Goal: Task Accomplishment & Management: Use online tool/utility

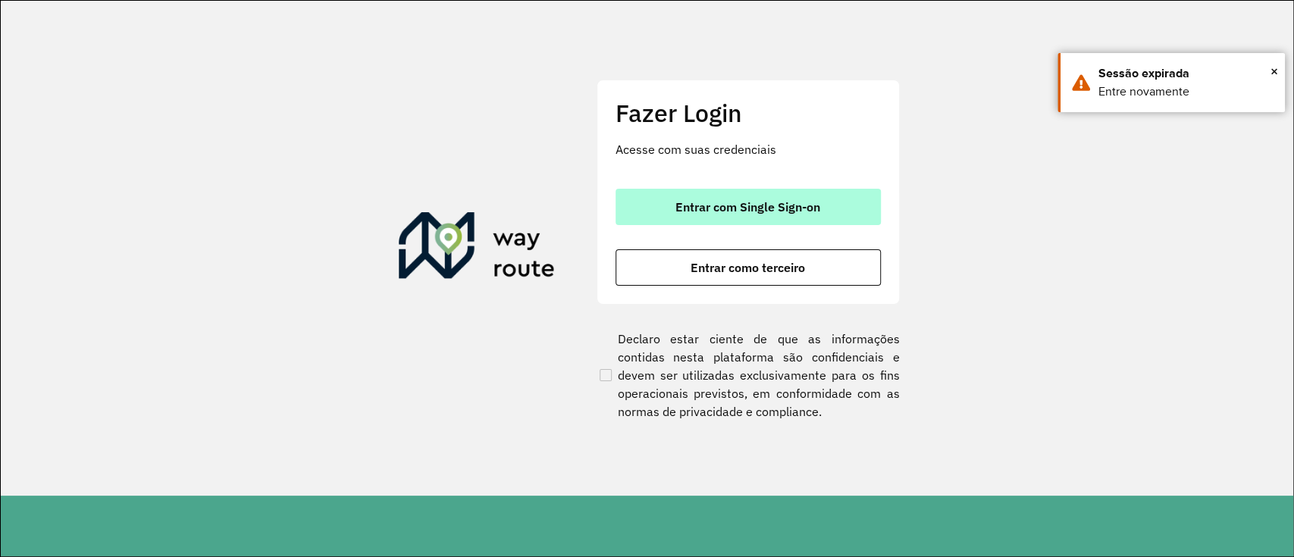
drag, startPoint x: 776, startPoint y: 187, endPoint x: 774, endPoint y: 197, distance: 10.1
click at [775, 186] on div "Fazer Login Acesse com suas credenciais Entrar com Single Sign-on Entrar como t…" at bounding box center [747, 192] width 303 height 224
click at [772, 197] on button "Entrar com Single Sign-on" at bounding box center [747, 207] width 265 height 36
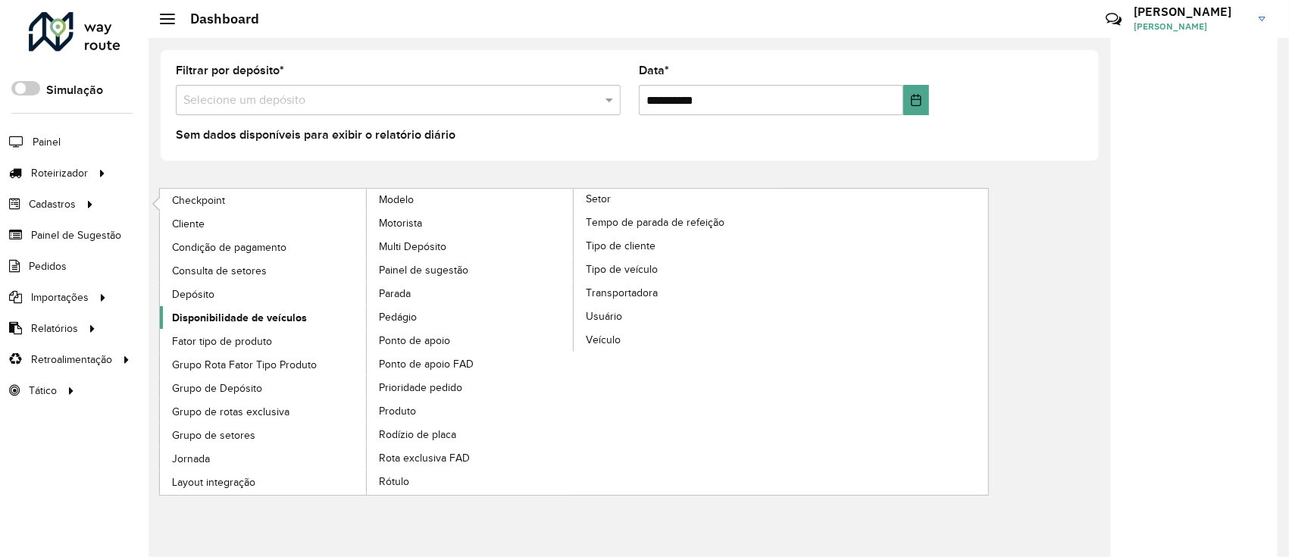
click at [265, 311] on span "Disponibilidade de veículos" at bounding box center [239, 318] width 135 height 16
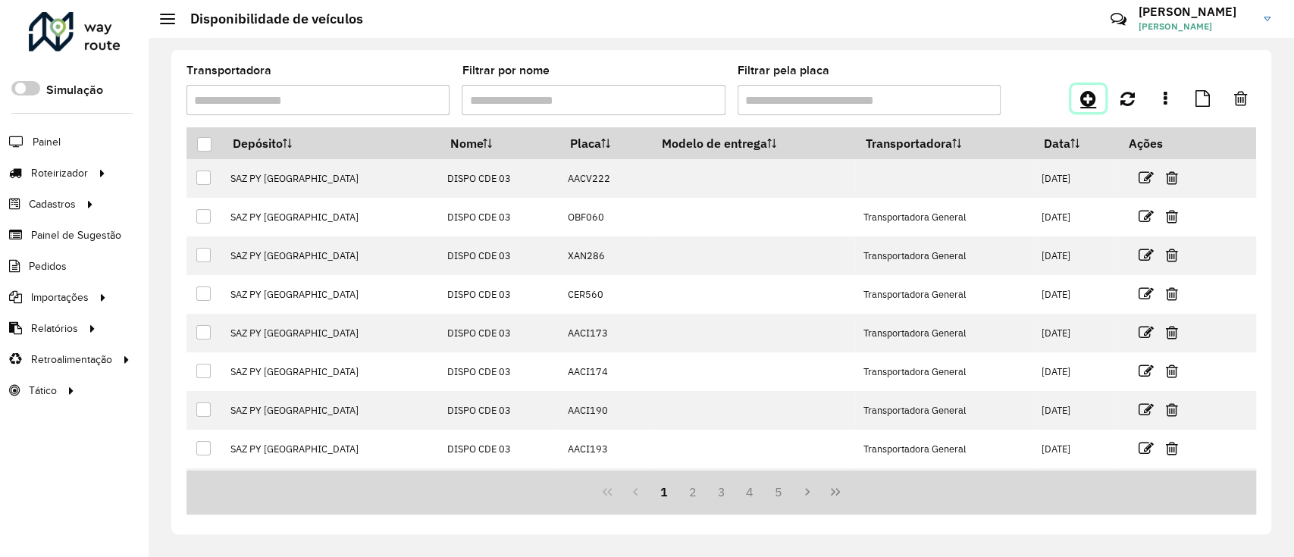
click at [1091, 92] on icon at bounding box center [1088, 98] width 16 height 18
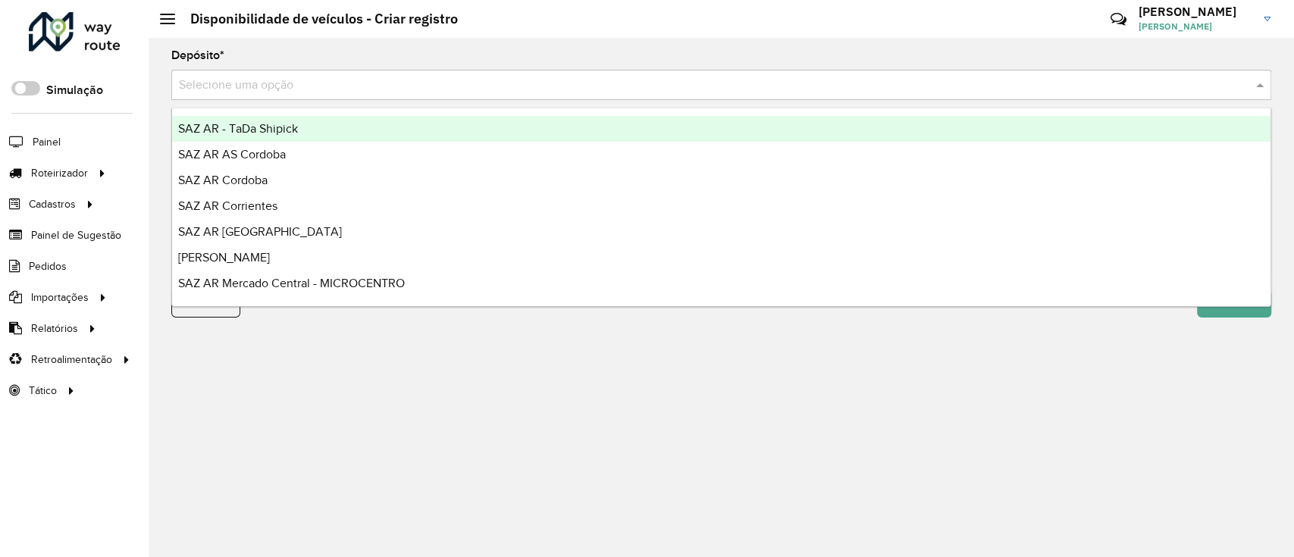
click at [449, 89] on input "text" at bounding box center [706, 86] width 1054 height 18
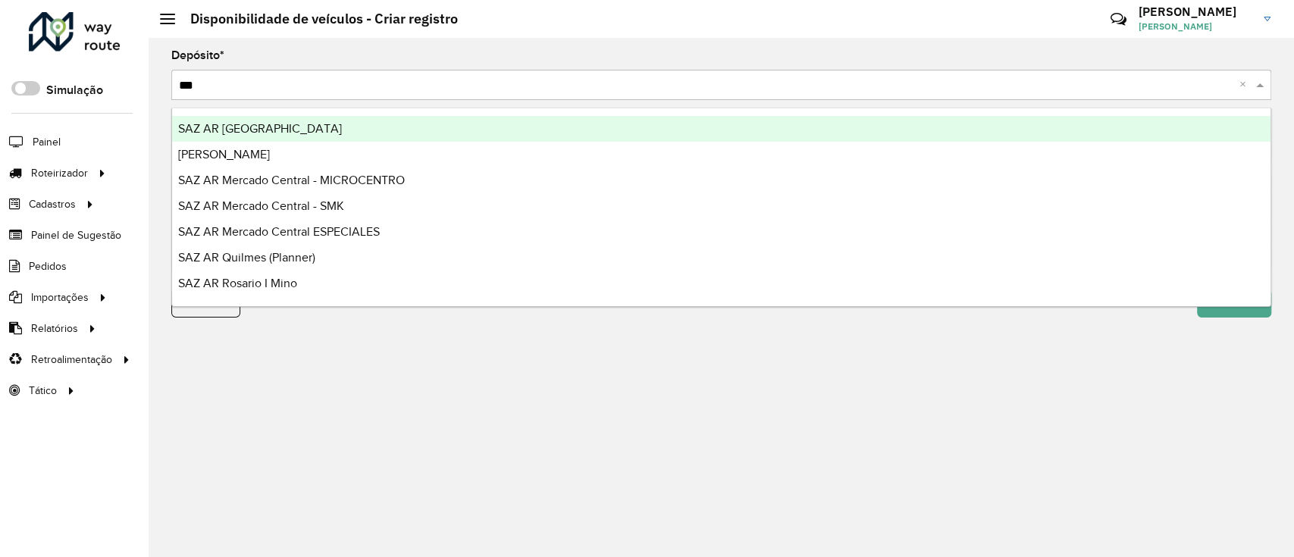
type input "****"
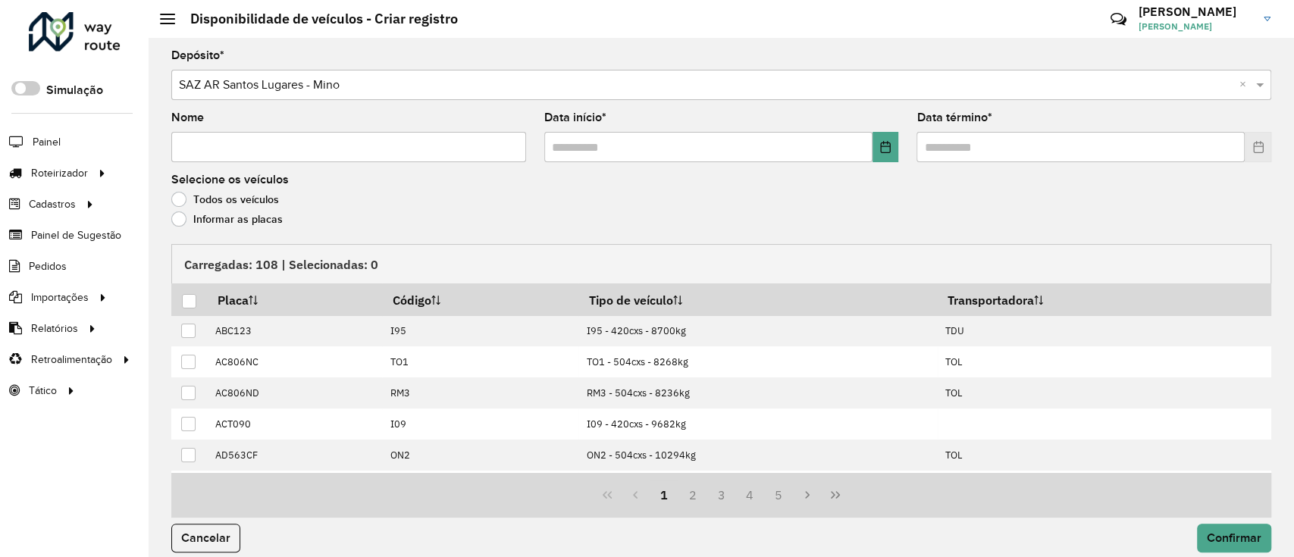
click at [362, 141] on input "Nome" at bounding box center [348, 147] width 355 height 30
type input "**********"
drag, startPoint x: 884, startPoint y: 138, endPoint x: 873, endPoint y: 203, distance: 66.2
click at [885, 137] on button "Choose Date" at bounding box center [885, 147] width 27 height 30
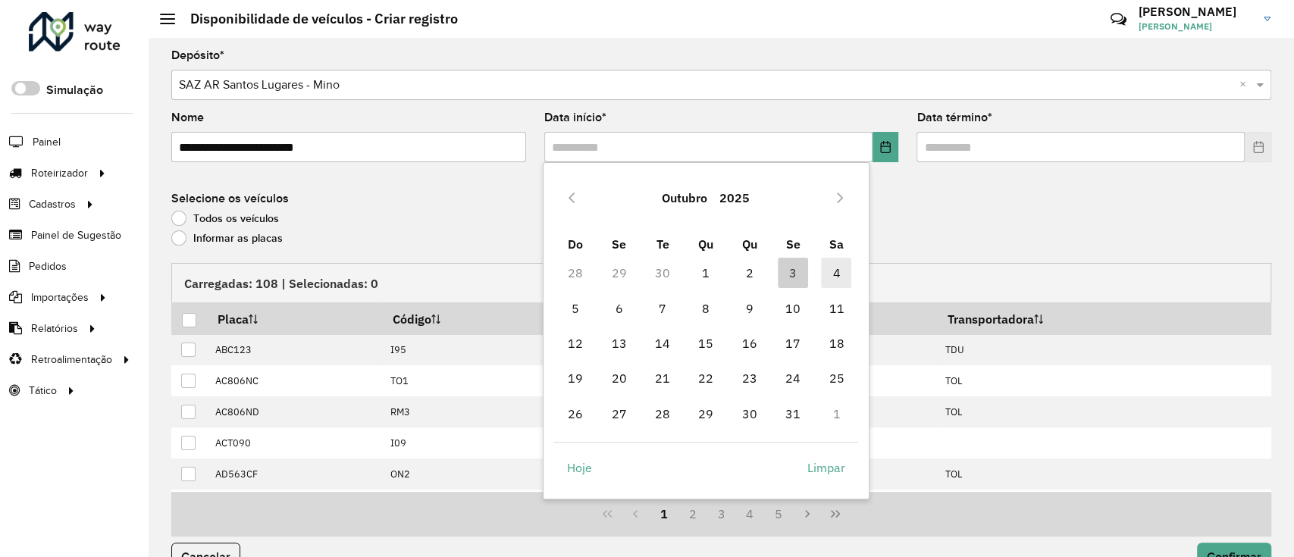
click at [836, 272] on span "4" at bounding box center [836, 273] width 30 height 30
type input "**********"
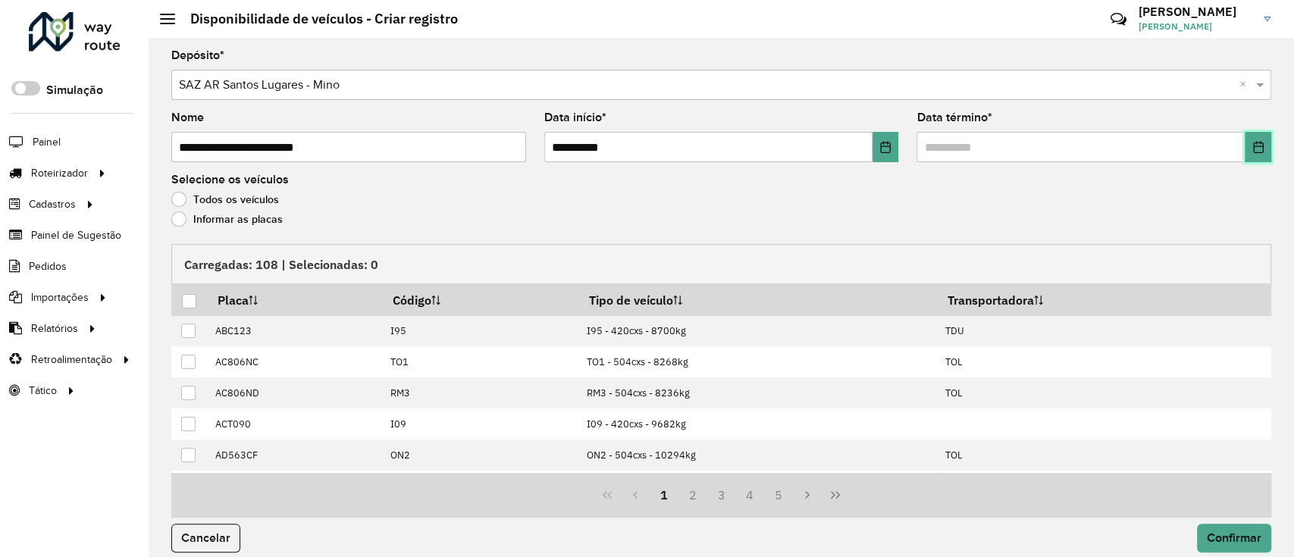
click at [1255, 149] on icon "Choose Date" at bounding box center [1258, 147] width 12 height 12
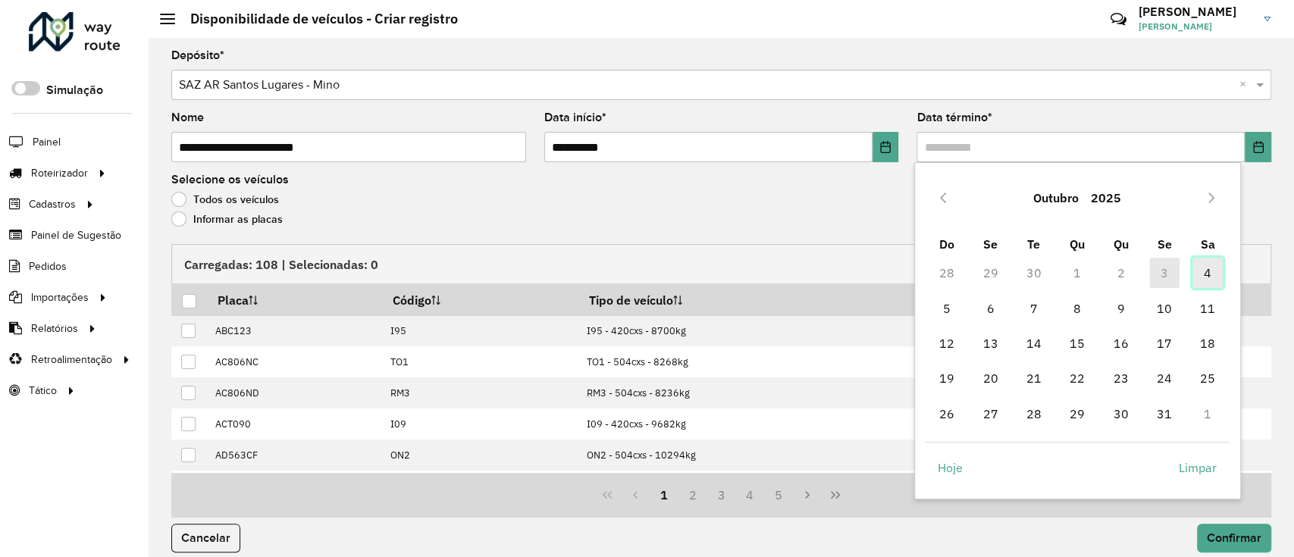
click at [1206, 282] on span "4" at bounding box center [1207, 273] width 30 height 30
type input "**********"
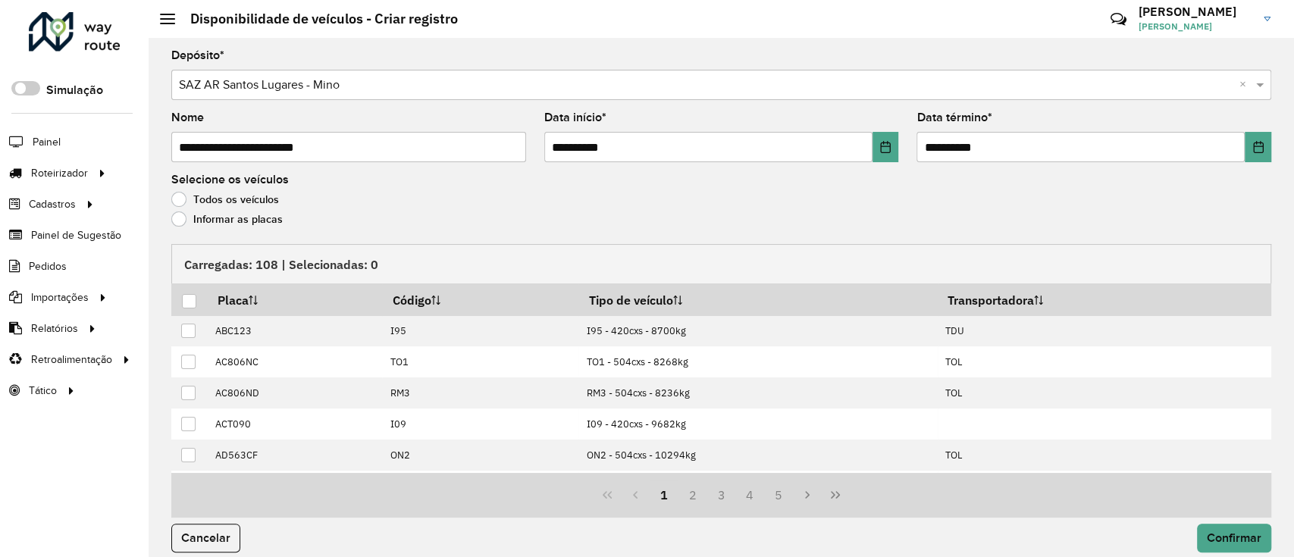
click at [200, 209] on div "Todos os veículos" at bounding box center [721, 203] width 1100 height 18
click at [228, 221] on label "Informar as placas" at bounding box center [226, 218] width 111 height 15
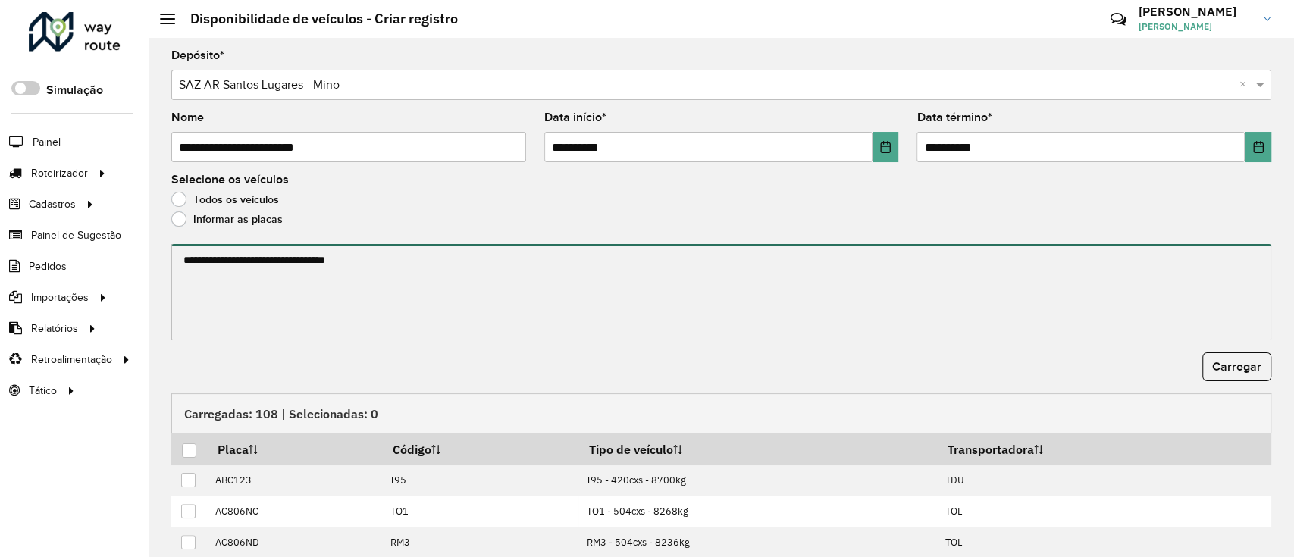
click at [230, 250] on textarea at bounding box center [721, 292] width 1100 height 96
paste textarea "******* ******* ******* ******* ****** ******* ******* ******* ****** ****** **…"
paste textarea "******* ******* ******* ******* ******* *******"
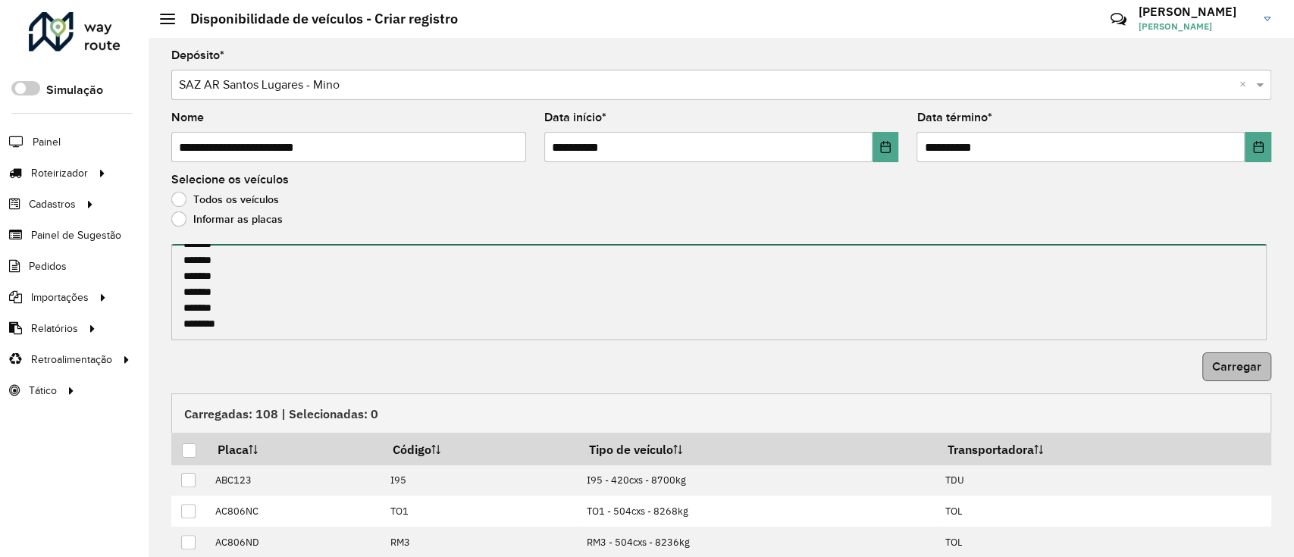
type textarea "******* ******* ******* ******* ****** ******* ******* ******* ****** ****** **…"
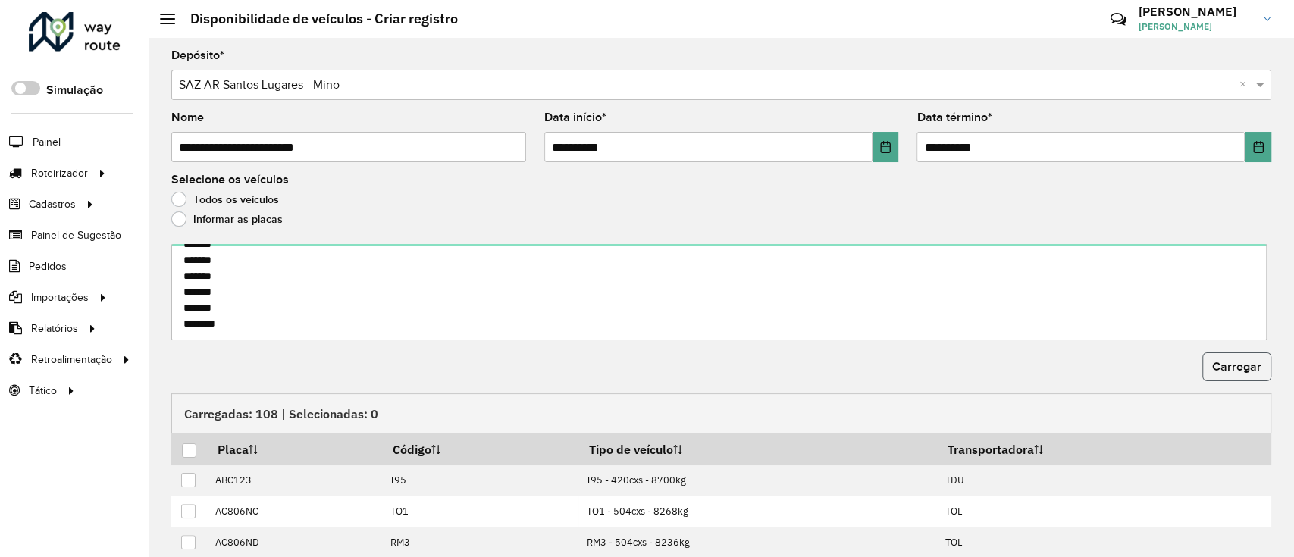
click at [1222, 374] on button "Carregar" at bounding box center [1236, 366] width 69 height 29
click at [187, 450] on div at bounding box center [189, 450] width 14 height 14
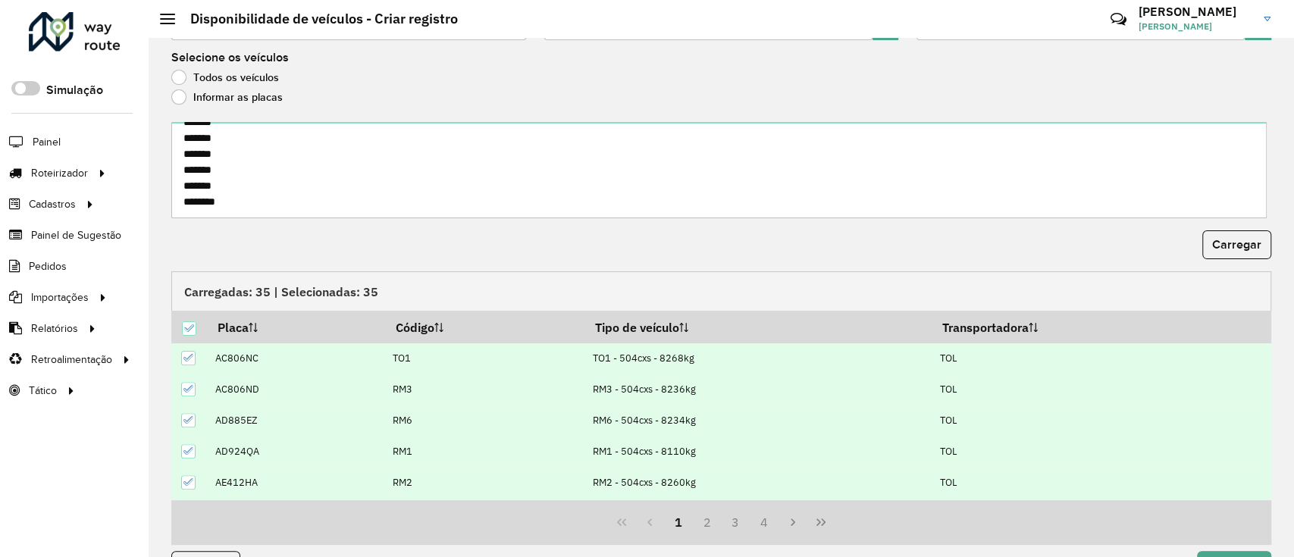
scroll to position [163, 0]
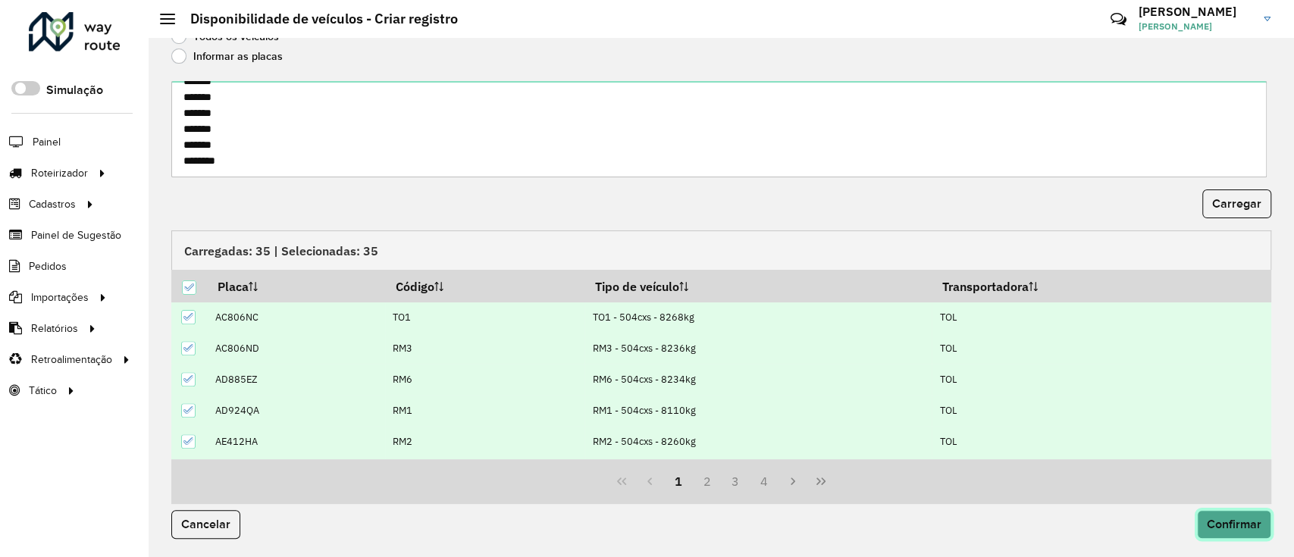
click at [1235, 522] on span "Confirmar" at bounding box center [1234, 524] width 55 height 13
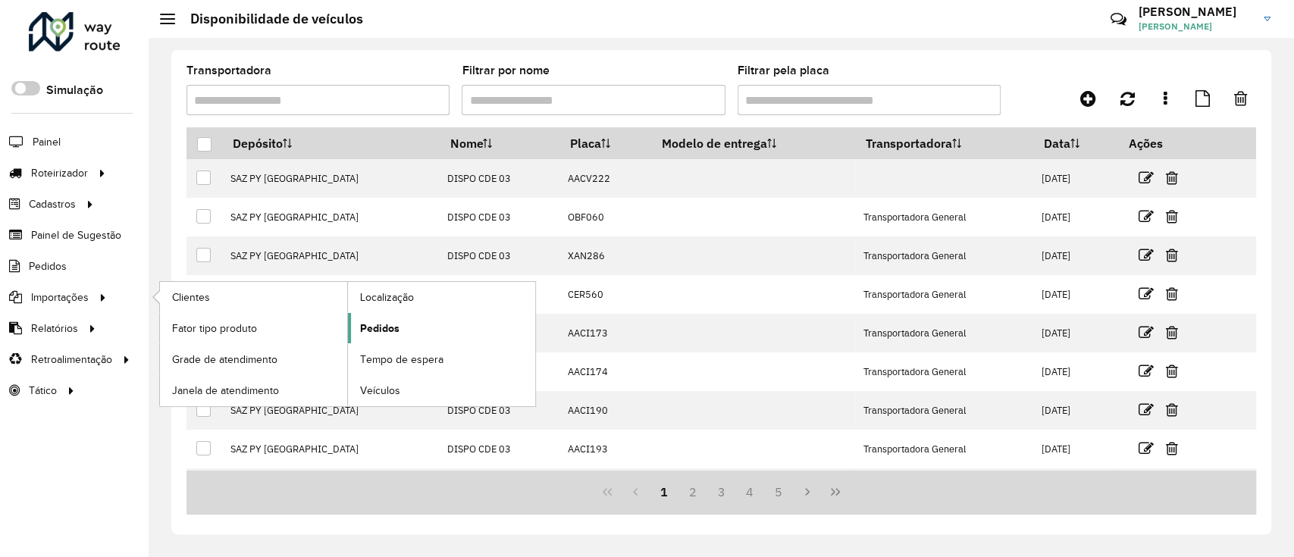
click at [386, 318] on link "Pedidos" at bounding box center [441, 328] width 187 height 30
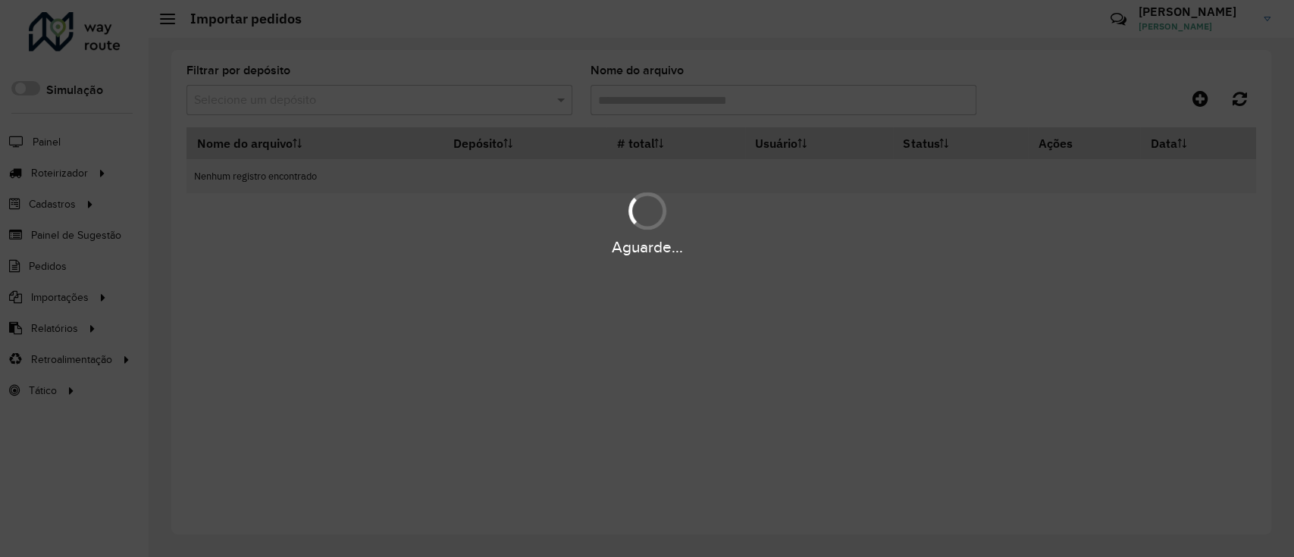
click at [1201, 96] on div "Aguarde..." at bounding box center [647, 278] width 1294 height 557
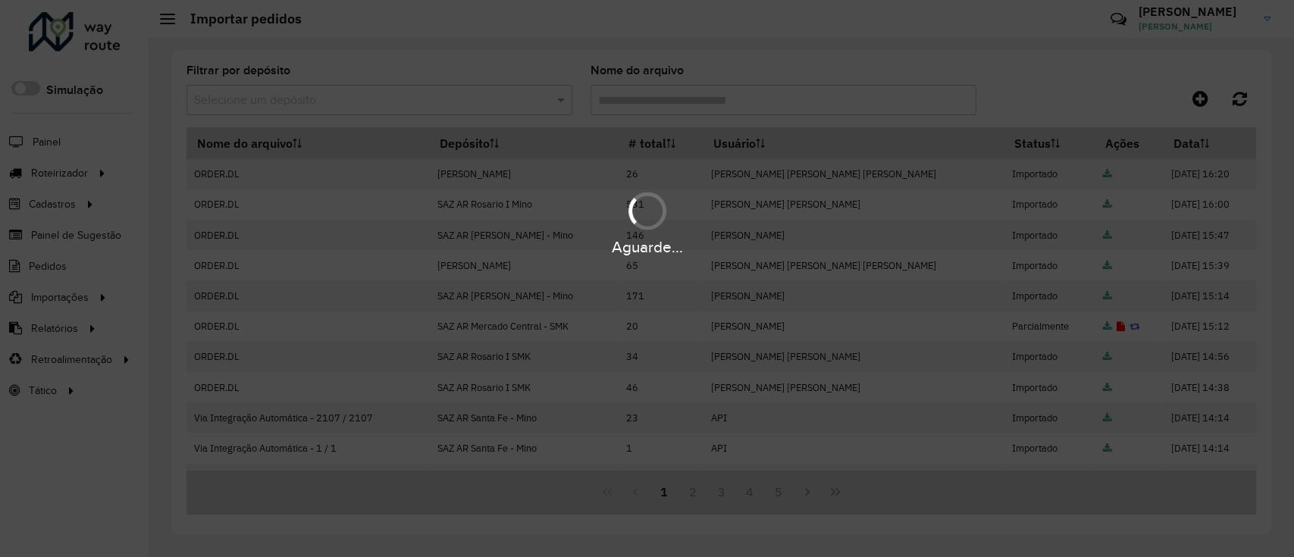
click at [1201, 96] on div "Aguarde..." at bounding box center [647, 278] width 1294 height 557
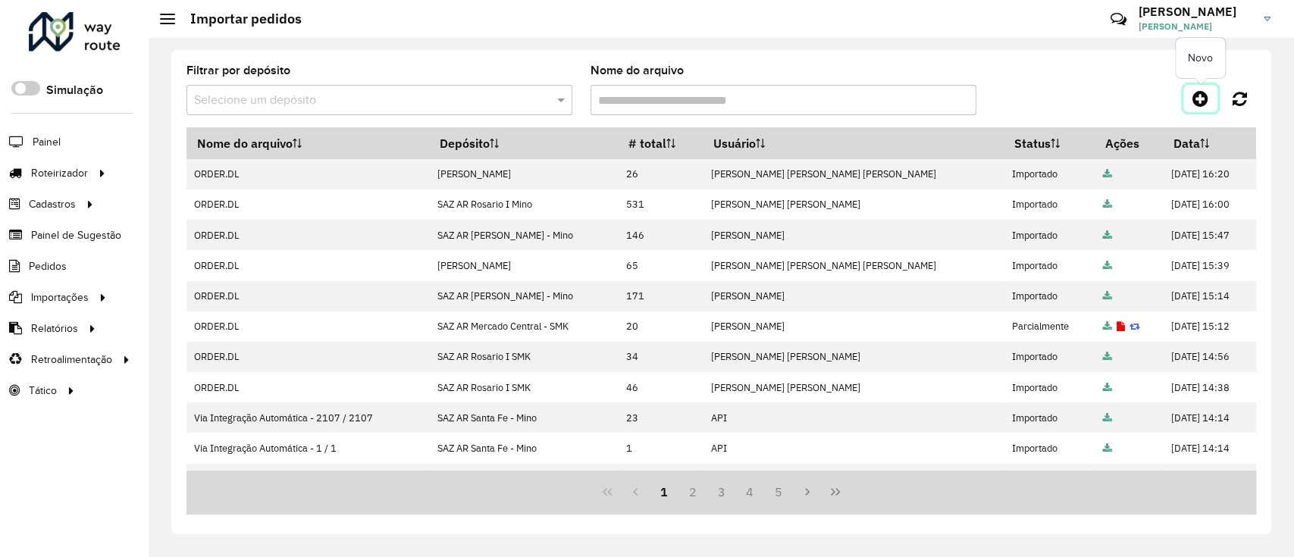
click at [1201, 96] on icon at bounding box center [1200, 98] width 16 height 18
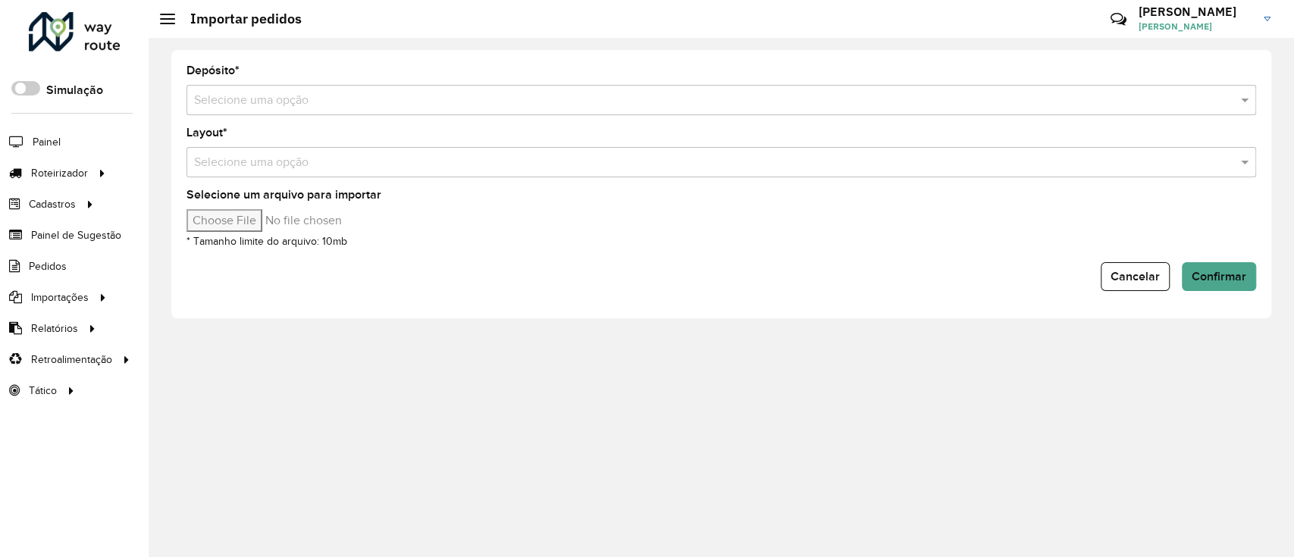
click at [509, 100] on input "text" at bounding box center [706, 101] width 1024 height 18
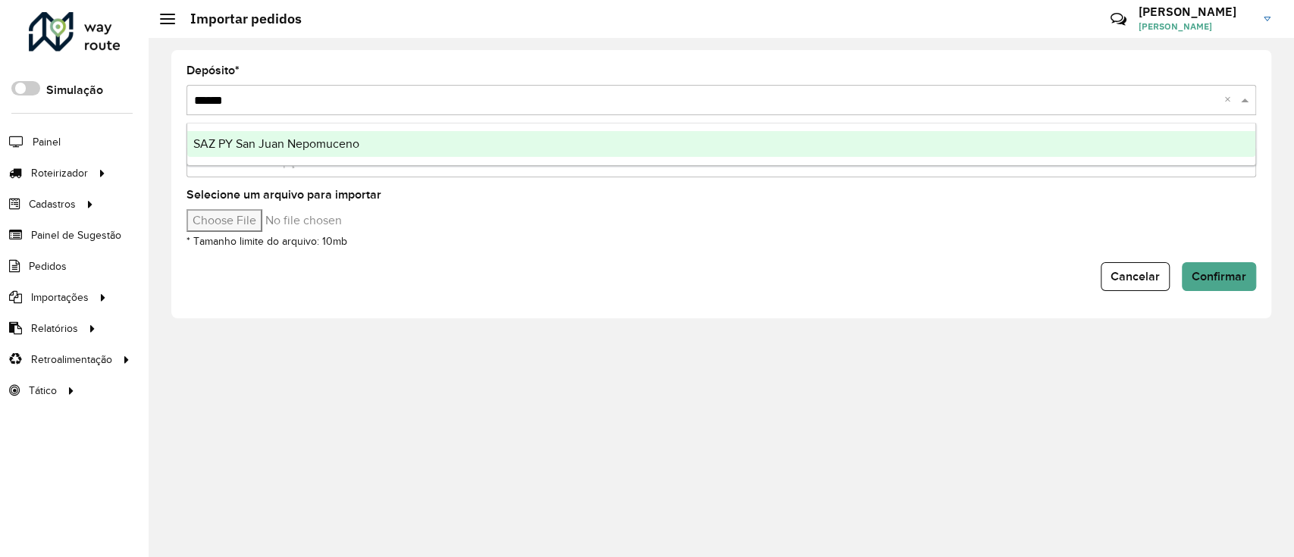
type input "*******"
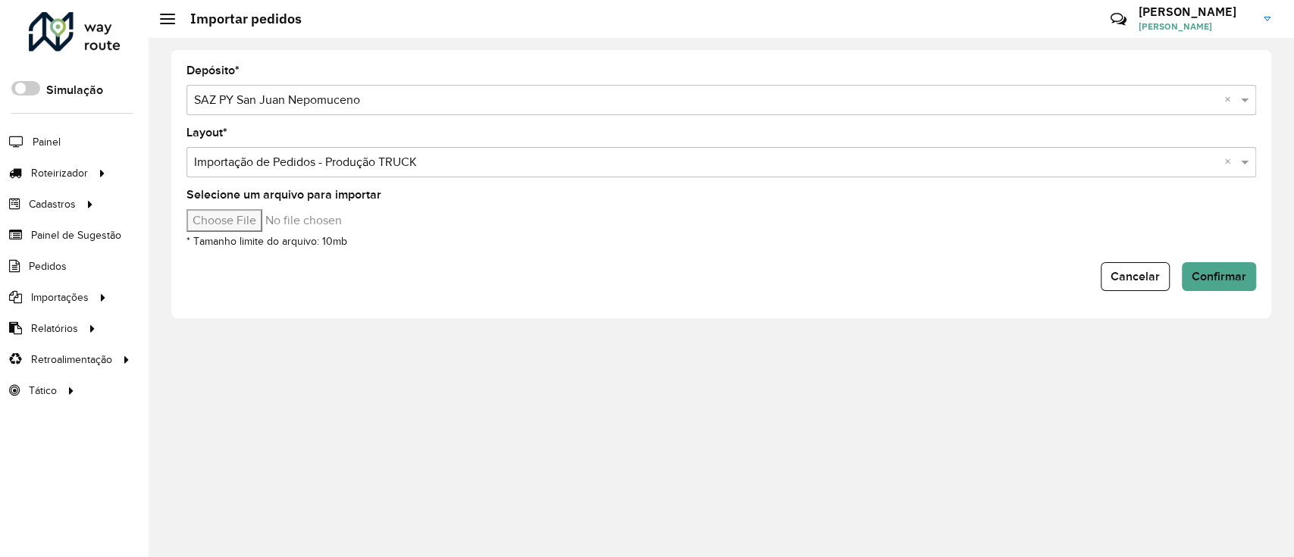
click at [195, 221] on input "Selecione um arquivo para importar" at bounding box center [315, 220] width 258 height 23
type input "**********"
click at [1185, 270] on button "Confirmar" at bounding box center [1219, 276] width 74 height 29
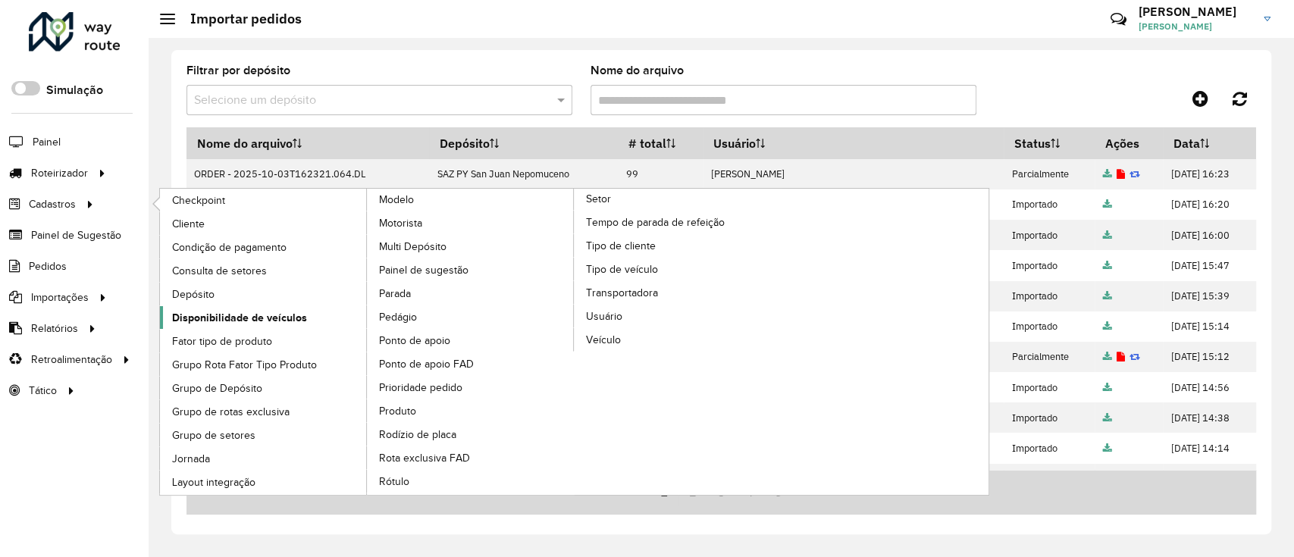
click at [305, 309] on link "Disponibilidade de veículos" at bounding box center [264, 317] width 208 height 23
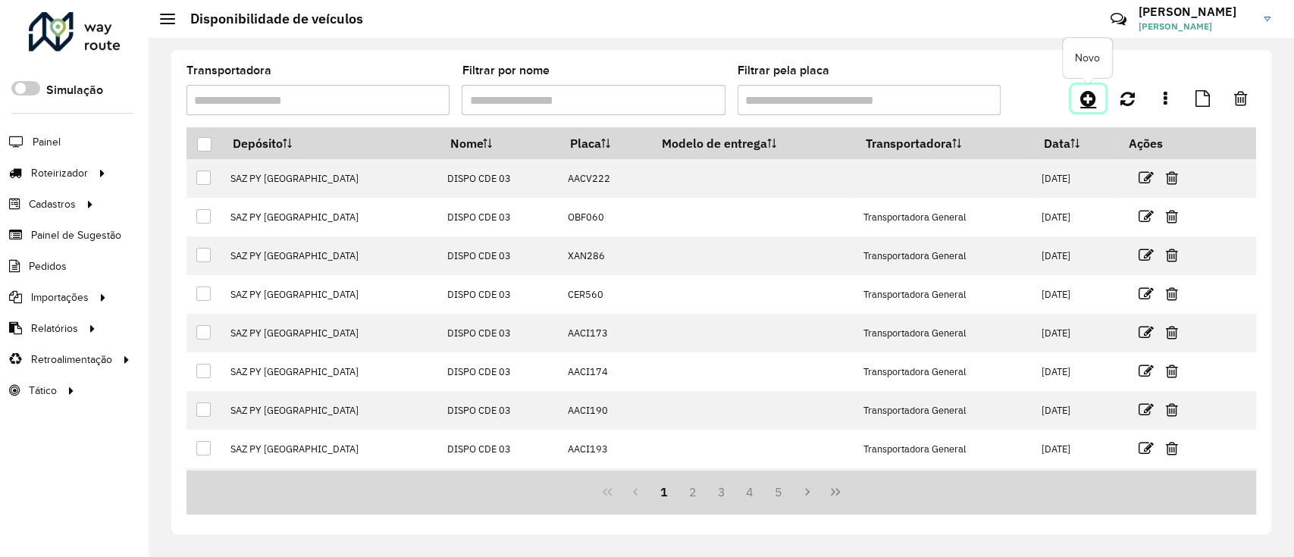
click at [1084, 102] on icon at bounding box center [1088, 98] width 16 height 18
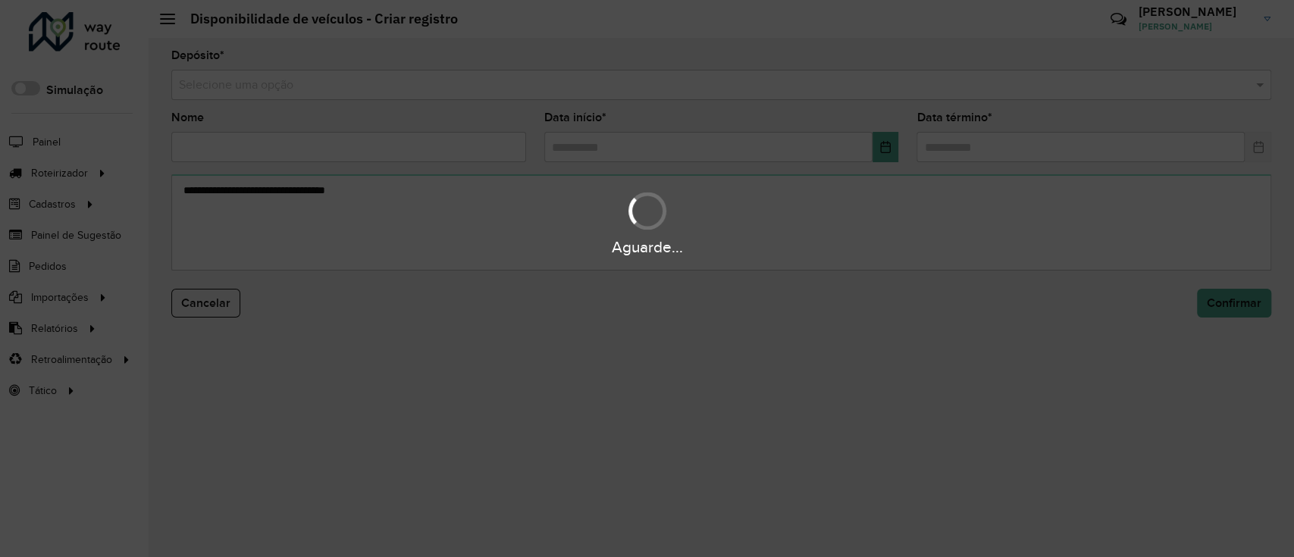
click at [713, 88] on input "text" at bounding box center [706, 86] width 1054 height 18
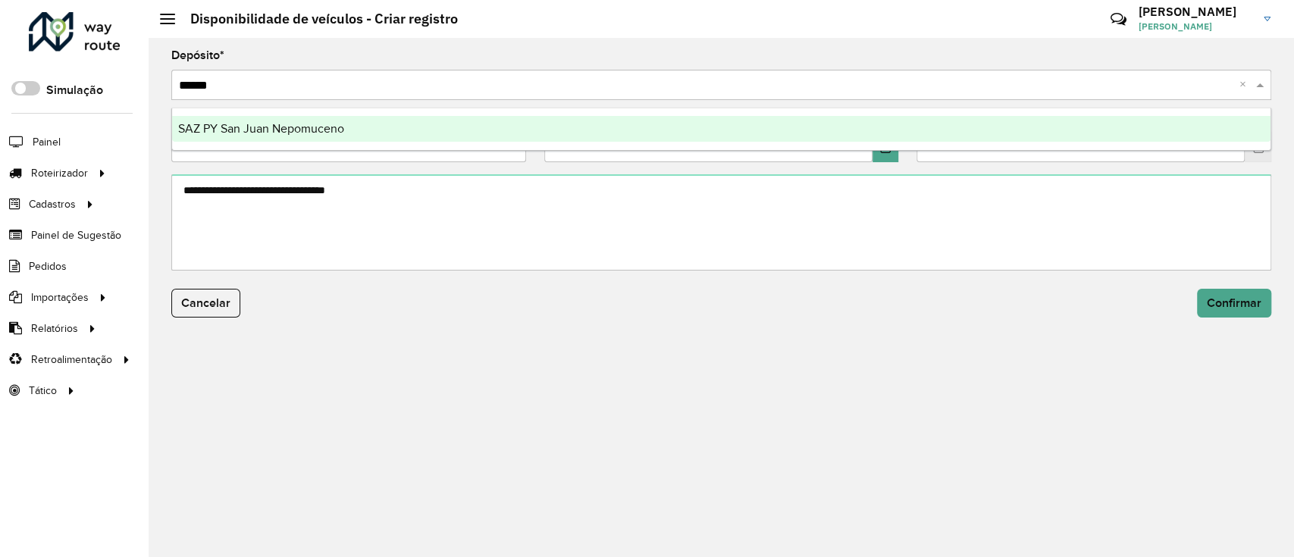
type input "*******"
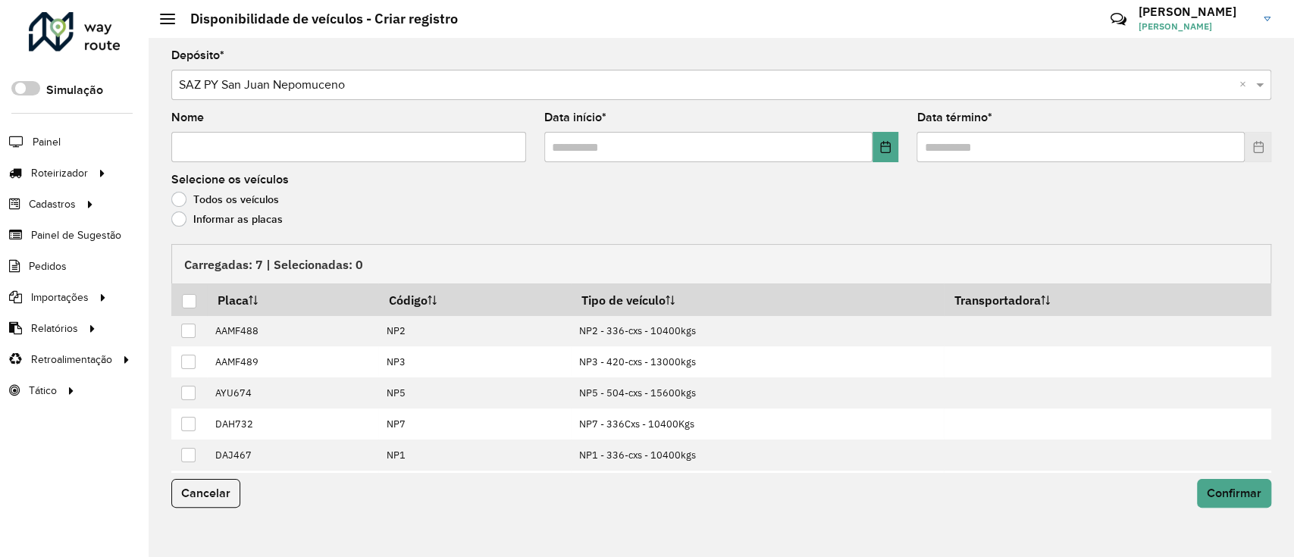
click at [457, 159] on input "Nome" at bounding box center [348, 147] width 355 height 30
type input "**********"
click at [891, 142] on button "Choose Date" at bounding box center [885, 147] width 27 height 30
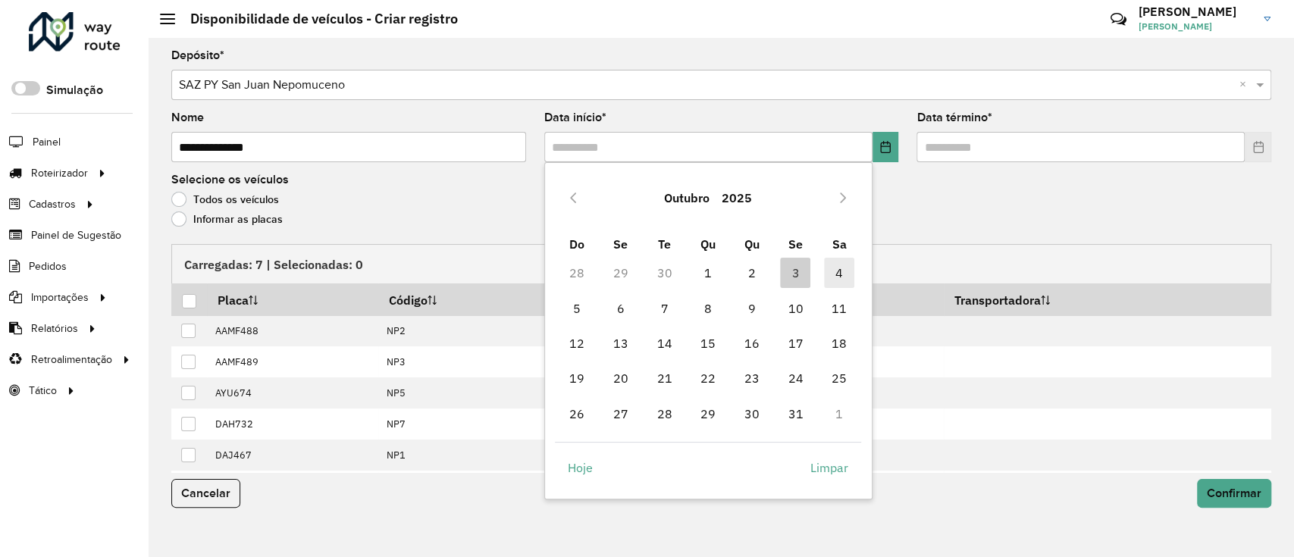
click at [831, 272] on span "4" at bounding box center [839, 273] width 30 height 30
type input "**********"
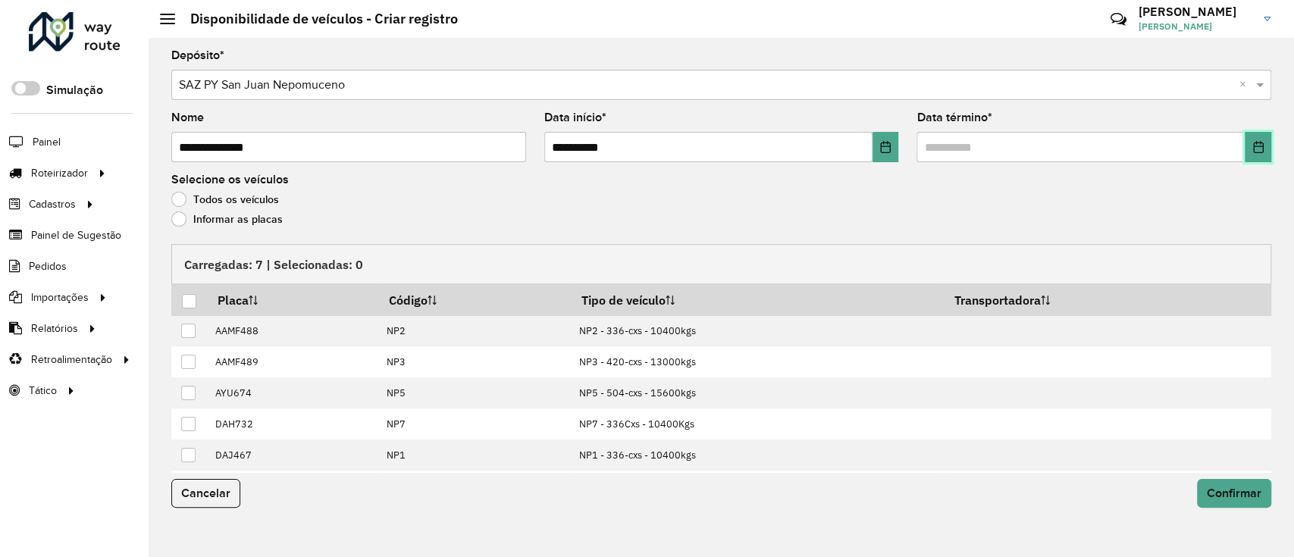
click at [1257, 142] on icon "Choose Date" at bounding box center [1258, 147] width 10 height 12
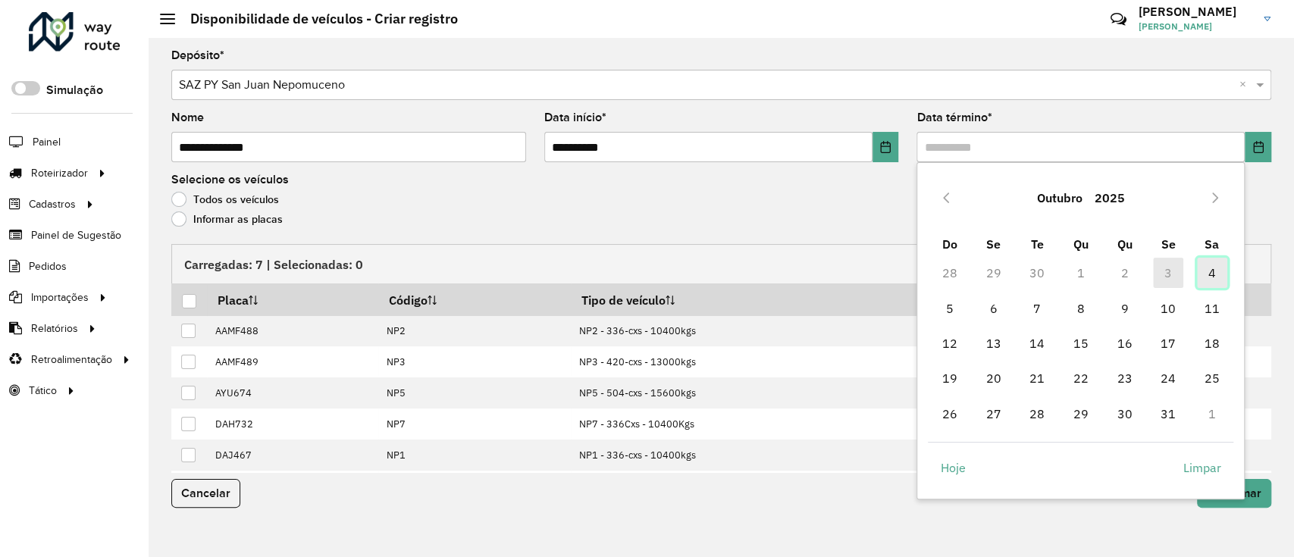
click at [1219, 264] on span "4" at bounding box center [1212, 273] width 30 height 30
type input "**********"
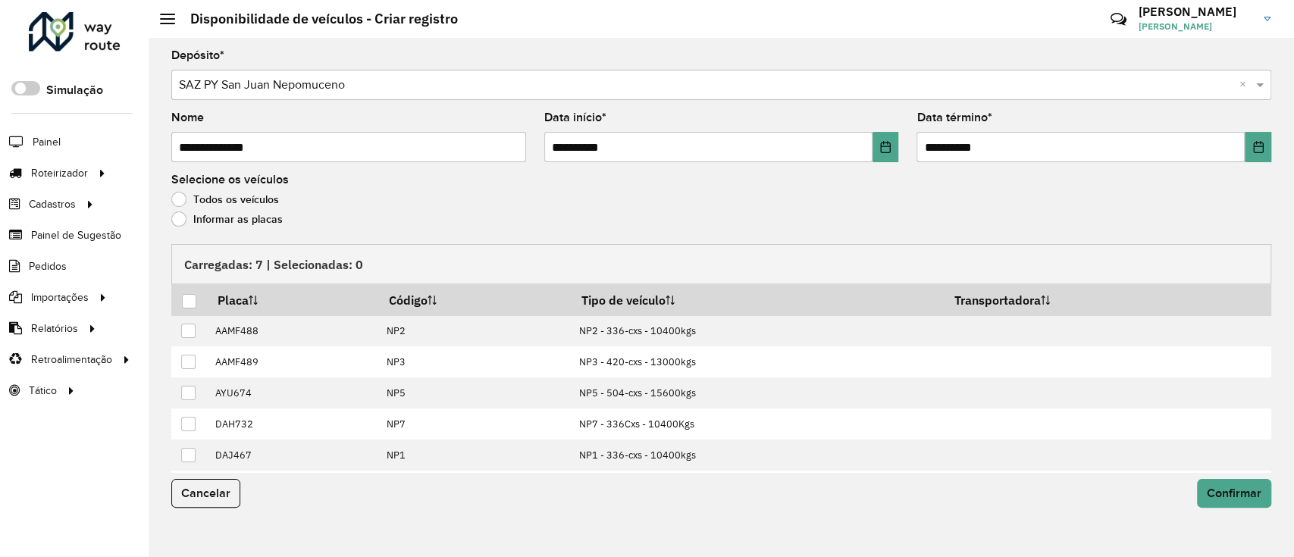
click at [1219, 271] on span "4" at bounding box center [1212, 273] width 30 height 30
click at [236, 213] on label "Informar as placas" at bounding box center [226, 218] width 111 height 15
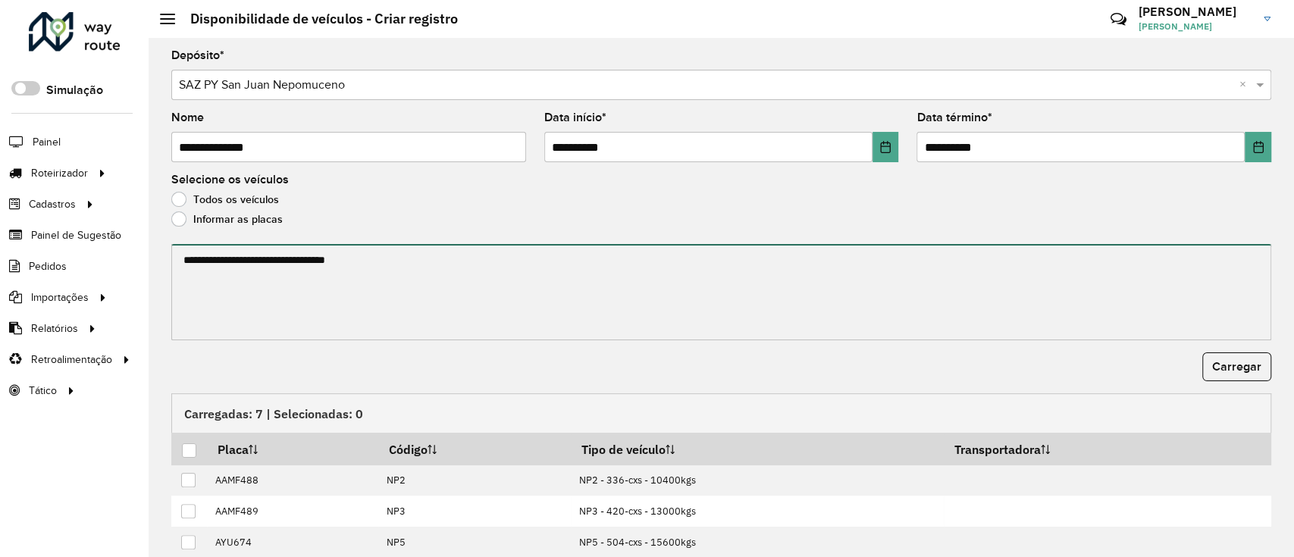
click at [266, 283] on textarea at bounding box center [721, 292] width 1100 height 96
paste textarea "****** ******* ******* ****** ****** ******"
type textarea "****** ******* ******* ****** ****** ******"
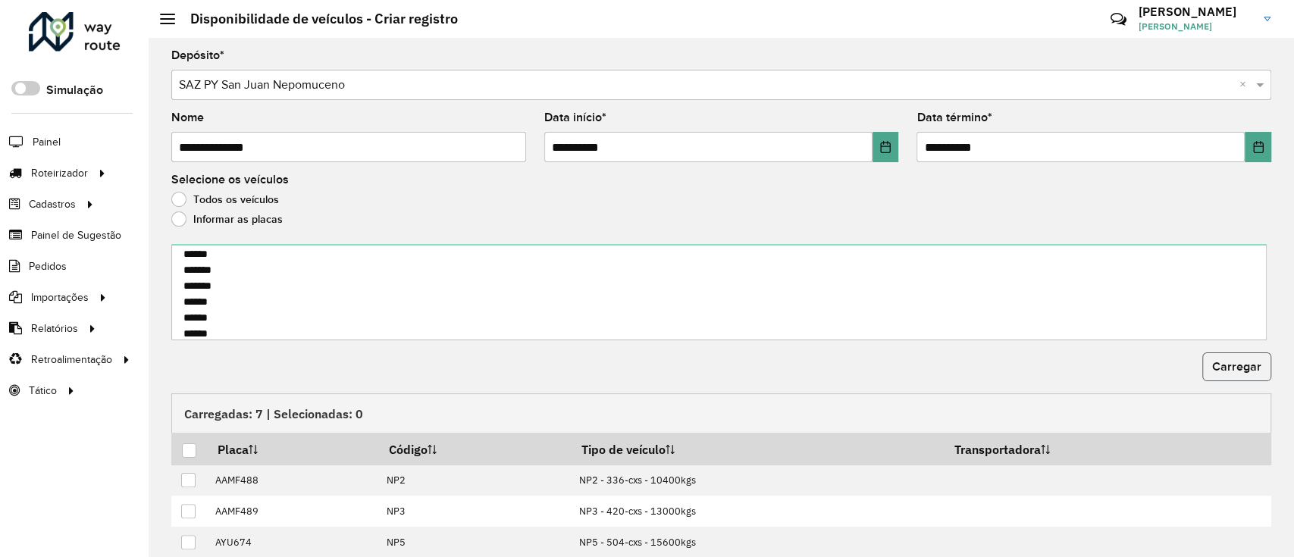
click at [1230, 361] on span "Carregar" at bounding box center [1236, 366] width 49 height 13
click at [191, 443] on div at bounding box center [189, 450] width 14 height 14
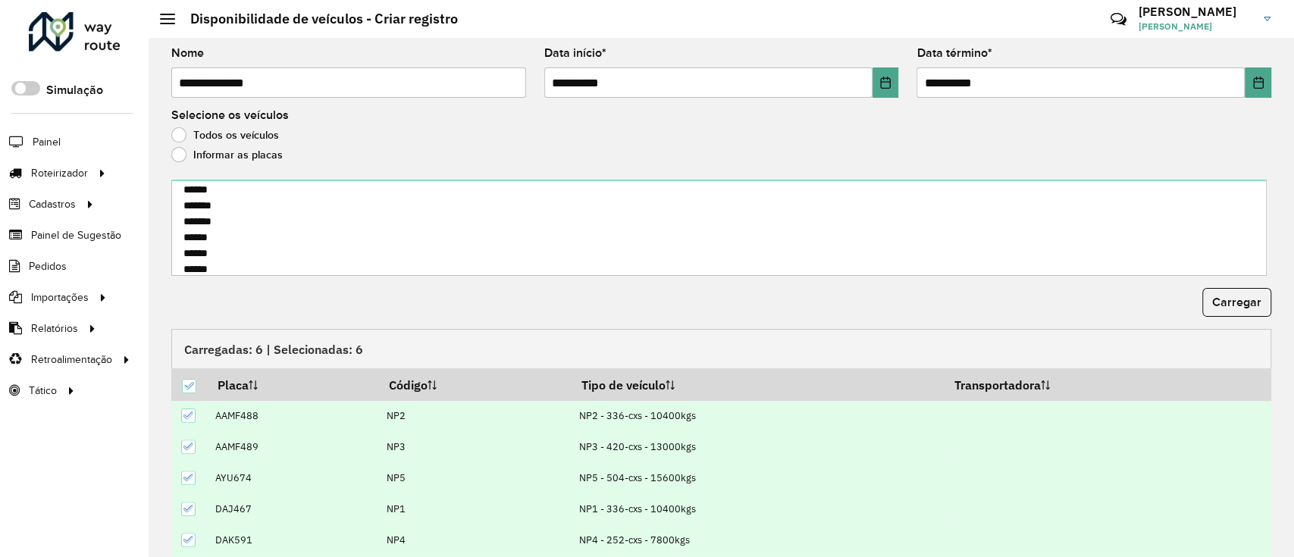
scroll to position [118, 0]
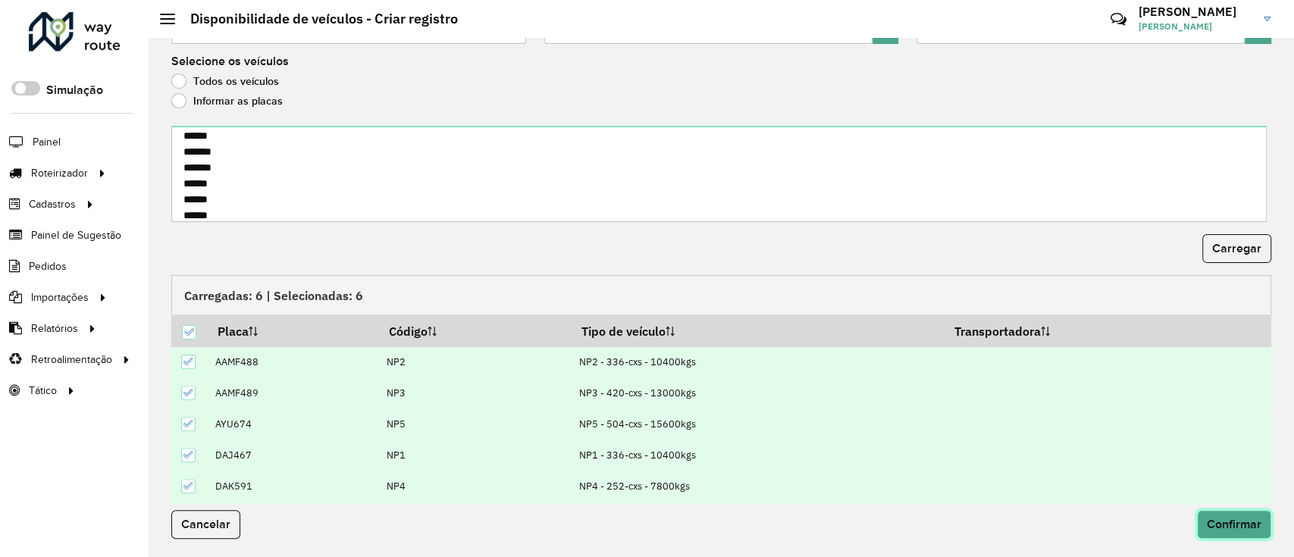
click at [1235, 518] on span "Confirmar" at bounding box center [1234, 524] width 55 height 13
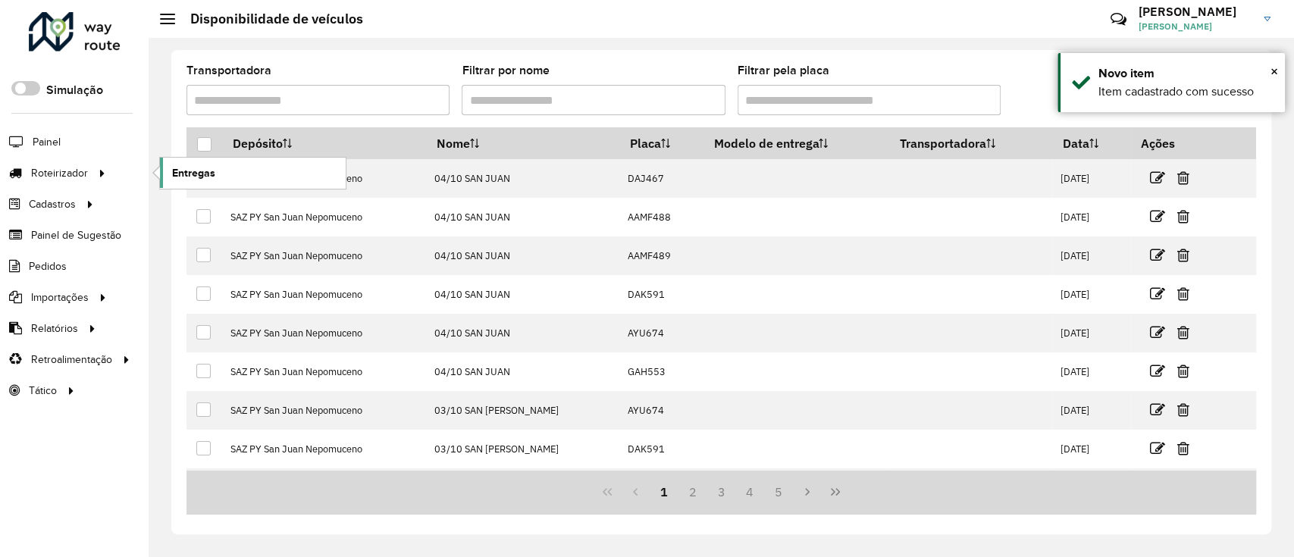
click at [205, 171] on span "Entregas" at bounding box center [193, 173] width 43 height 16
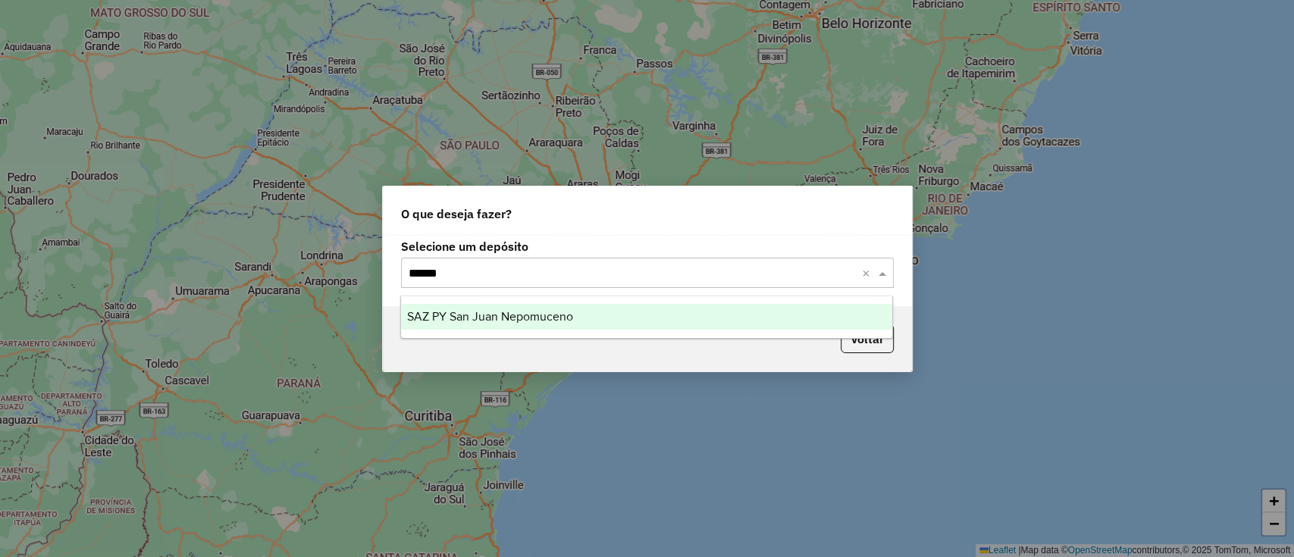
type input "*******"
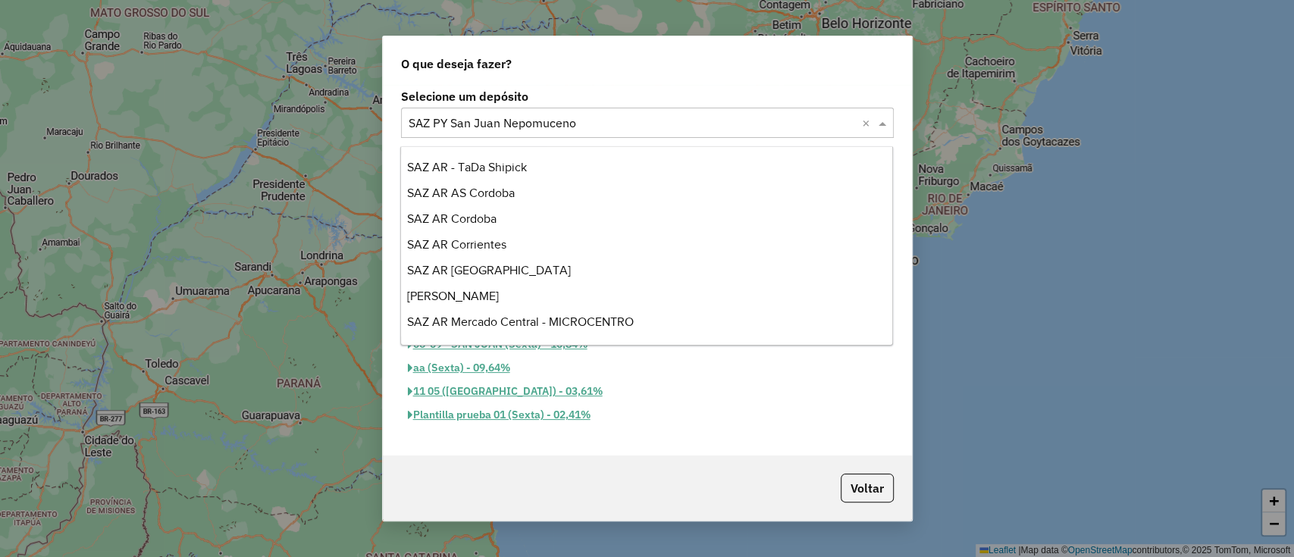
scroll to position [1183, 0]
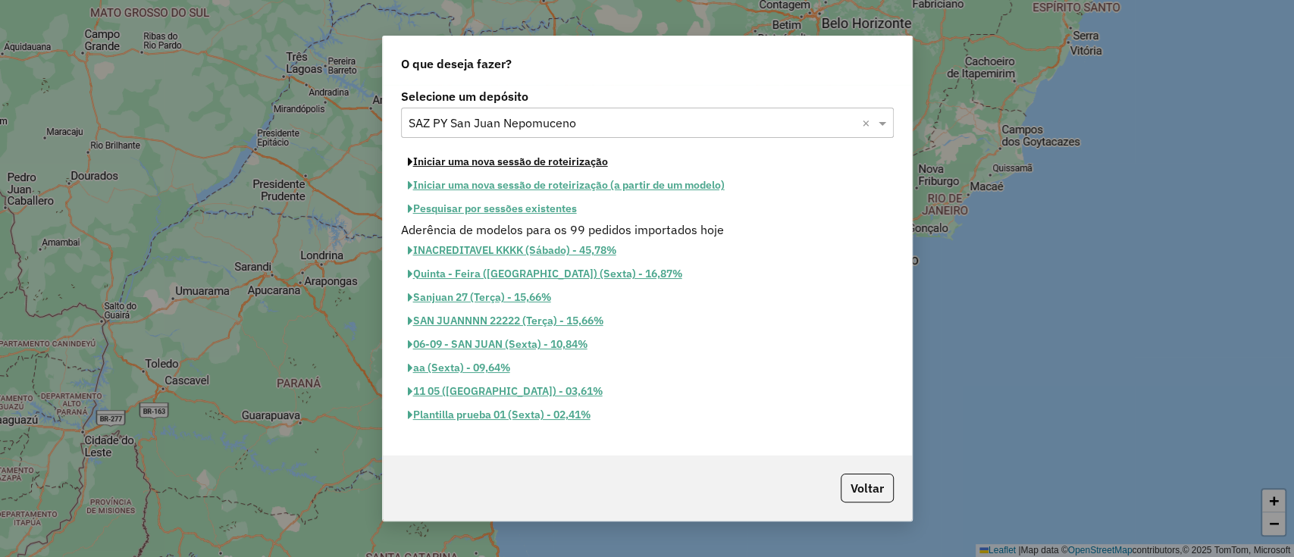
click at [401, 150] on button "Iniciar uma nova sessão de roteirização" at bounding box center [508, 161] width 214 height 23
select select "*"
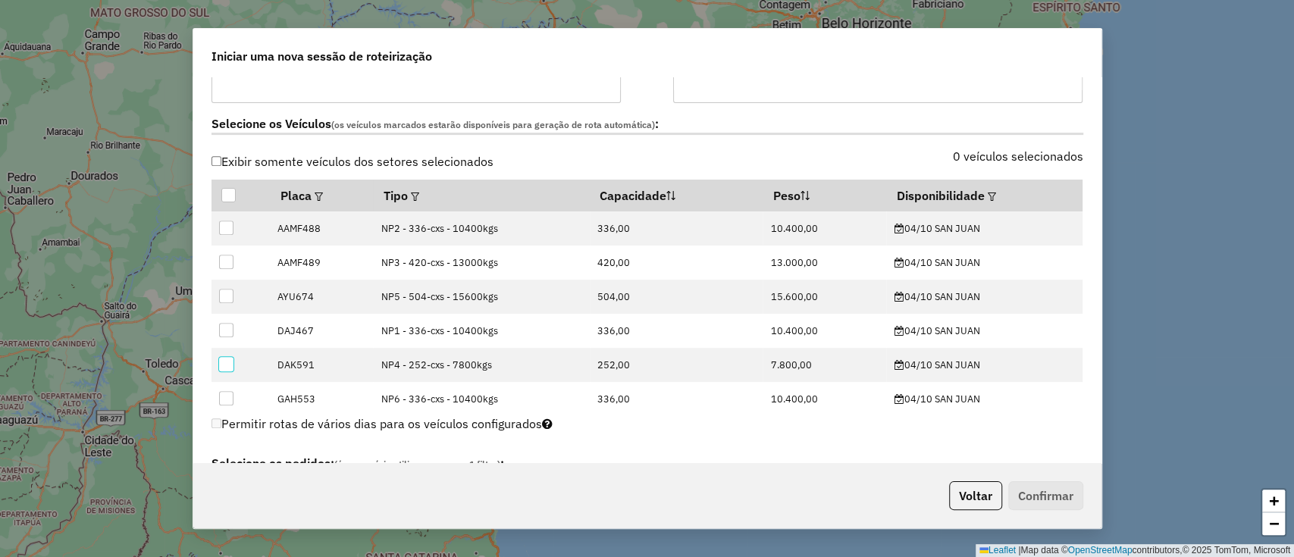
scroll to position [434, 0]
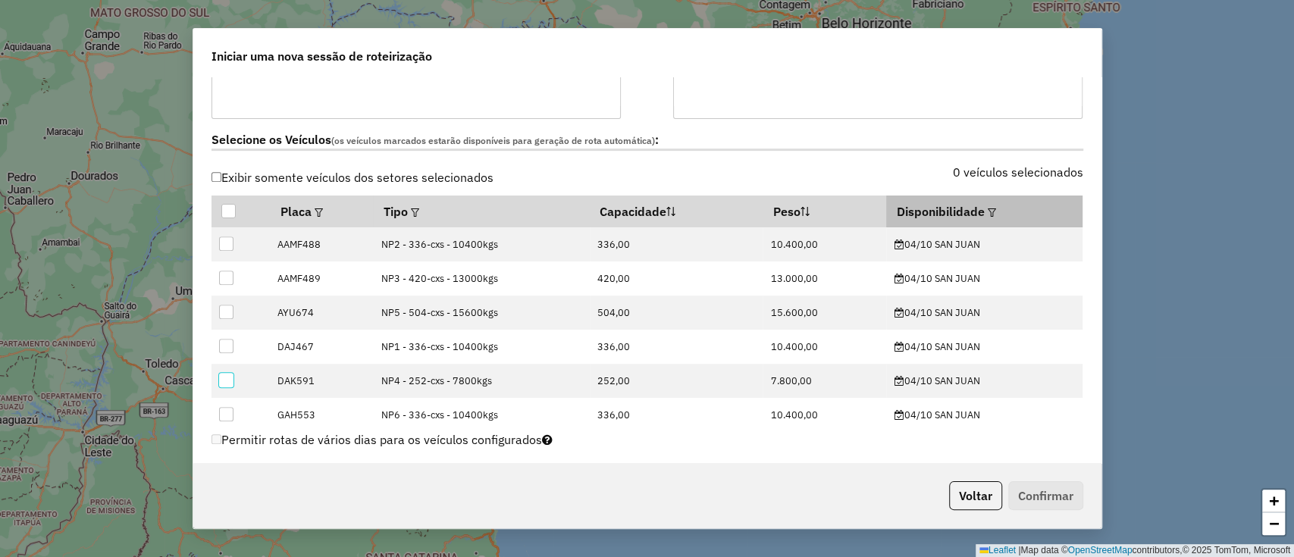
click at [988, 210] on em at bounding box center [992, 212] width 8 height 8
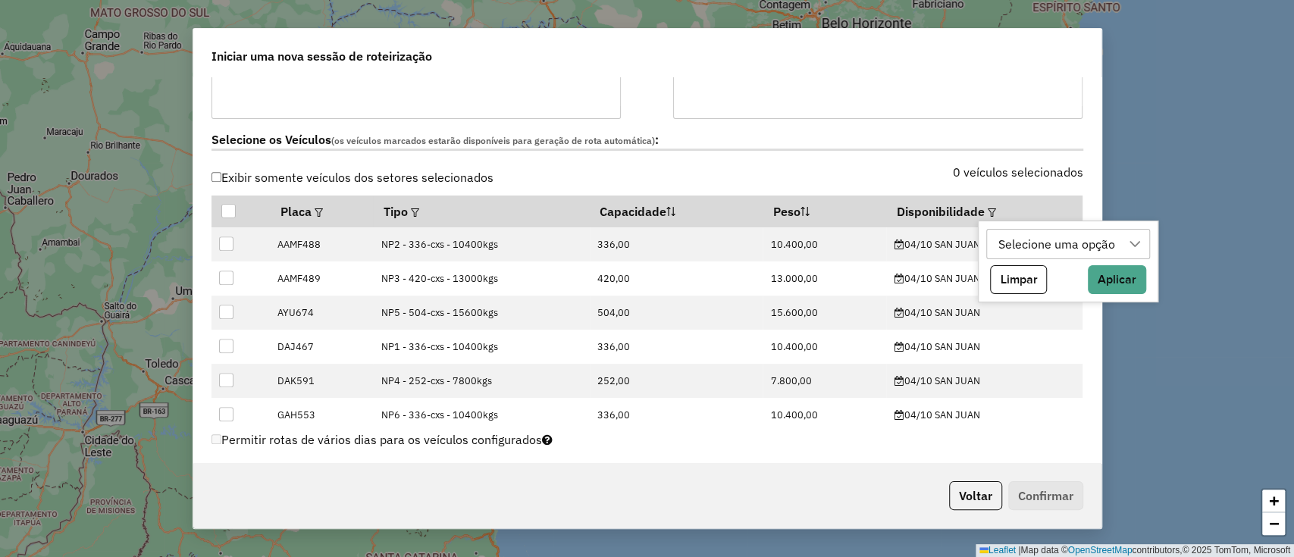
click at [1017, 243] on div "Selecione uma opção" at bounding box center [1056, 244] width 127 height 29
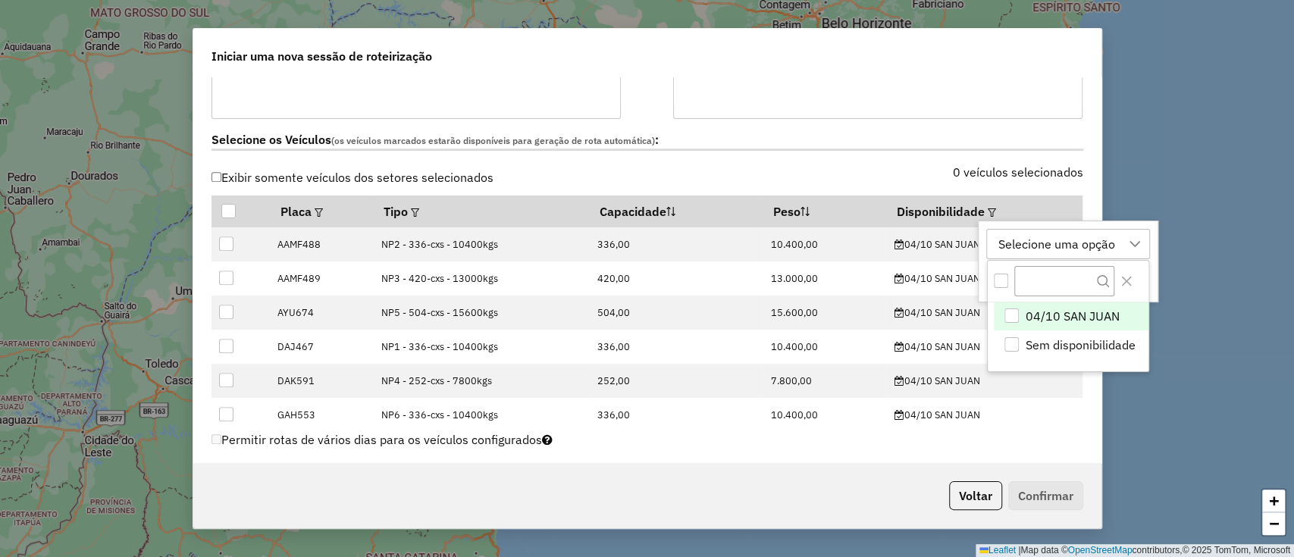
click at [1053, 318] on span "04/10 SAN JUAN" at bounding box center [1072, 316] width 94 height 18
click at [1133, 287] on button "Close" at bounding box center [1126, 281] width 24 height 24
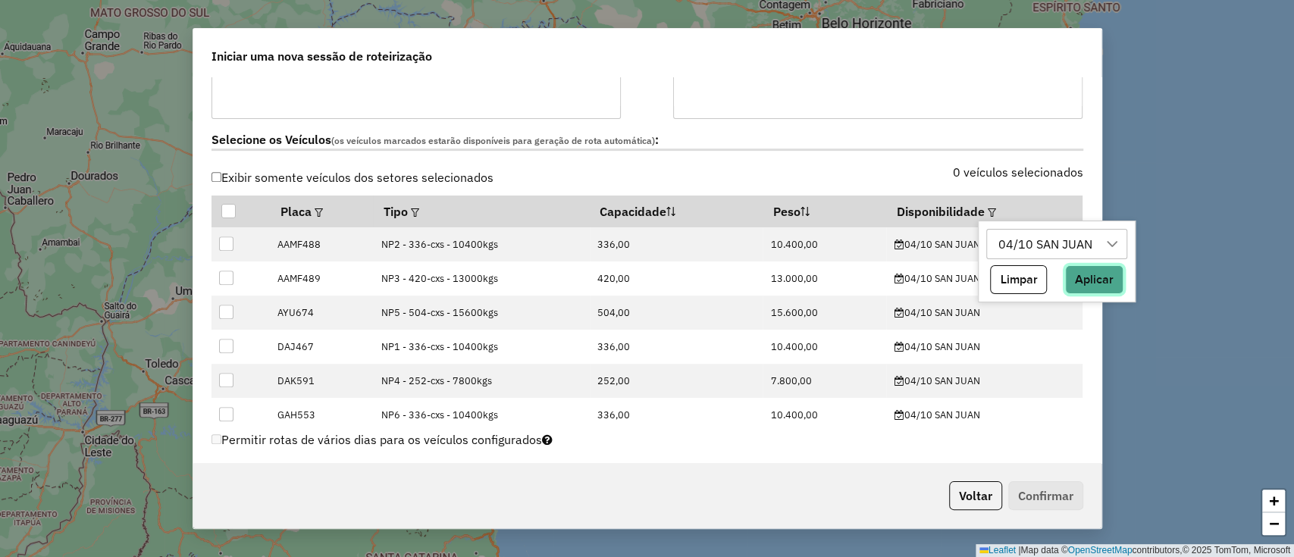
click at [1101, 280] on button "Aplicar" at bounding box center [1094, 279] width 58 height 29
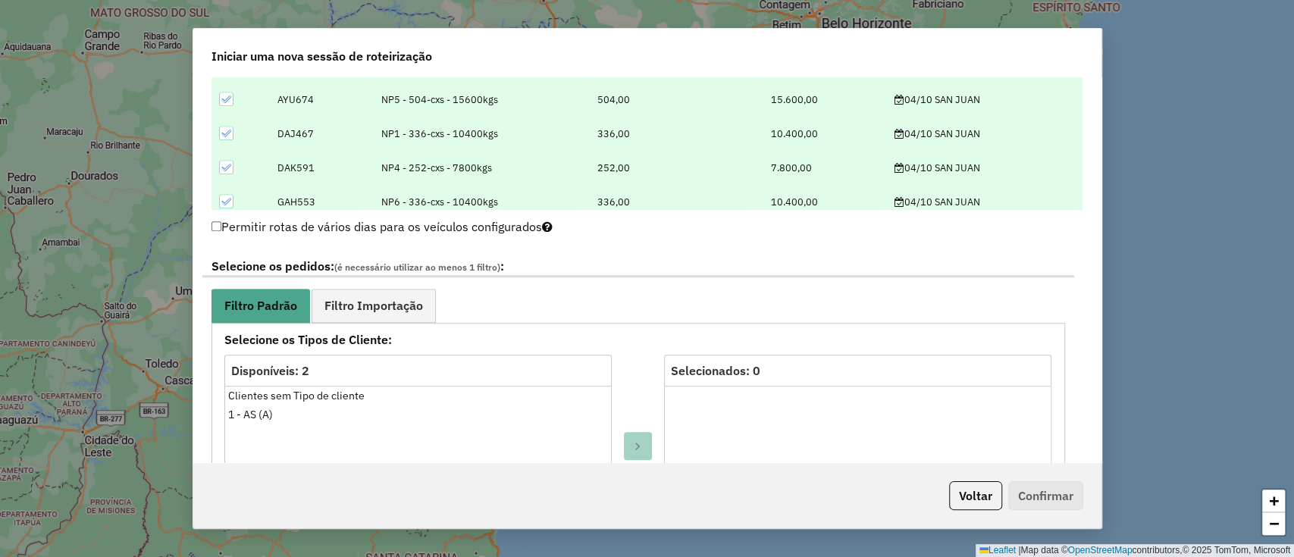
scroll to position [737, 0]
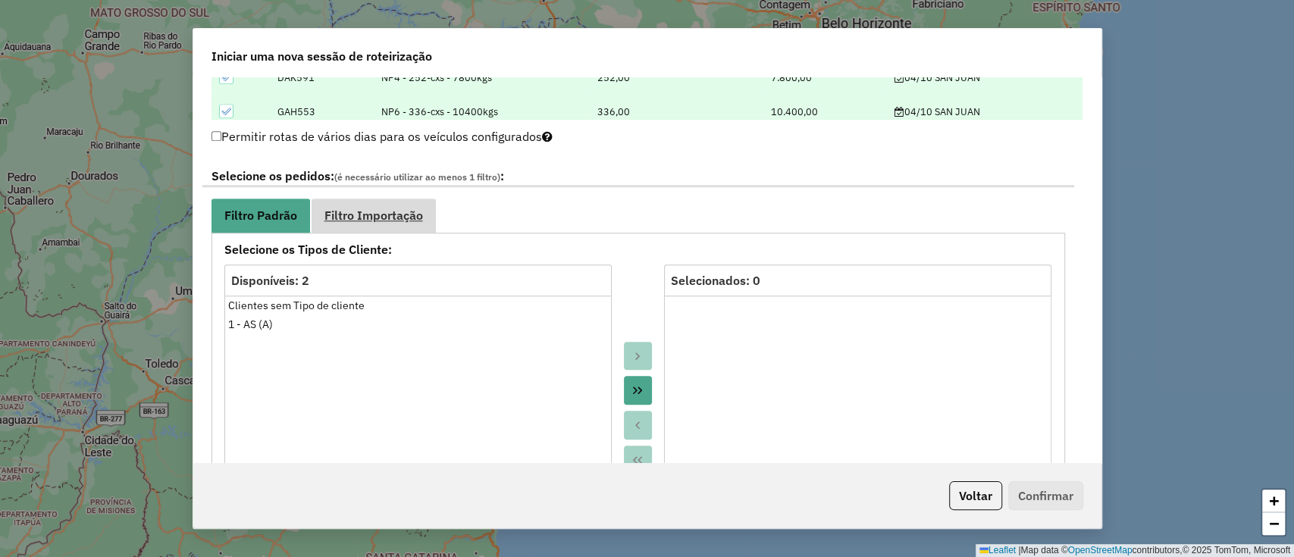
click at [394, 209] on span "Filtro Importação" at bounding box center [373, 215] width 99 height 12
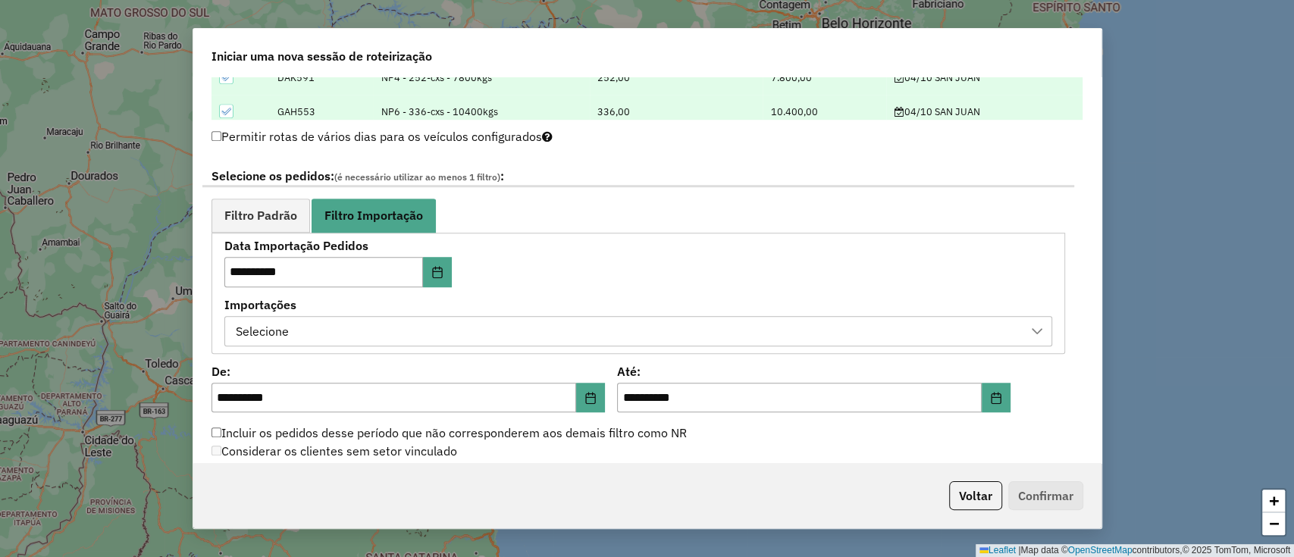
click at [350, 328] on div "Selecione" at bounding box center [626, 331] width 791 height 29
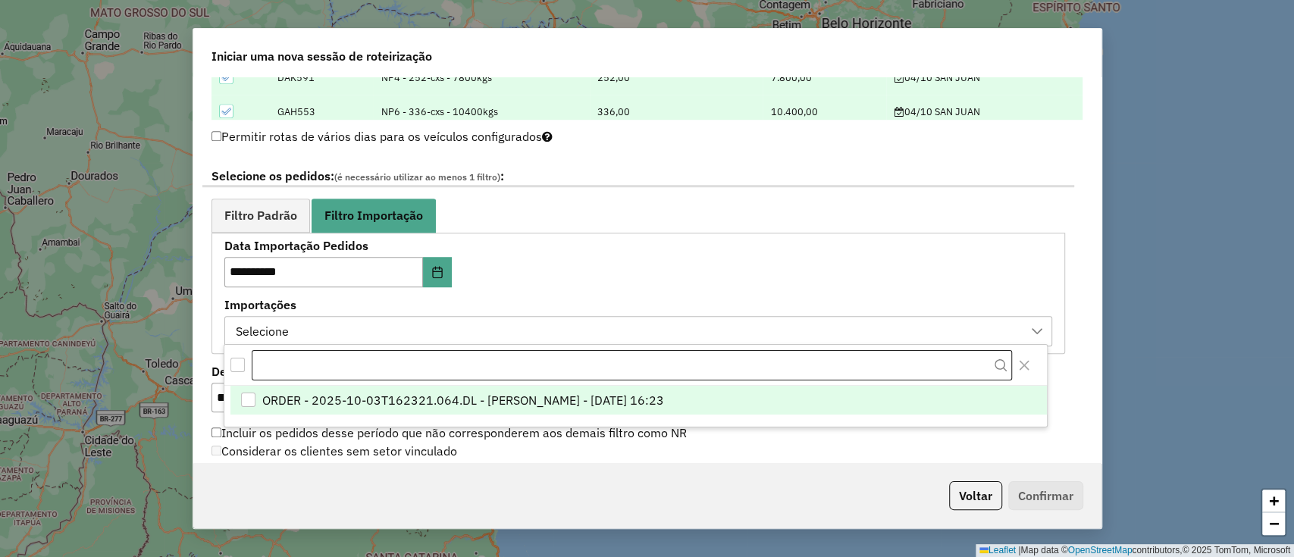
scroll to position [11, 68]
click at [387, 389] on li "ORDER - 2025-10-03T162321.064.DL - [PERSON_NAME] - [DATE] 16:23" at bounding box center [638, 401] width 816 height 29
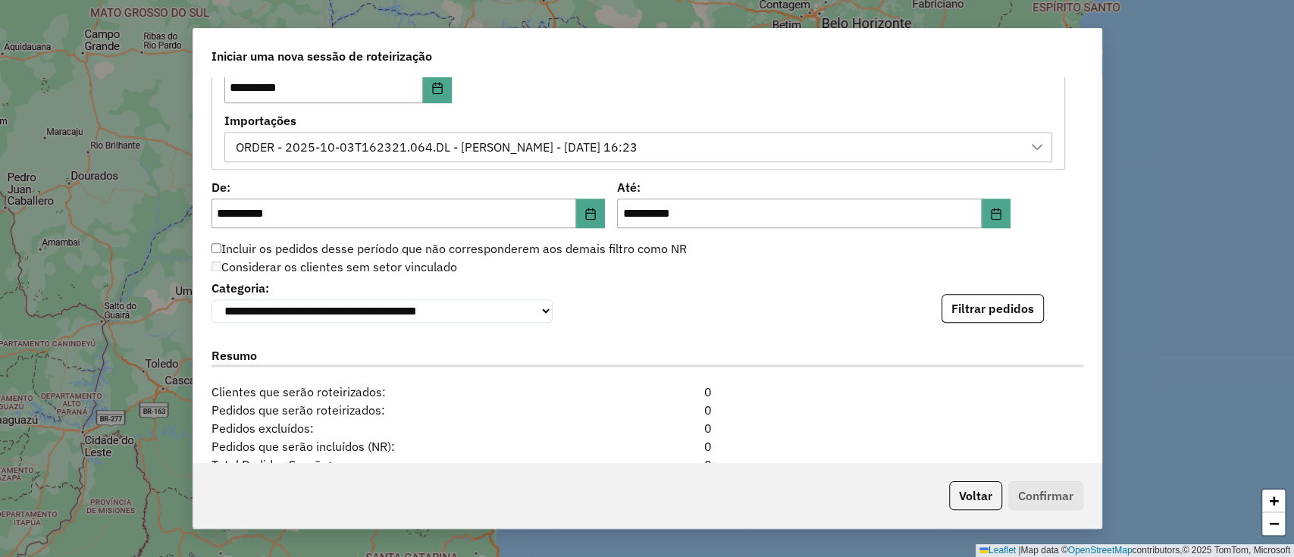
scroll to position [1091, 0]
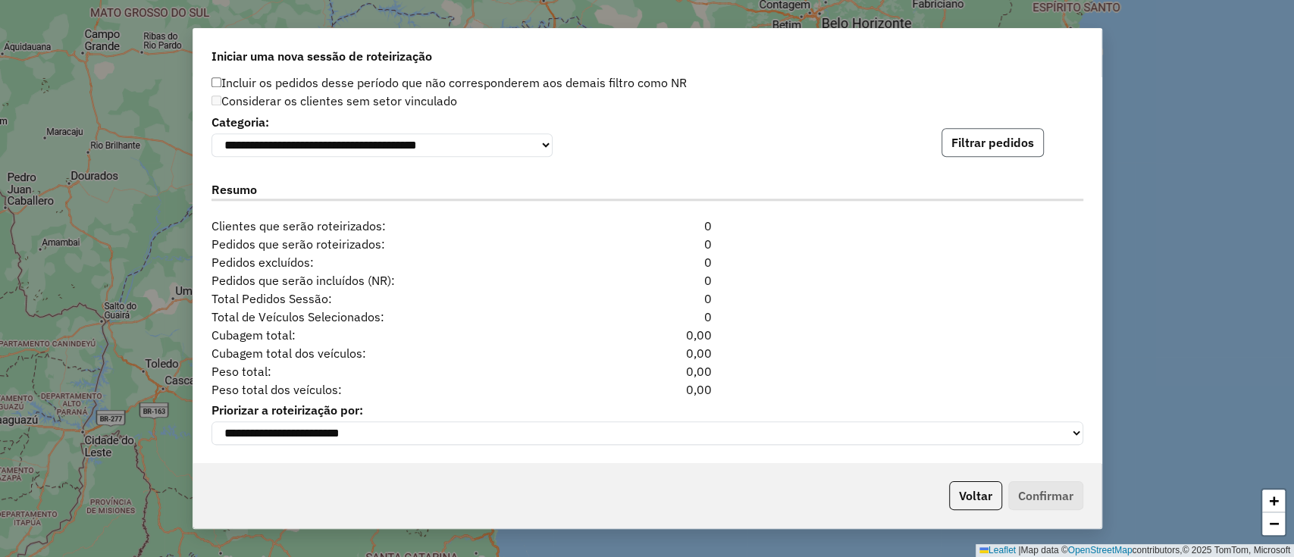
click at [989, 136] on button "Filtrar pedidos" at bounding box center [992, 142] width 102 height 29
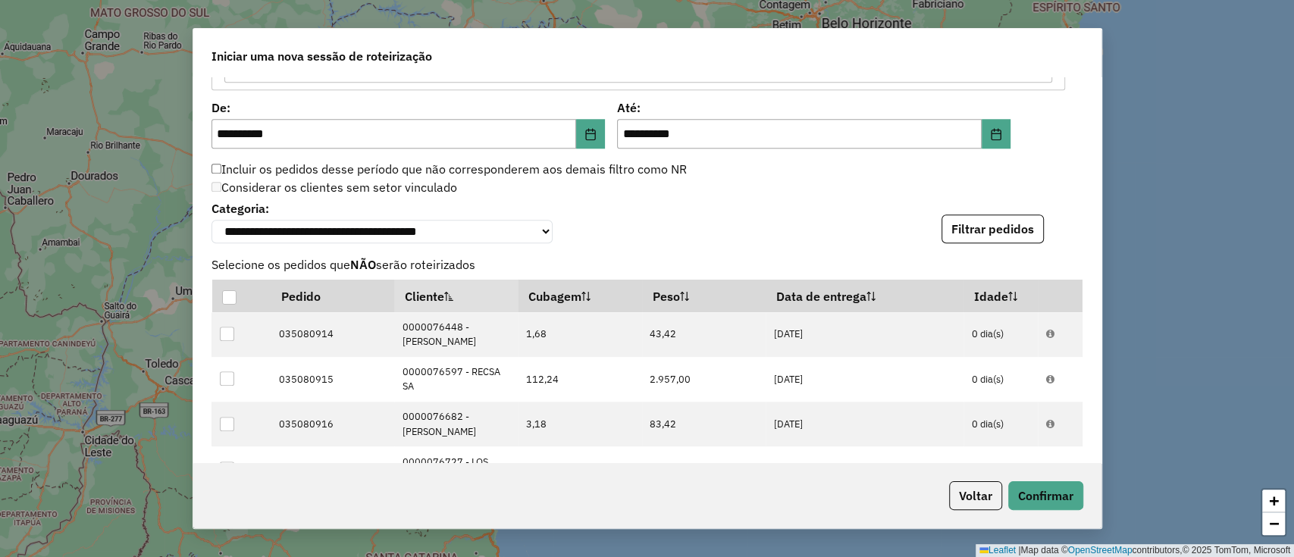
scroll to position [1404, 0]
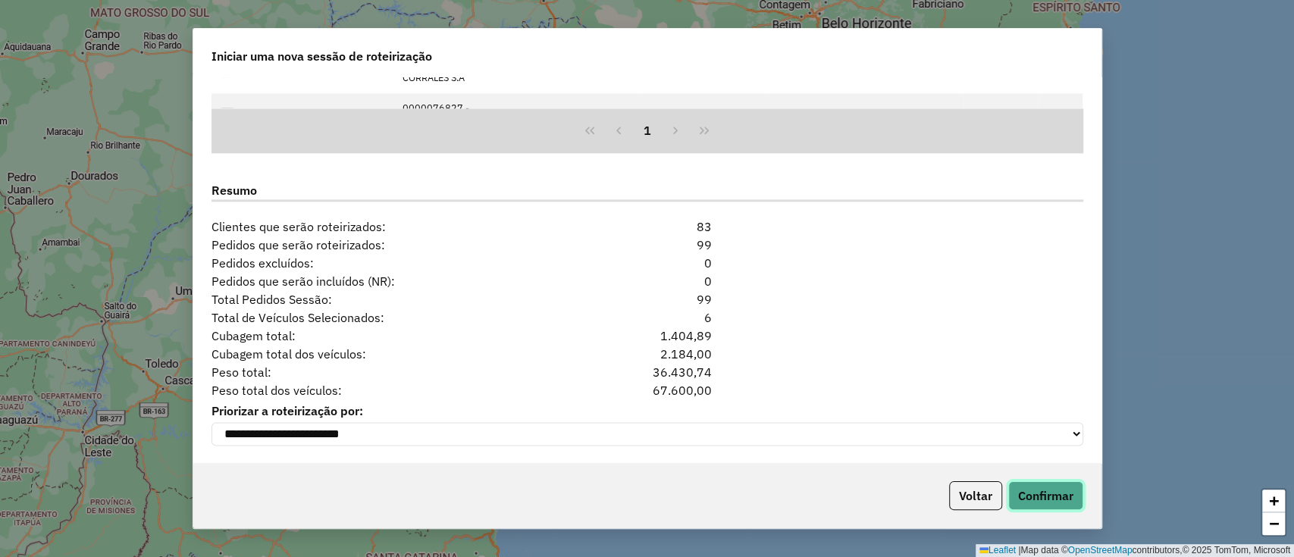
click at [1043, 506] on button "Confirmar" at bounding box center [1045, 495] width 75 height 29
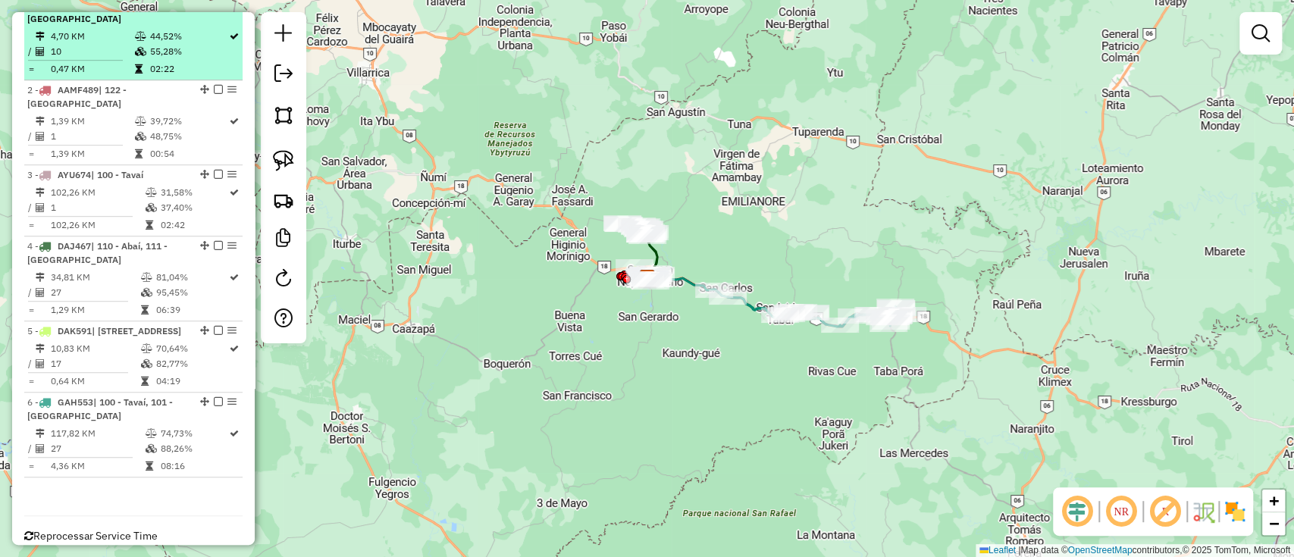
scroll to position [606, 0]
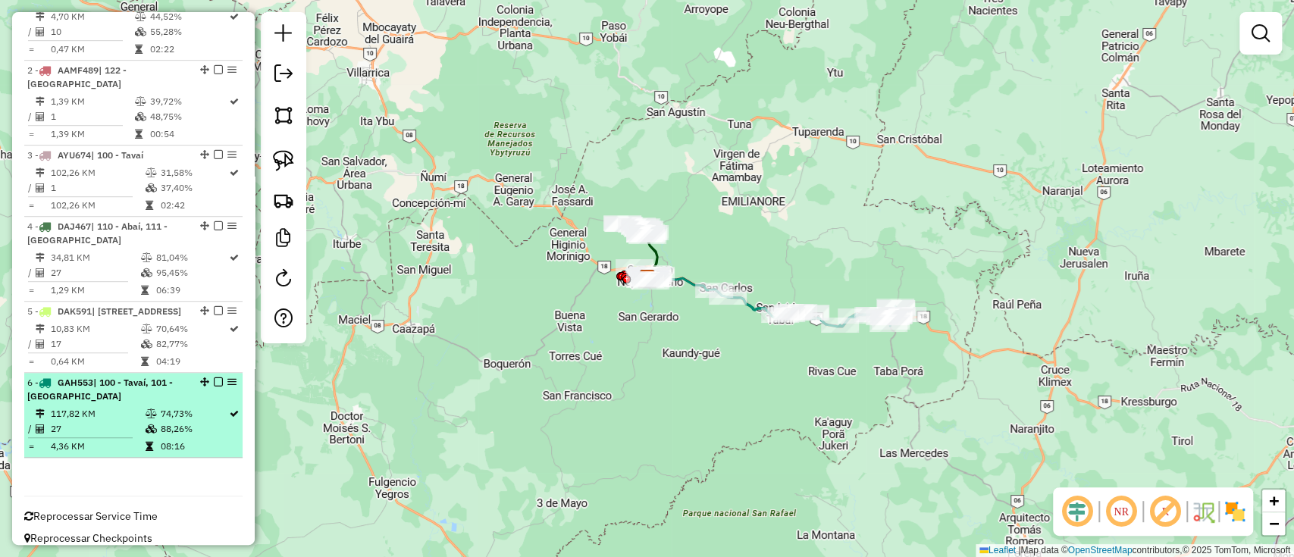
click at [117, 421] on td "27" at bounding box center [97, 428] width 95 height 15
select select "**********"
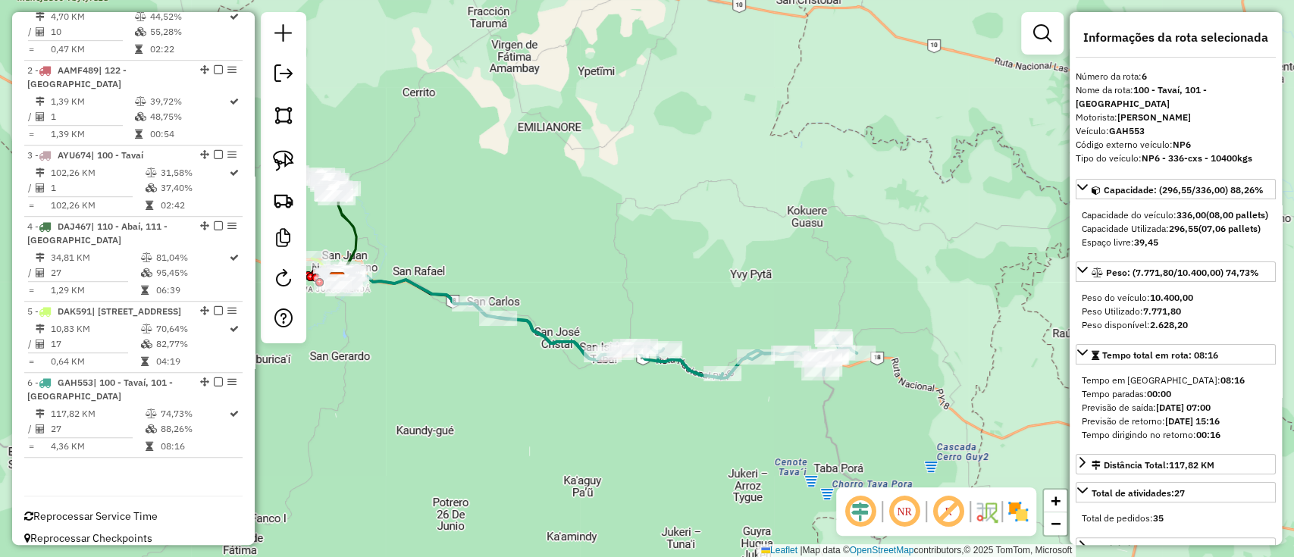
drag, startPoint x: 564, startPoint y: 395, endPoint x: 582, endPoint y: 395, distance: 18.2
click at [582, 395] on div "Janela de atendimento Grade de atendimento Capacidade Transportadoras Veículos …" at bounding box center [647, 278] width 1294 height 557
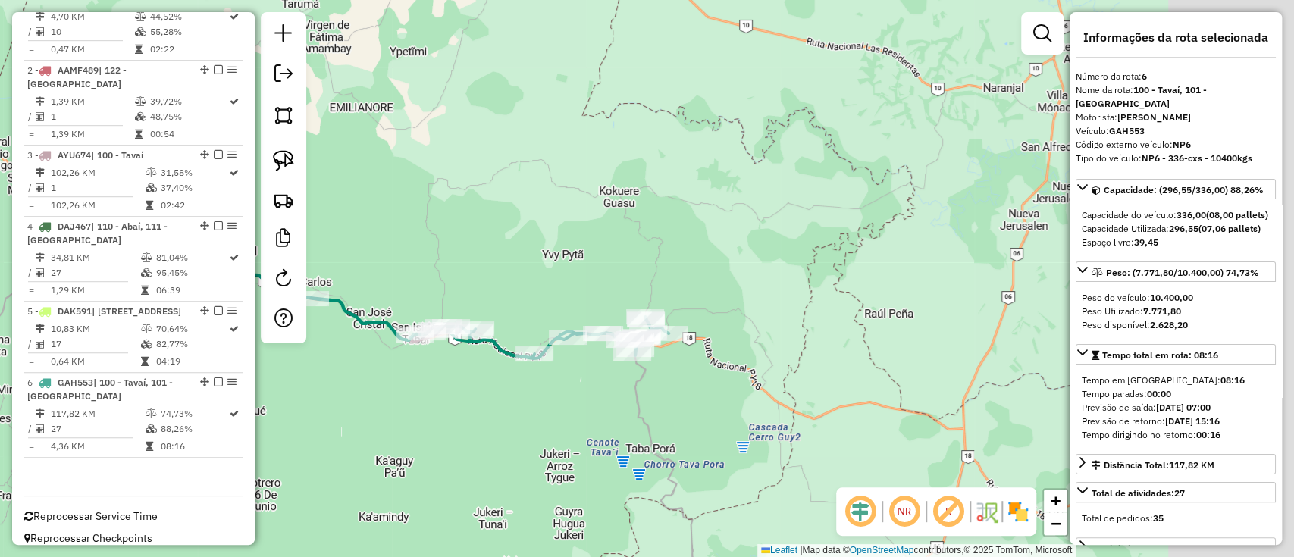
drag, startPoint x: 766, startPoint y: 402, endPoint x: 569, endPoint y: 380, distance: 198.3
click at [569, 380] on div "Janela de atendimento Grade de atendimento Capacidade Transportadoras Veículos …" at bounding box center [647, 278] width 1294 height 557
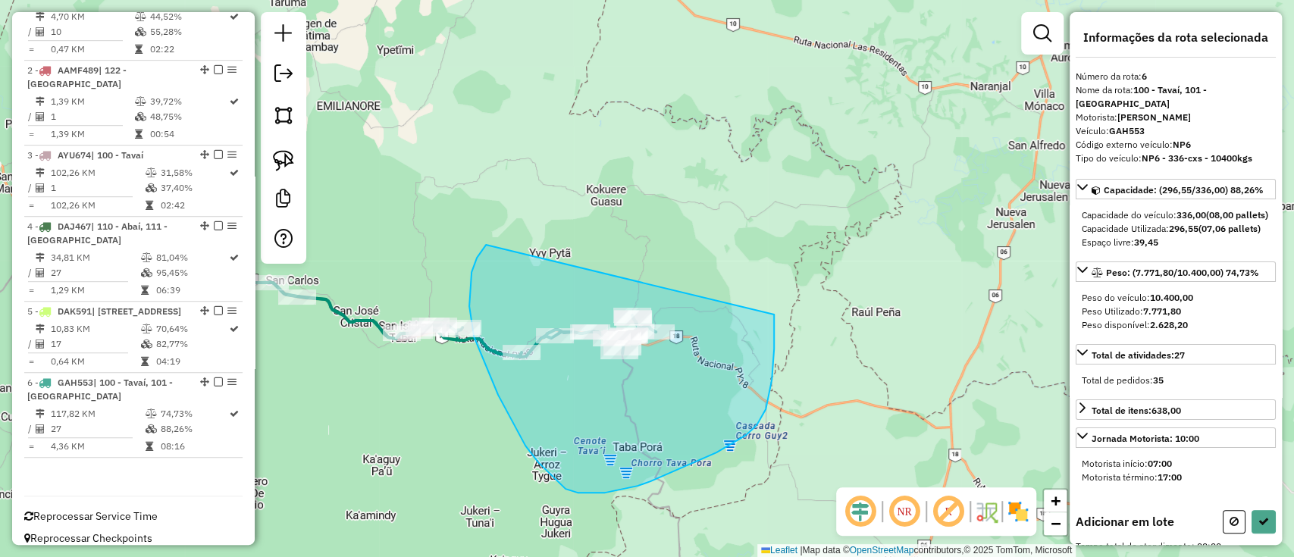
drag, startPoint x: 469, startPoint y: 306, endPoint x: 725, endPoint y: 261, distance: 260.2
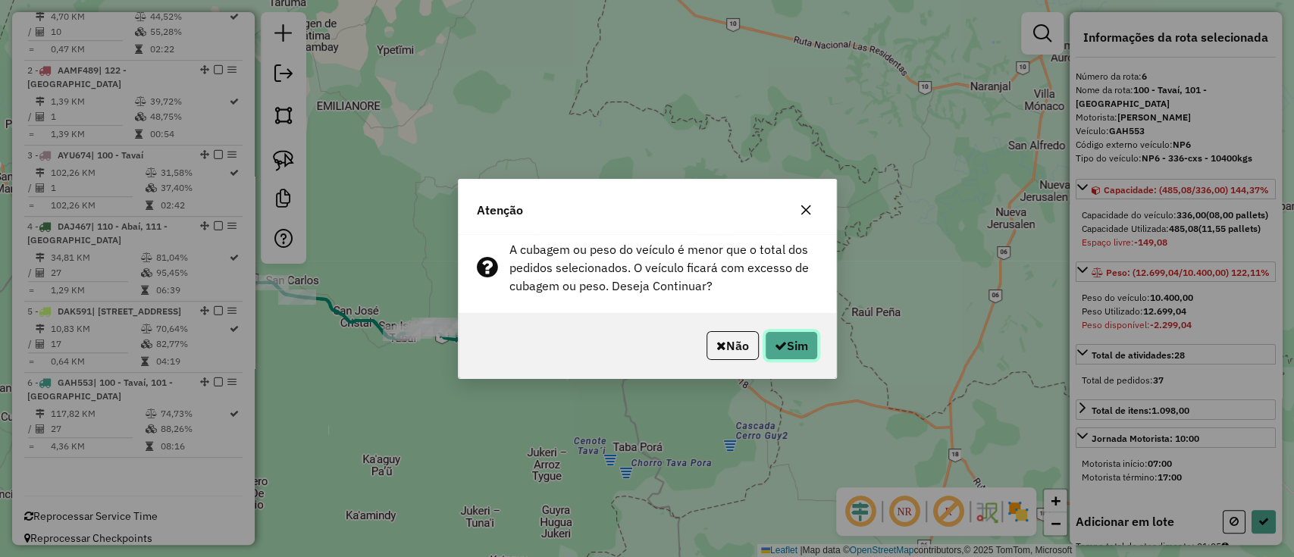
click at [799, 350] on button "Sim" at bounding box center [791, 345] width 53 height 29
select select "**********"
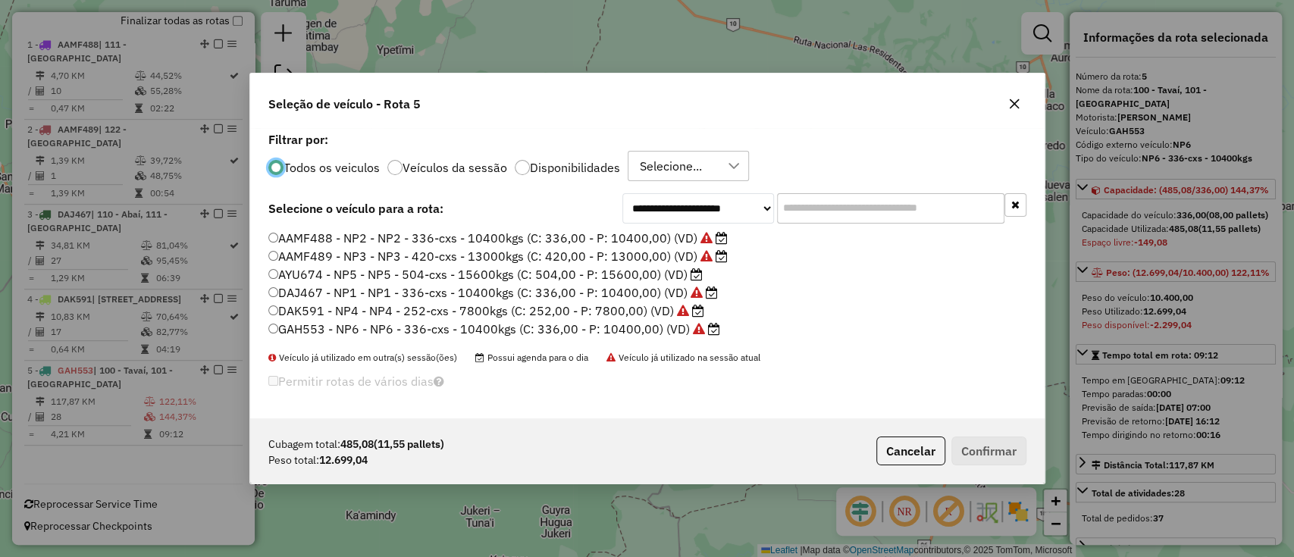
scroll to position [8, 5]
click at [651, 256] on label "AAMF489 - NP3 - NP3 - 420-cxs - 13000kgs (C: 420,00 - P: 13000,00) (VD)" at bounding box center [497, 256] width 459 height 18
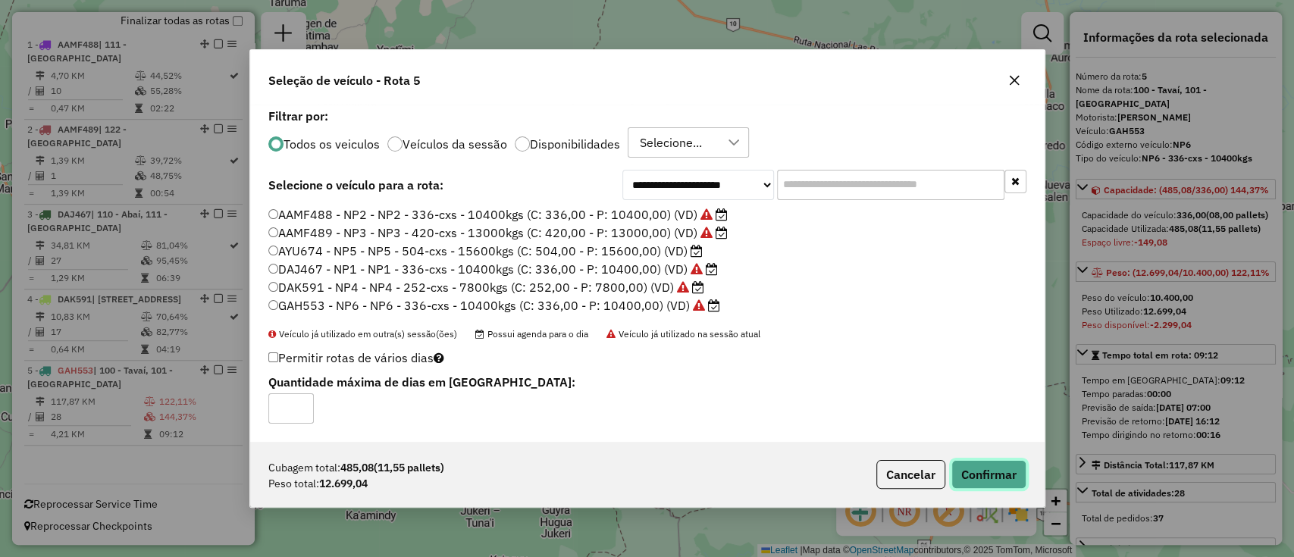
click at [1000, 468] on button "Confirmar" at bounding box center [988, 474] width 75 height 29
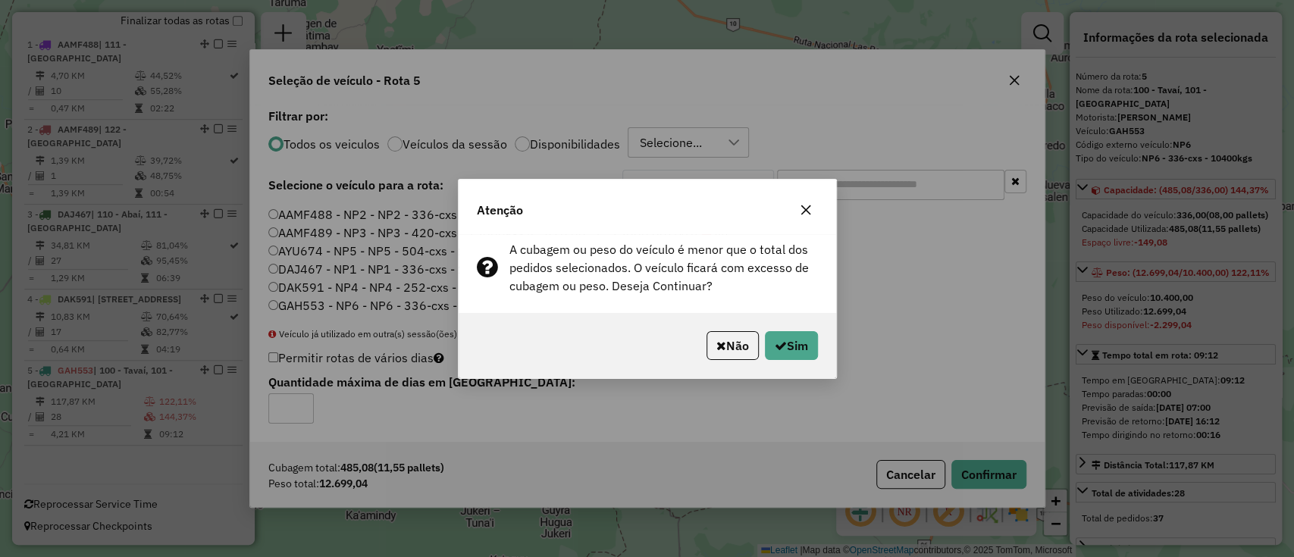
click at [795, 211] on button "button" at bounding box center [806, 210] width 24 height 24
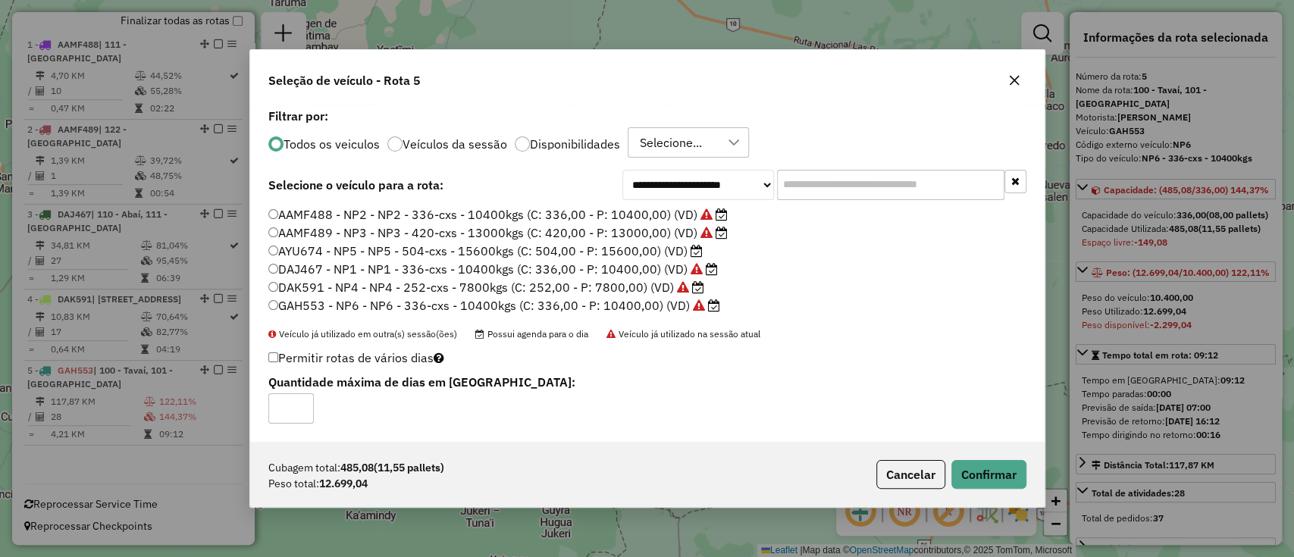
click at [660, 248] on label "AYU674 - NP5 - NP5 - 504-cxs - 15600kgs (C: 504,00 - P: 15600,00) (VD)" at bounding box center [485, 251] width 434 height 18
click at [962, 475] on button "Confirmar" at bounding box center [988, 474] width 75 height 29
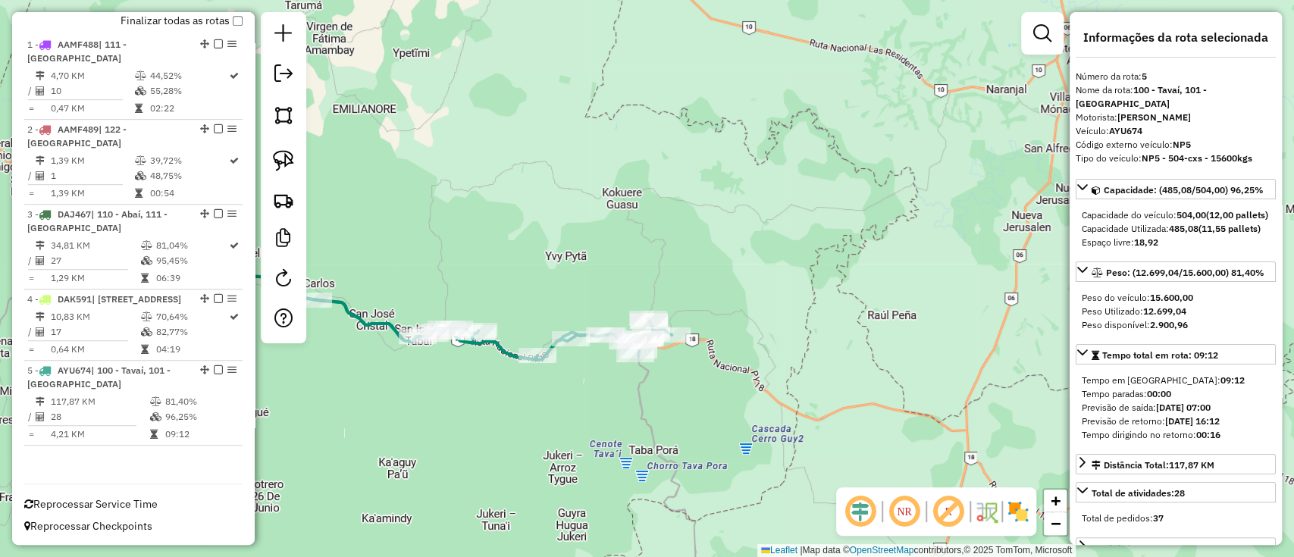
drag, startPoint x: 631, startPoint y: 146, endPoint x: 943, endPoint y: 146, distance: 312.3
click at [943, 146] on div "Janela de atendimento Grade de atendimento Capacidade Transportadoras Veículos …" at bounding box center [647, 278] width 1294 height 557
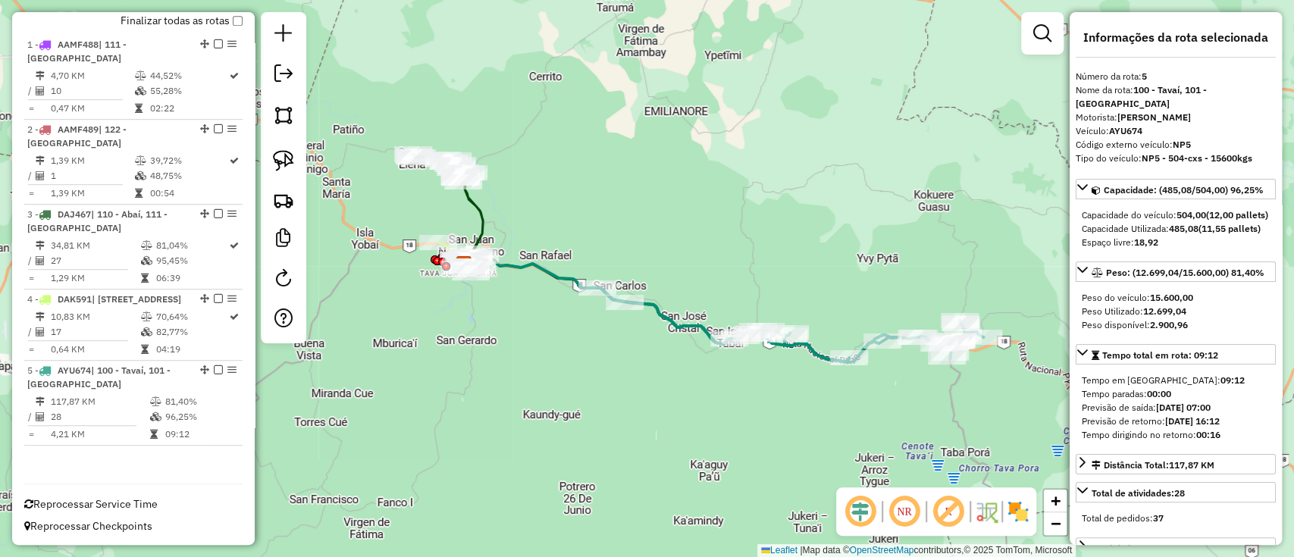
drag, startPoint x: 569, startPoint y: 246, endPoint x: 515, endPoint y: 224, distance: 58.5
click at [587, 239] on div "Janela de atendimento Grade de atendimento Capacidade Transportadoras Veículos …" at bounding box center [647, 278] width 1294 height 557
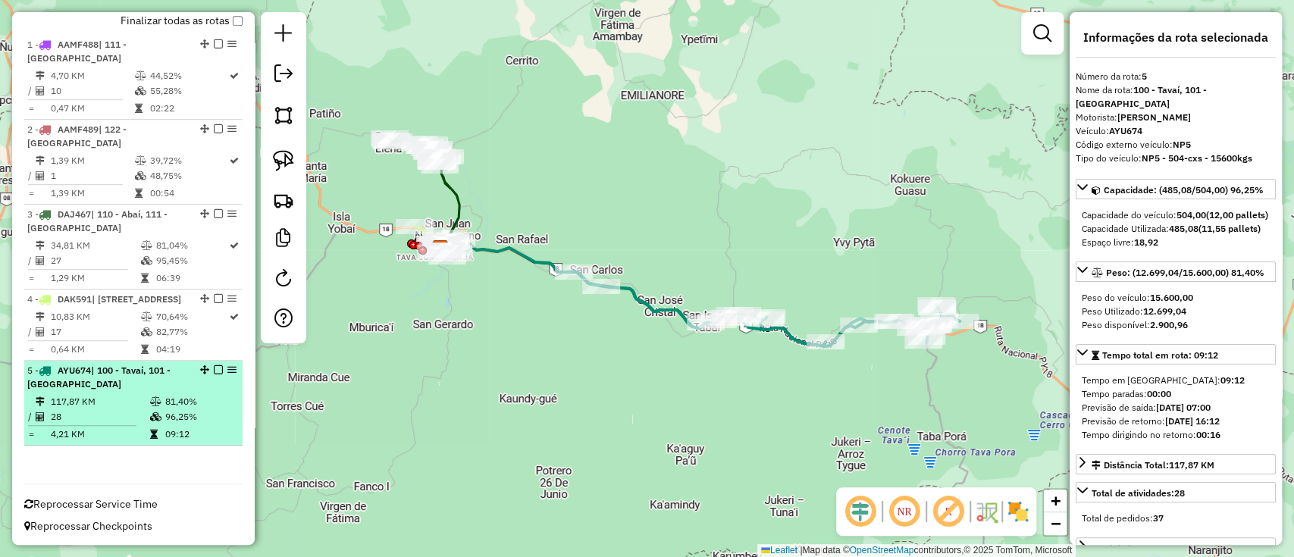
click at [214, 368] on em at bounding box center [218, 369] width 9 height 9
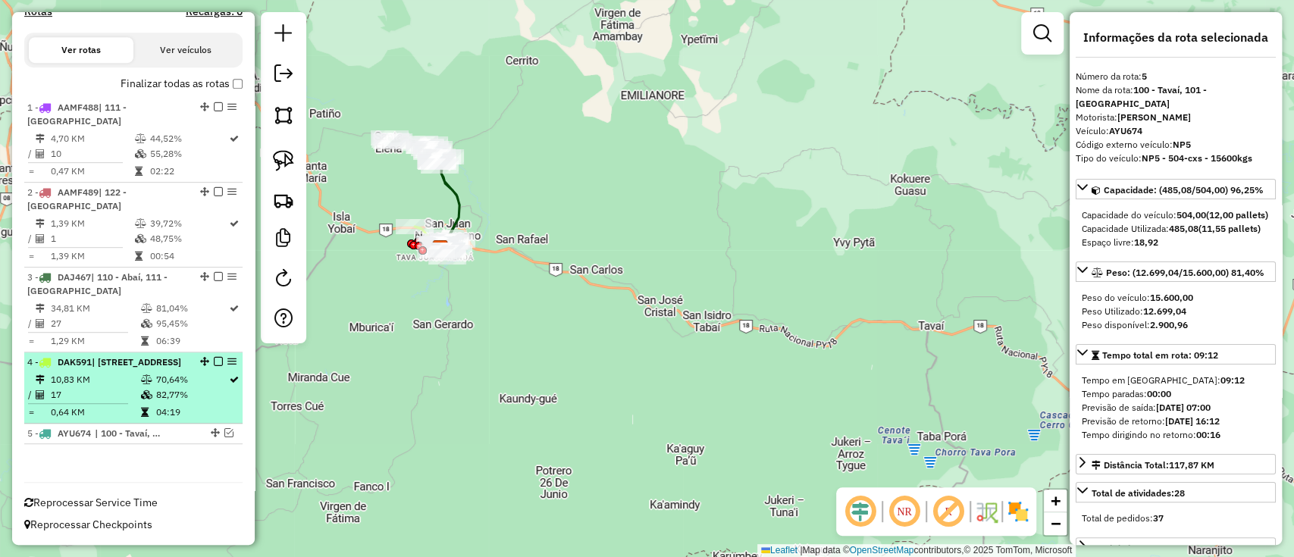
scroll to position [483, 0]
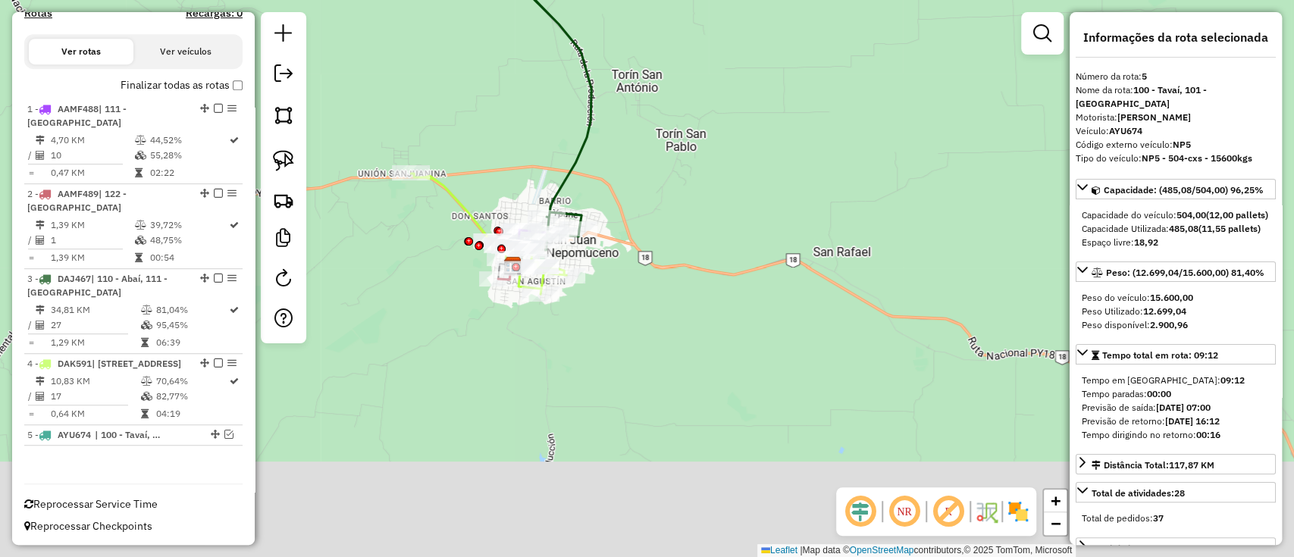
drag, startPoint x: 459, startPoint y: 272, endPoint x: 534, endPoint y: 191, distance: 110.0
click at [534, 118] on div "Janela de atendimento Grade de atendimento Capacidade Transportadoras Veículos …" at bounding box center [647, 278] width 1294 height 557
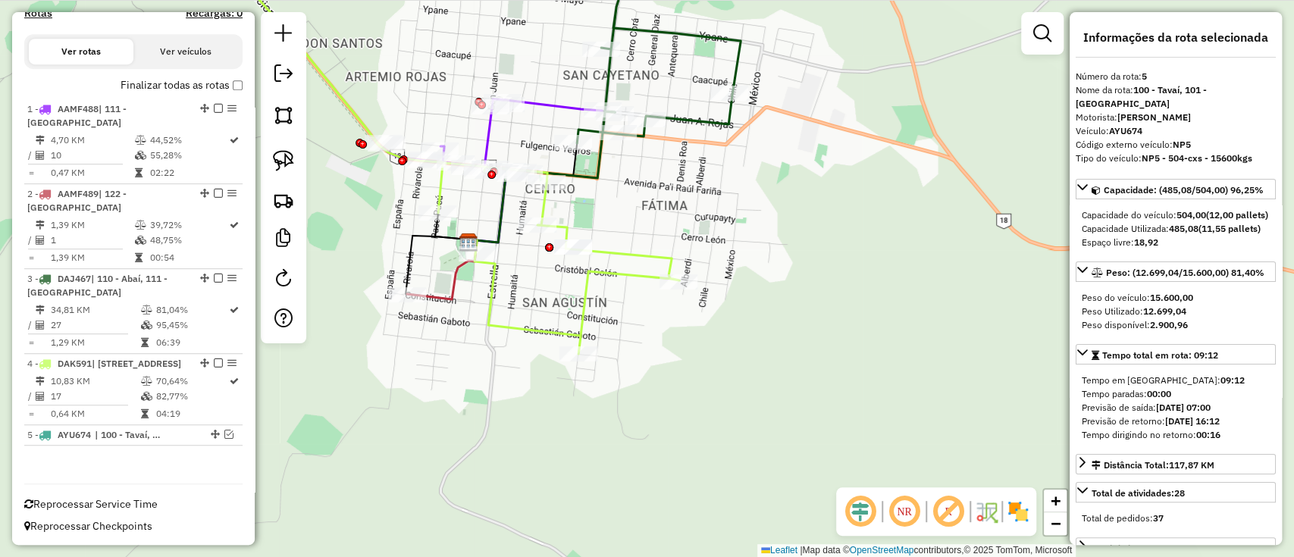
click at [486, 302] on icon at bounding box center [444, 149] width 469 height 409
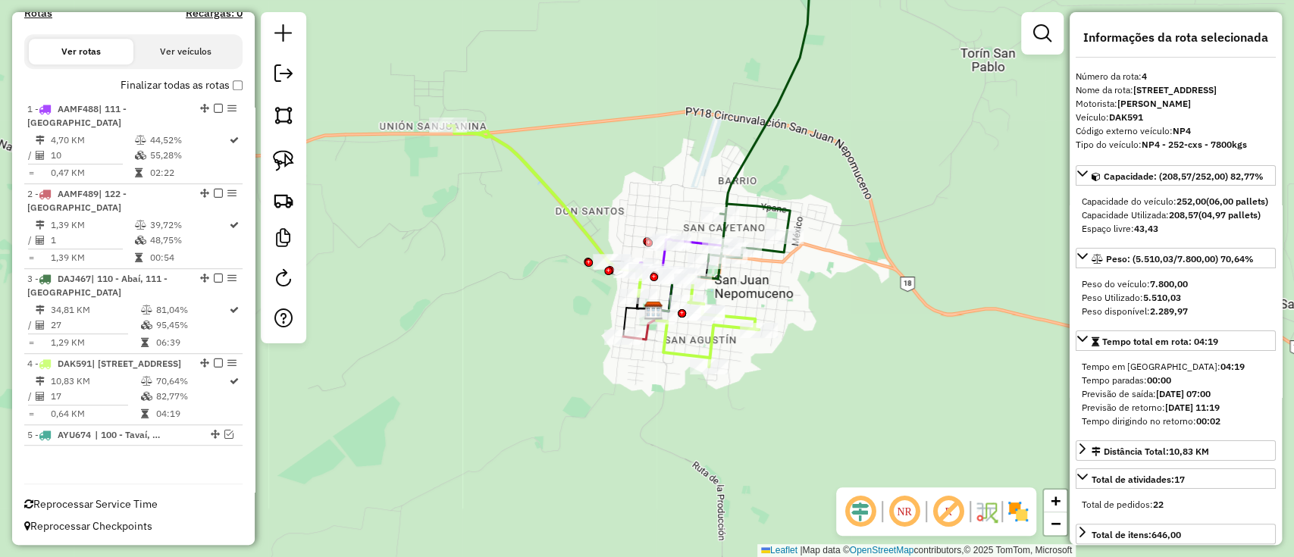
drag, startPoint x: 392, startPoint y: 299, endPoint x: 548, endPoint y: 309, distance: 156.4
click at [548, 309] on div "Janela de atendimento Grade de atendimento Capacidade Transportadoras Veículos …" at bounding box center [647, 278] width 1294 height 557
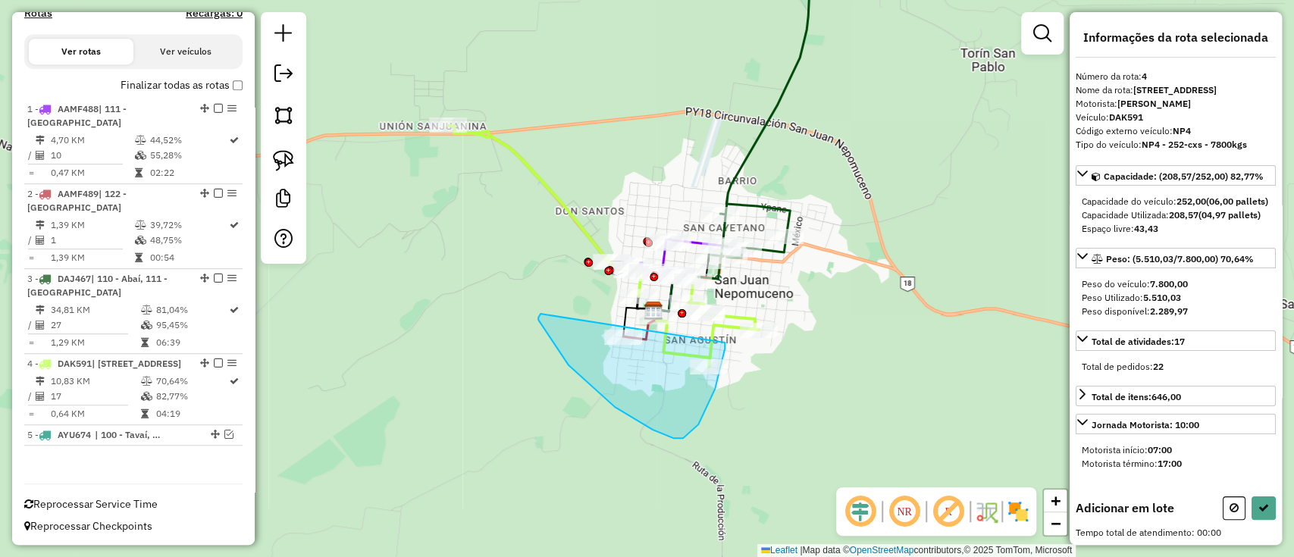
drag, startPoint x: 538, startPoint y: 318, endPoint x: 714, endPoint y: 330, distance: 176.2
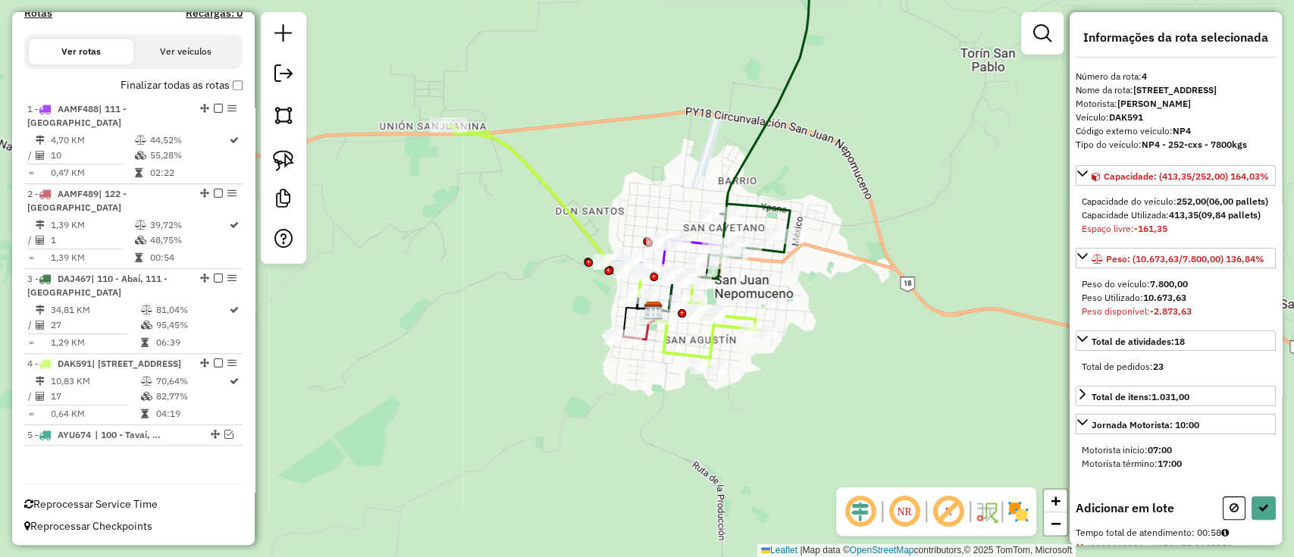
select select "**********"
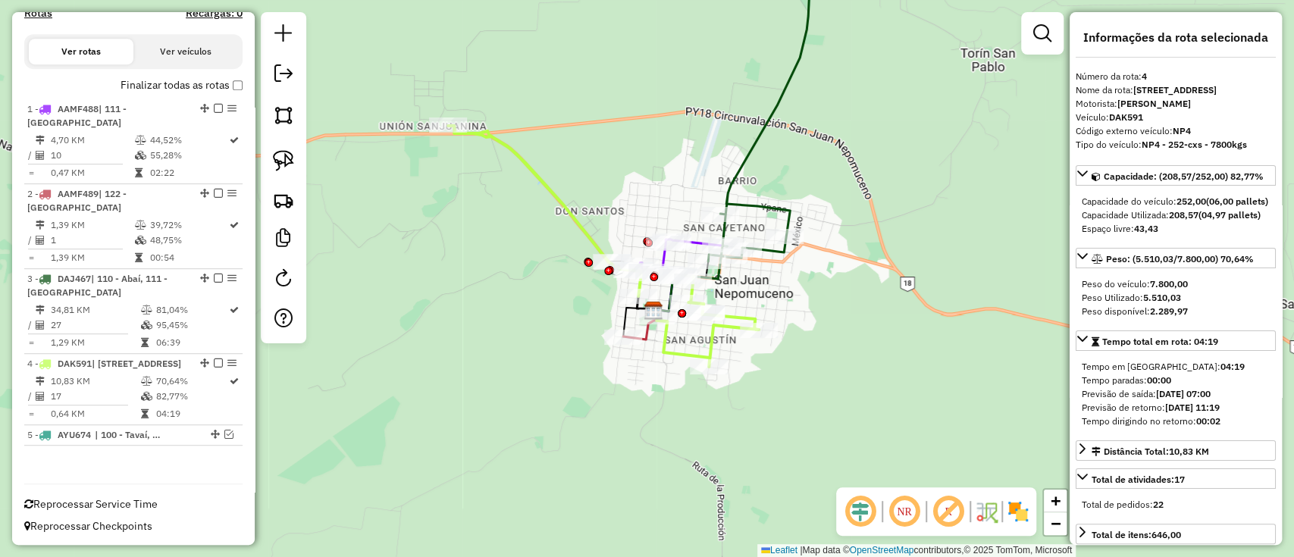
click at [750, 156] on icon at bounding box center [759, 103] width 102 height 317
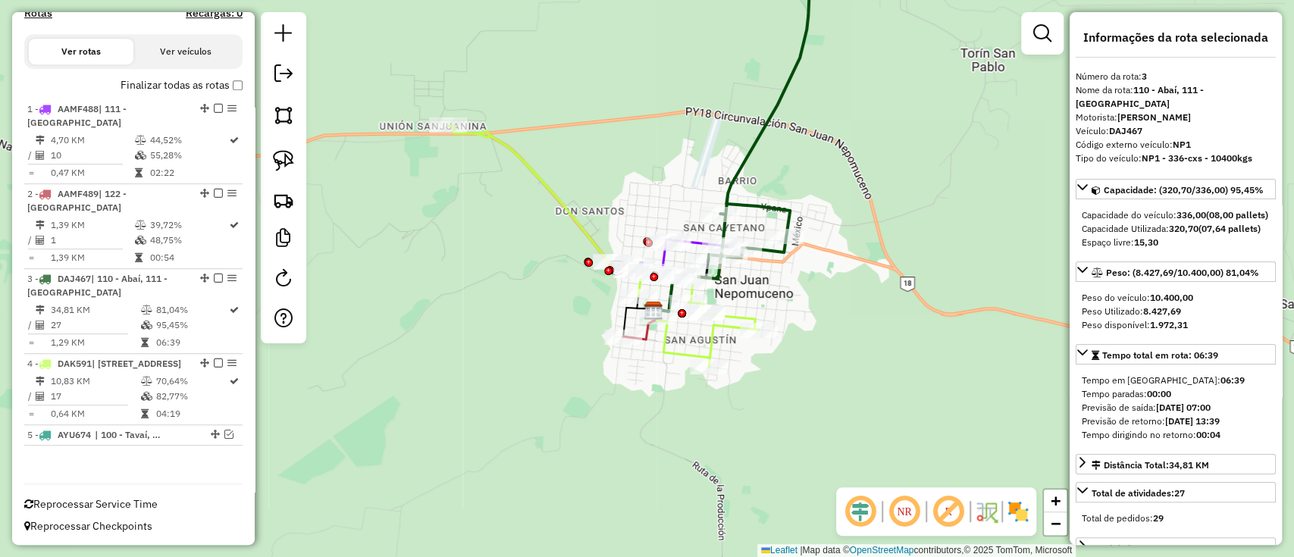
click at [749, 151] on icon at bounding box center [759, 103] width 102 height 317
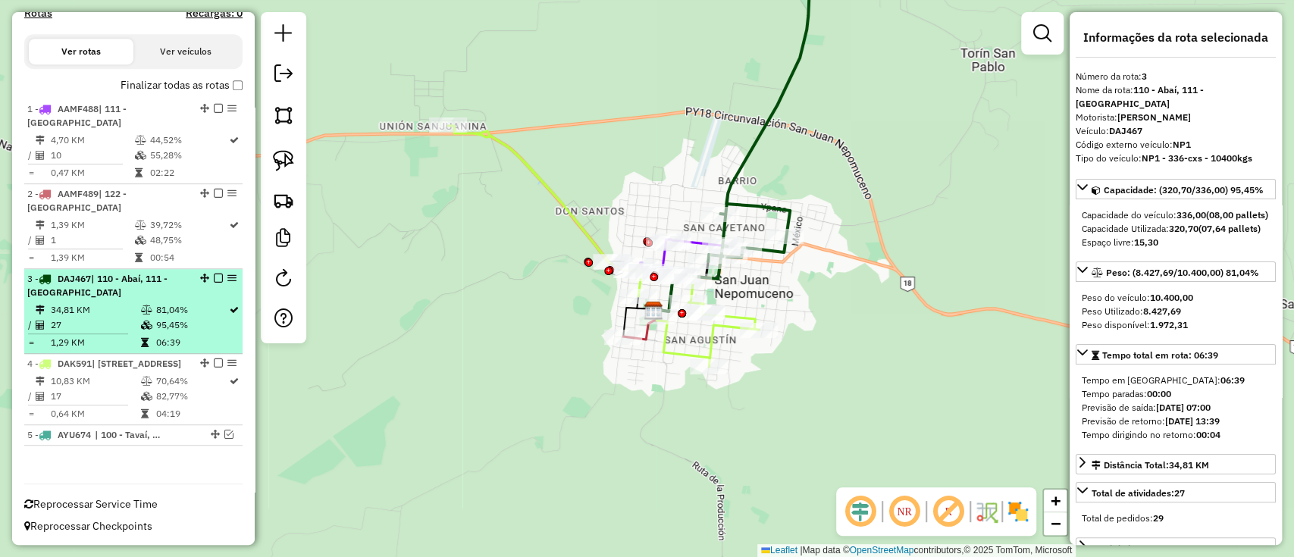
click at [215, 274] on em at bounding box center [218, 278] width 9 height 9
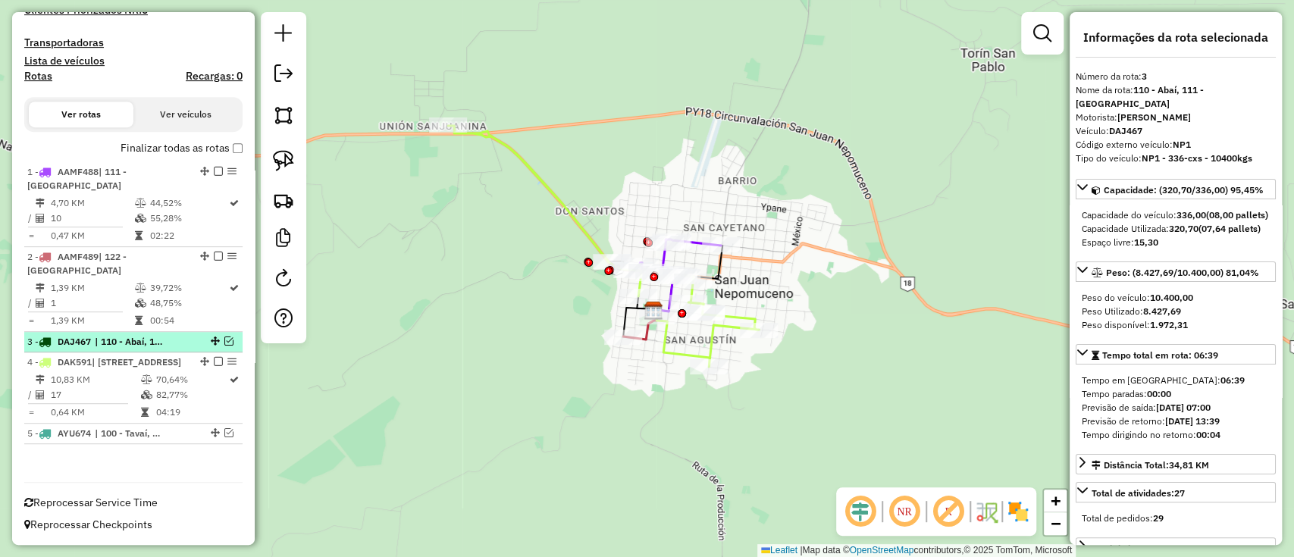
scroll to position [418, 0]
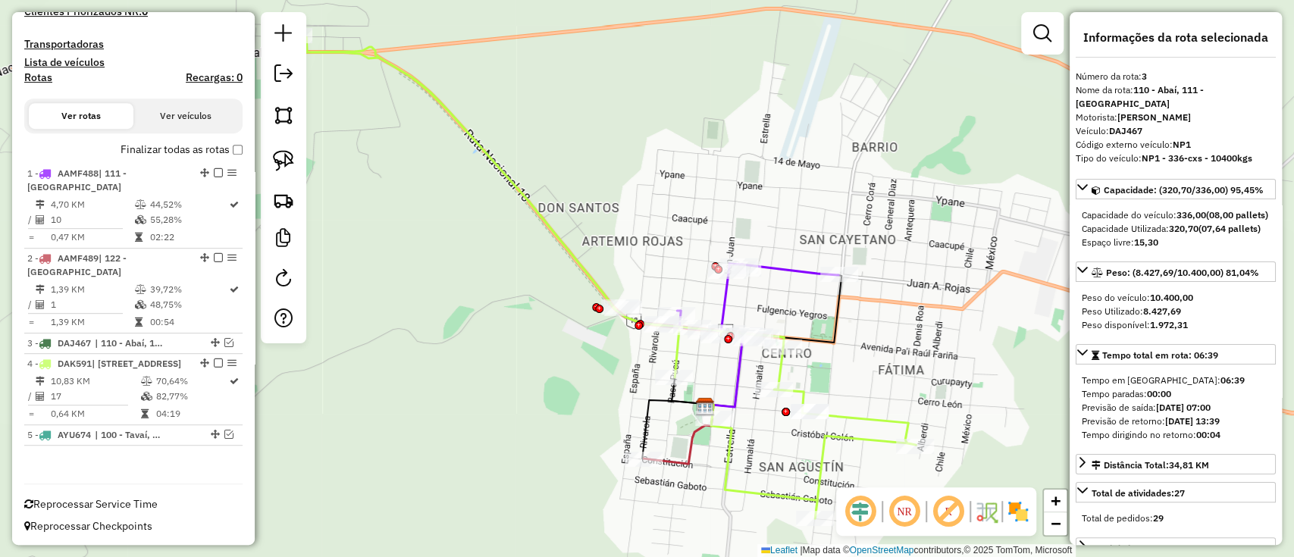
click at [725, 449] on icon at bounding box center [604, 277] width 622 height 482
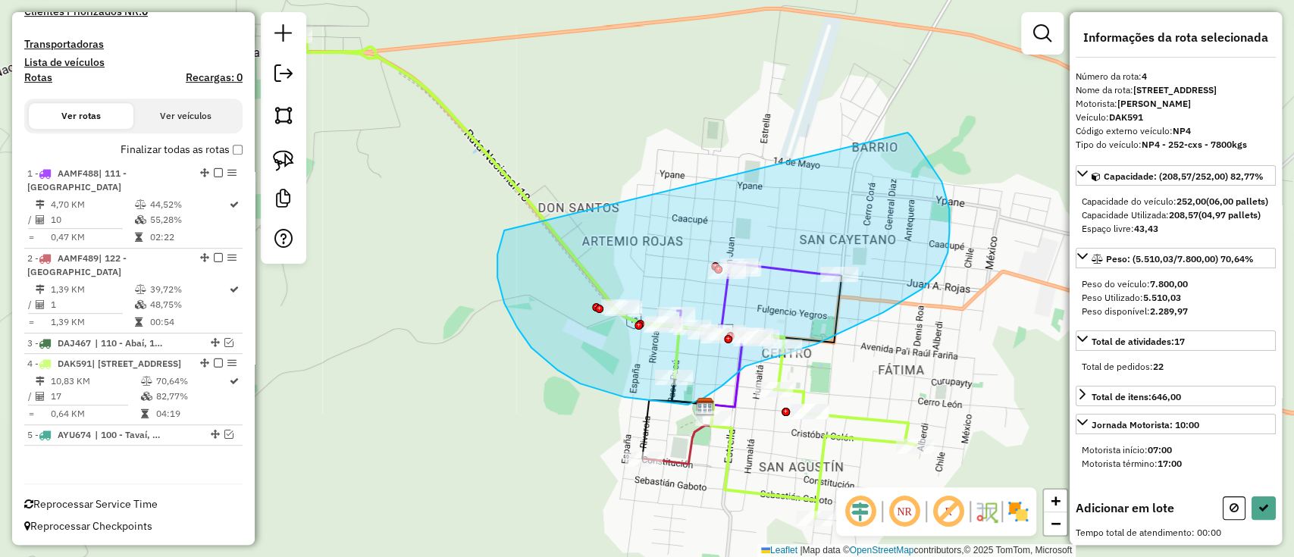
drag, startPoint x: 497, startPoint y: 255, endPoint x: 907, endPoint y: 133, distance: 427.8
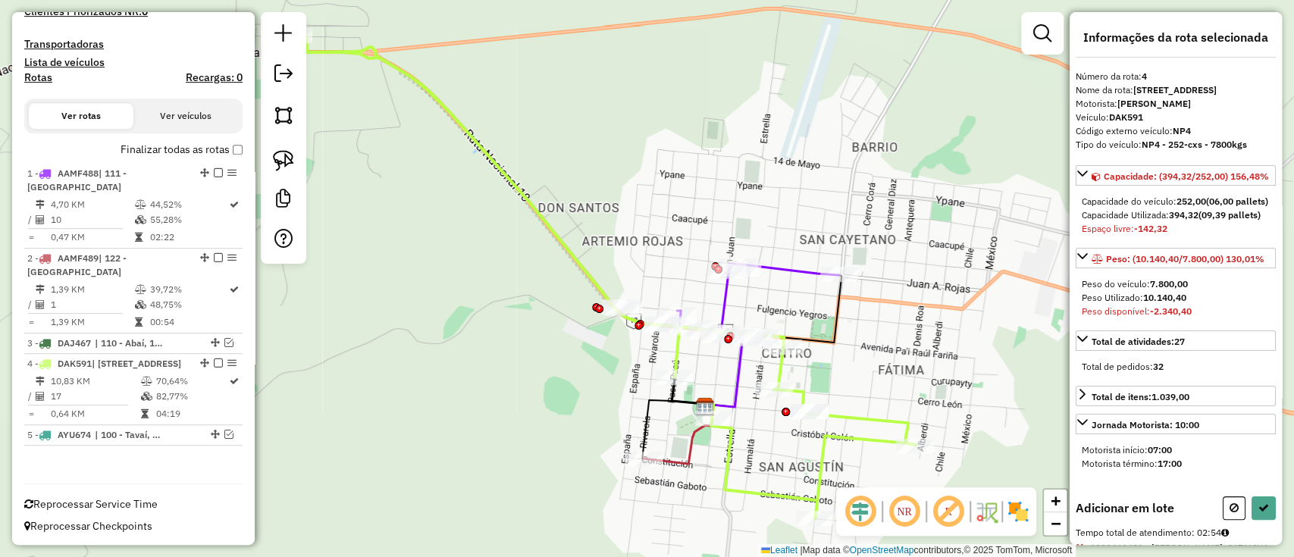
select select "**********"
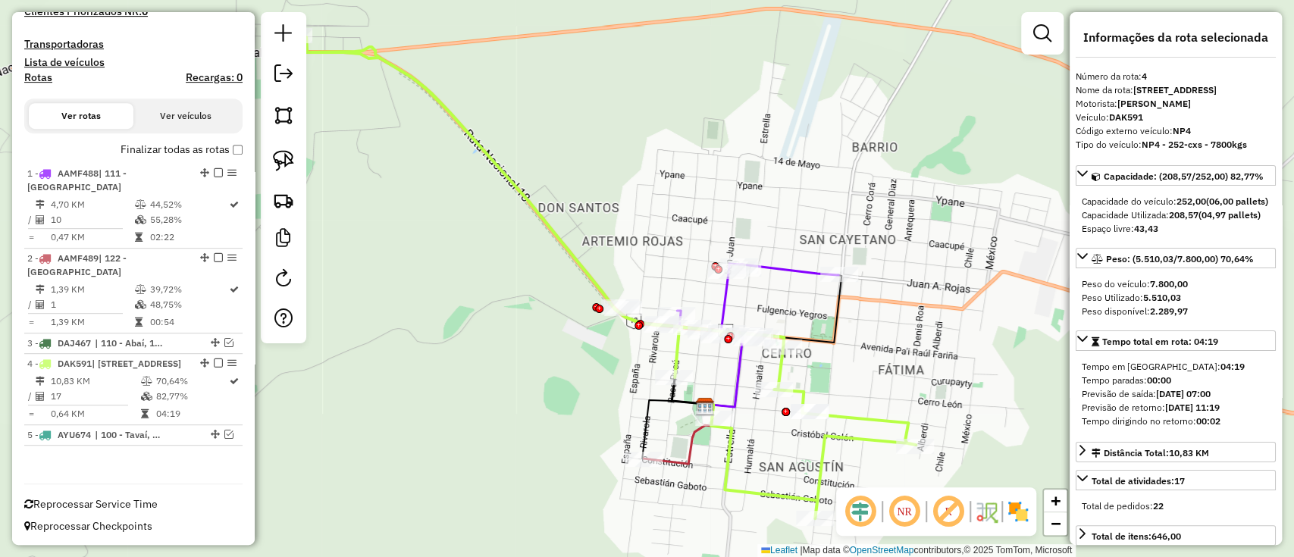
click at [686, 452] on icon at bounding box center [678, 434] width 70 height 60
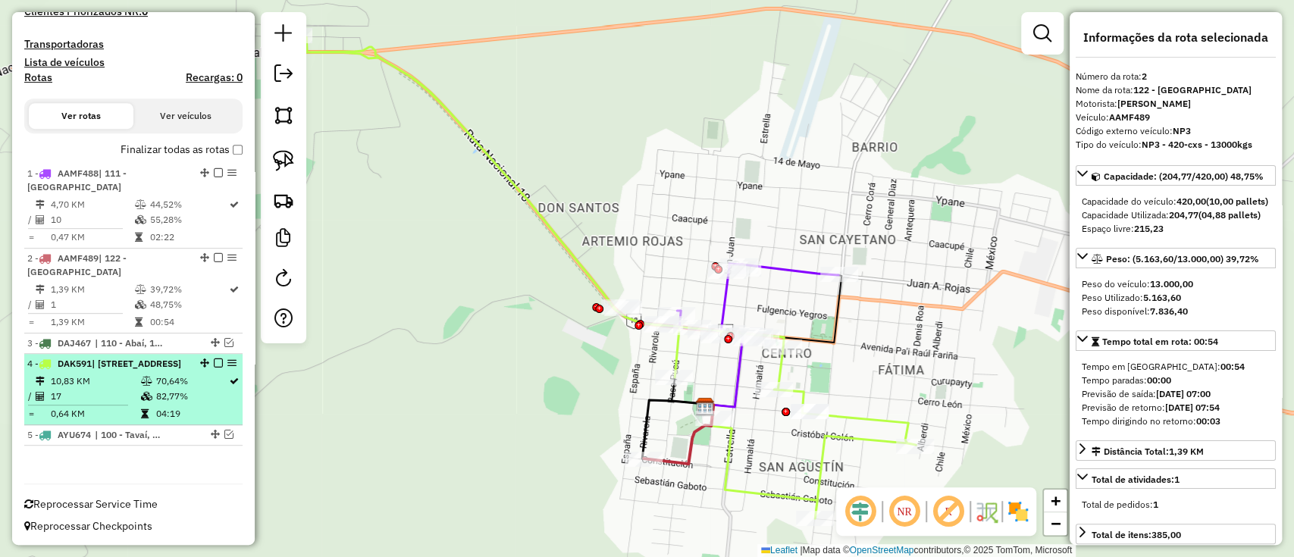
click at [214, 358] on em at bounding box center [218, 362] width 9 height 9
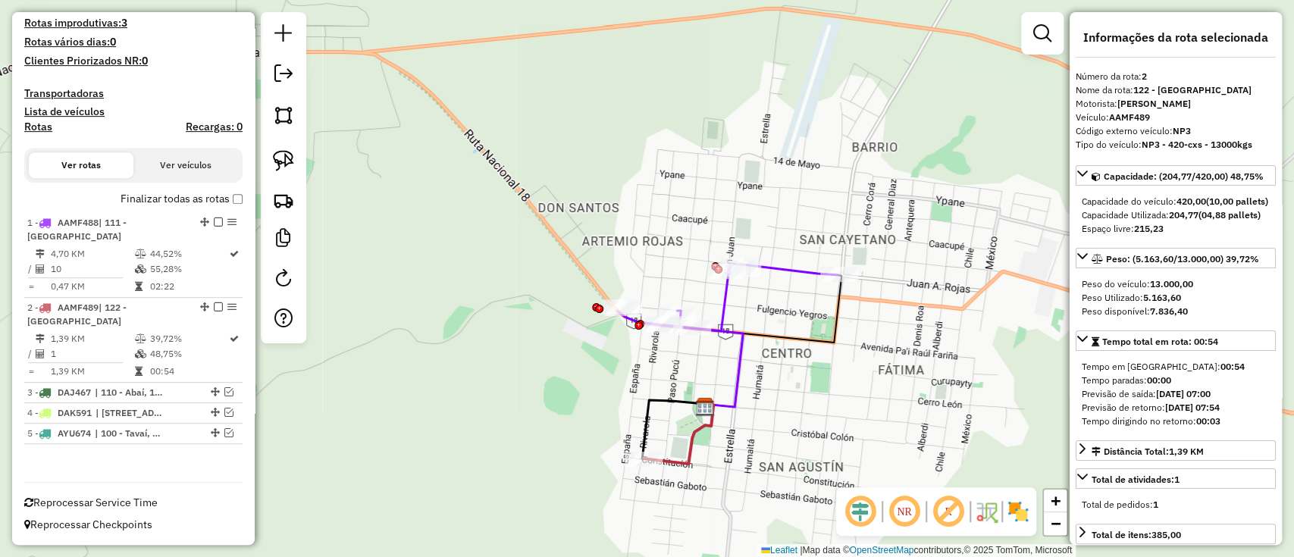
scroll to position [354, 0]
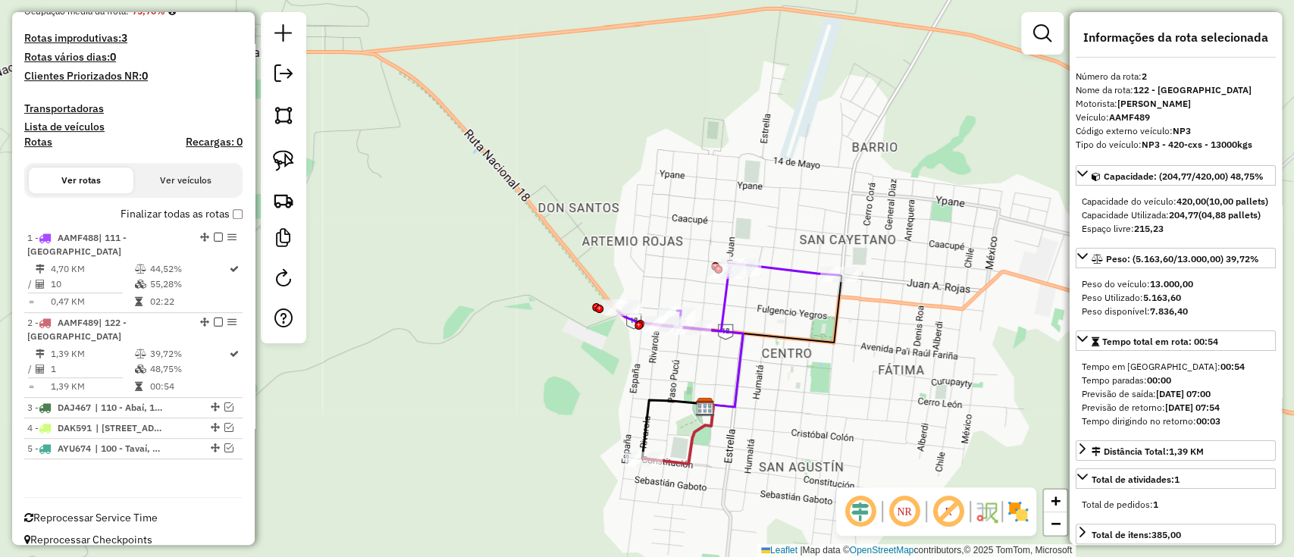
click at [681, 447] on icon at bounding box center [678, 434] width 70 height 60
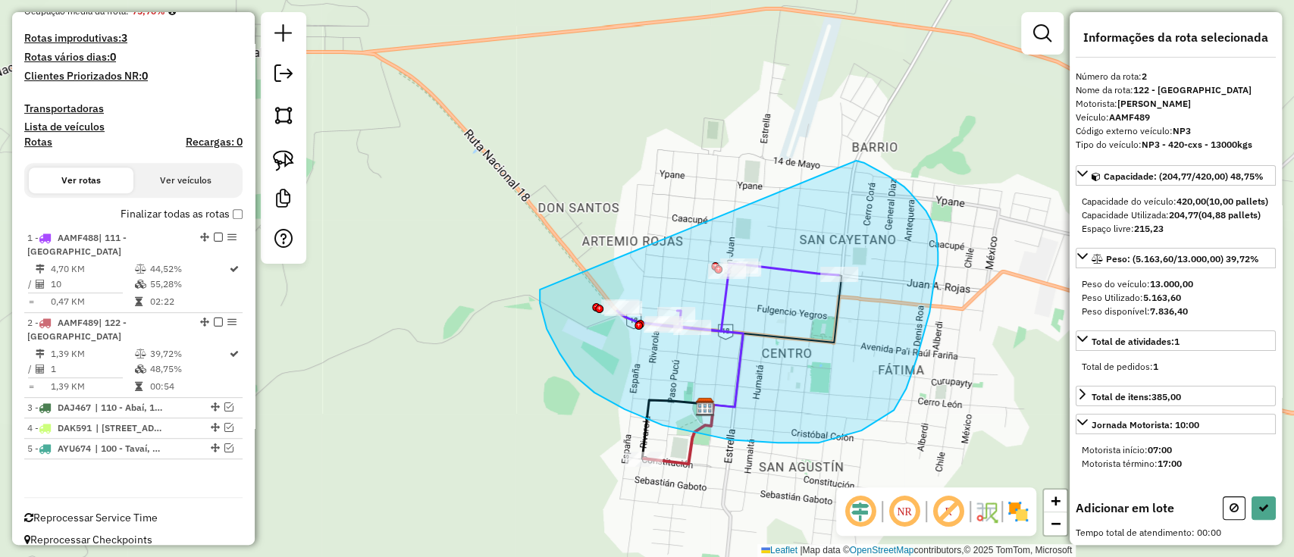
drag, startPoint x: 540, startPoint y: 303, endPoint x: 856, endPoint y: 161, distance: 346.7
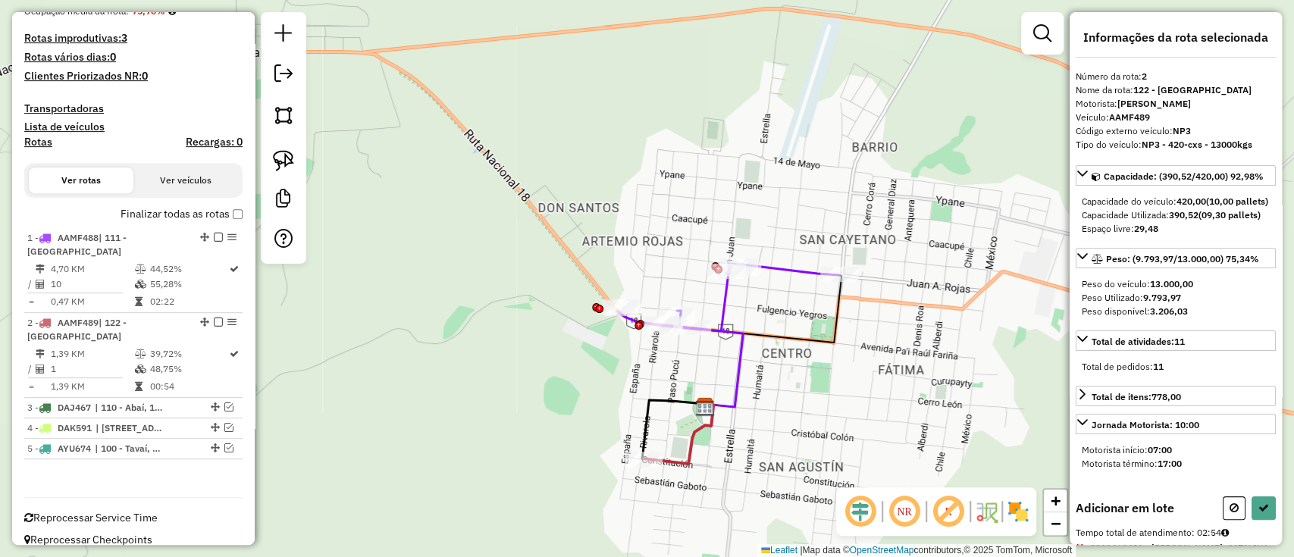
select select "**********"
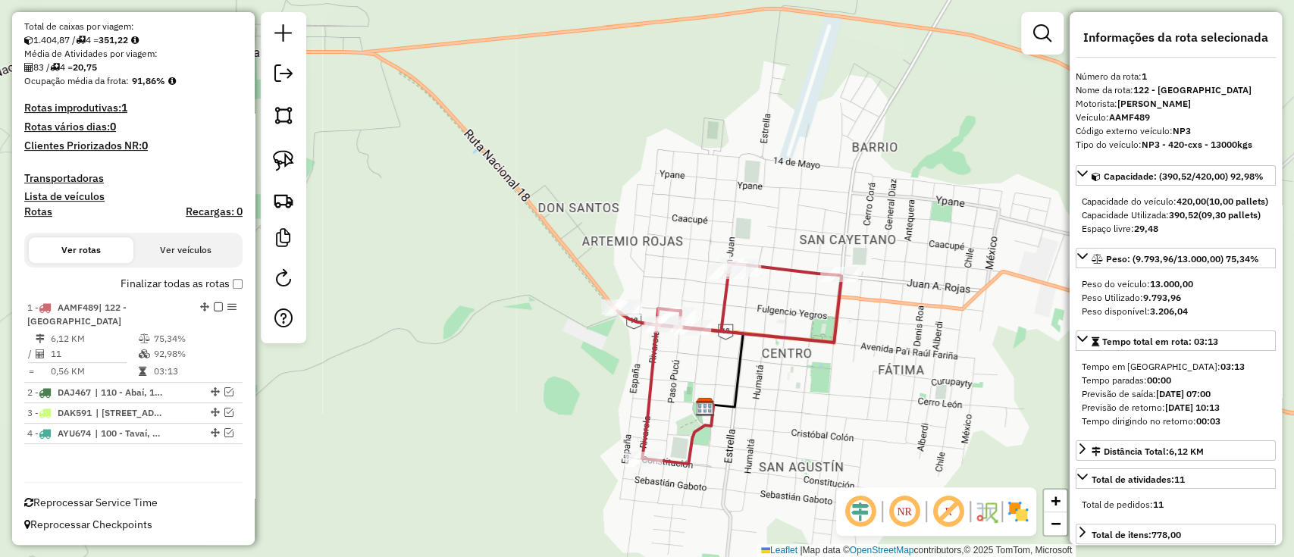
scroll to position [269, 0]
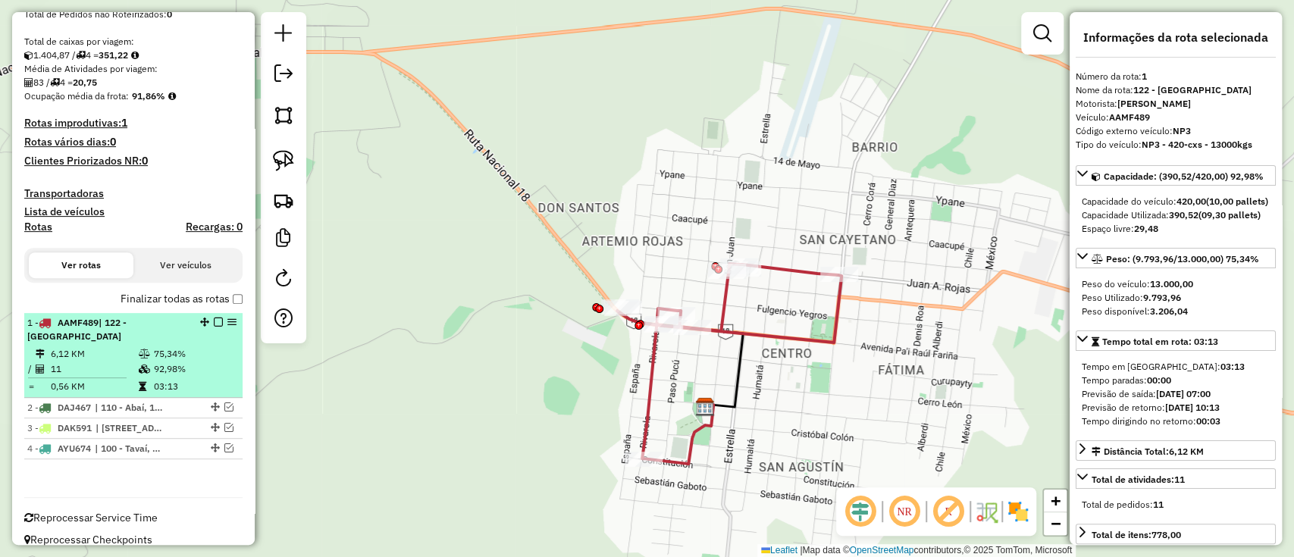
click at [214, 318] on em at bounding box center [218, 322] width 9 height 9
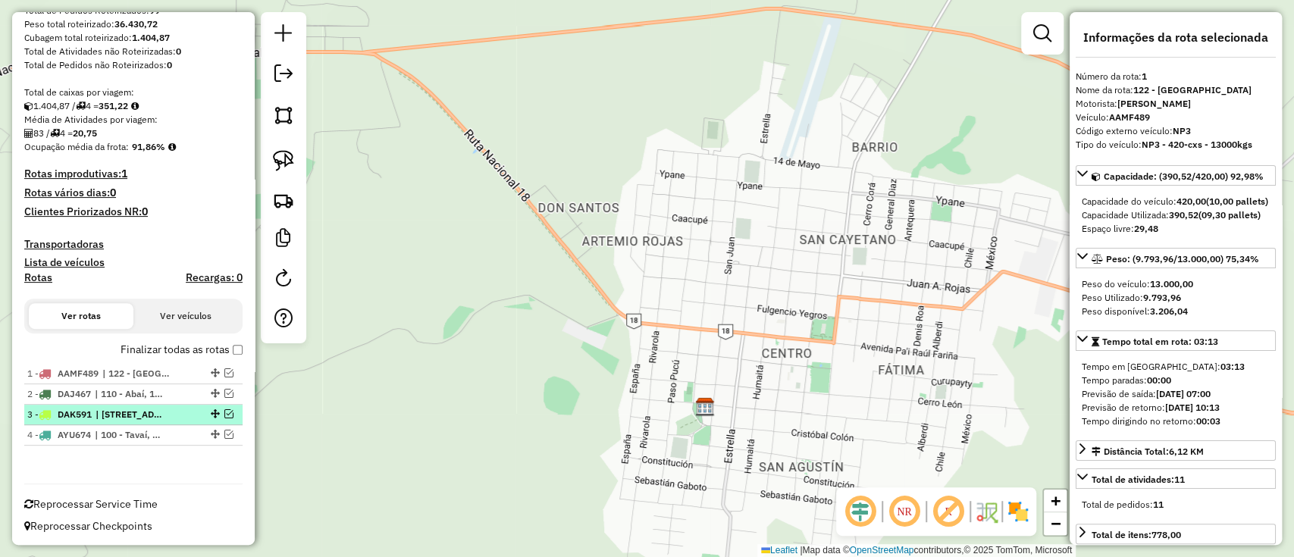
click at [227, 413] on em at bounding box center [228, 413] width 9 height 9
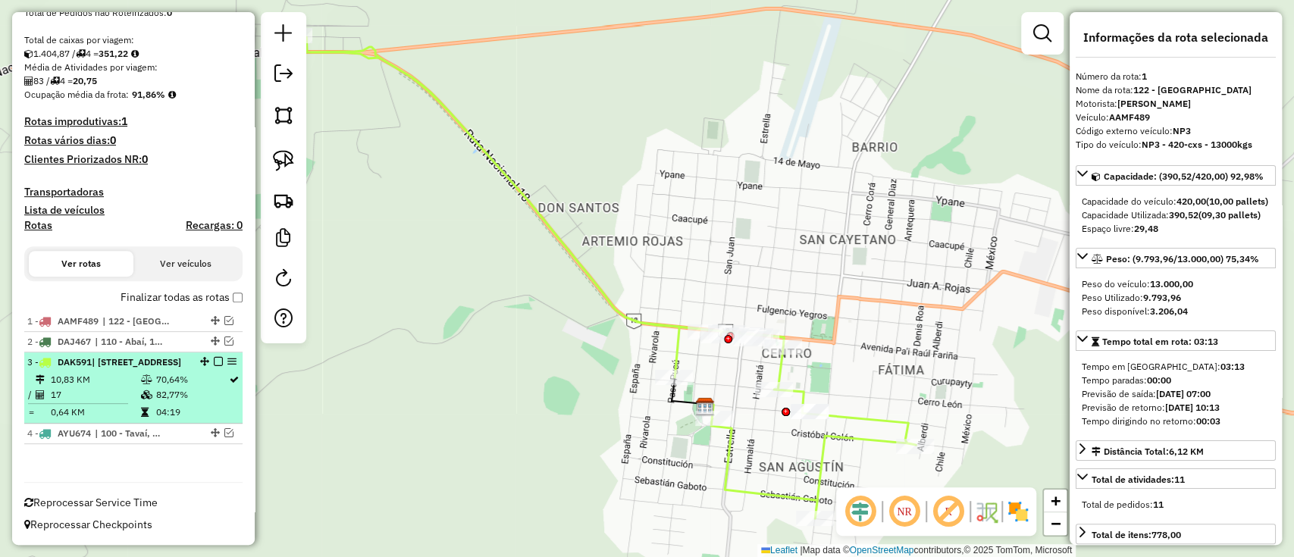
drag, startPoint x: 206, startPoint y: 390, endPoint x: 206, endPoint y: 381, distance: 9.1
click at [206, 389] on td "82,77%" at bounding box center [192, 394] width 74 height 15
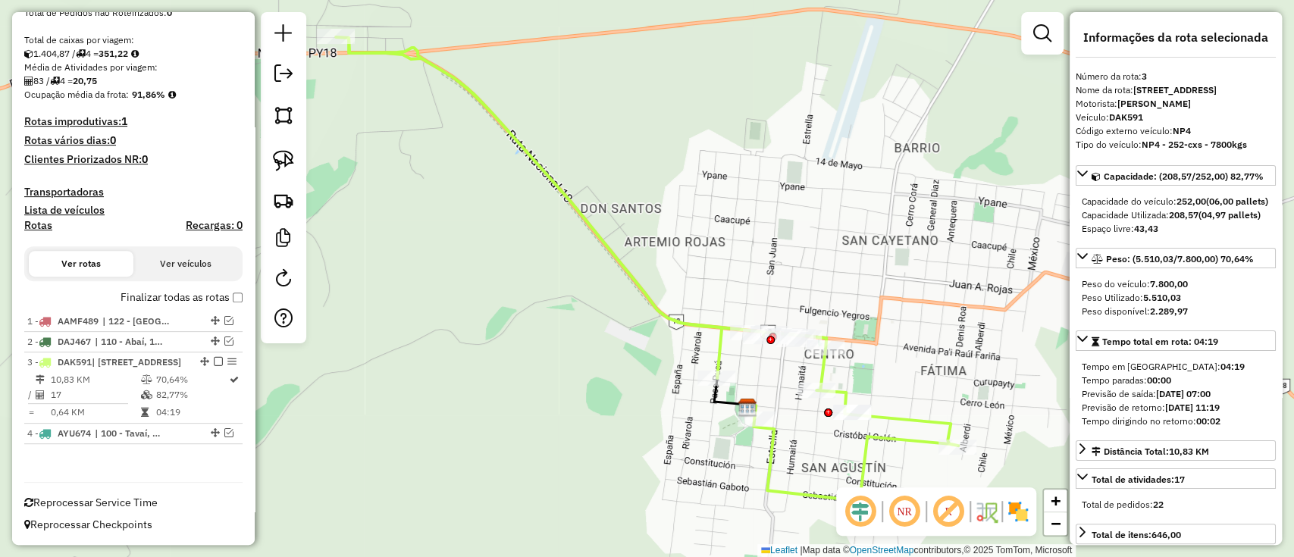
click at [176, 290] on label "Finalizar todas as rotas" at bounding box center [182, 298] width 122 height 16
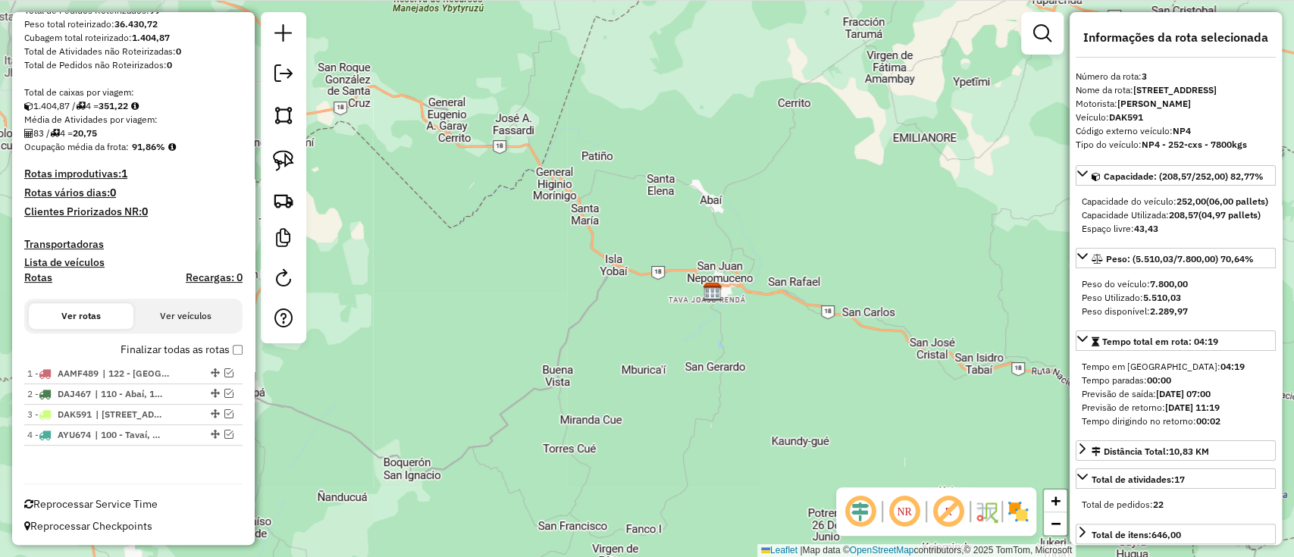
scroll to position [0, 0]
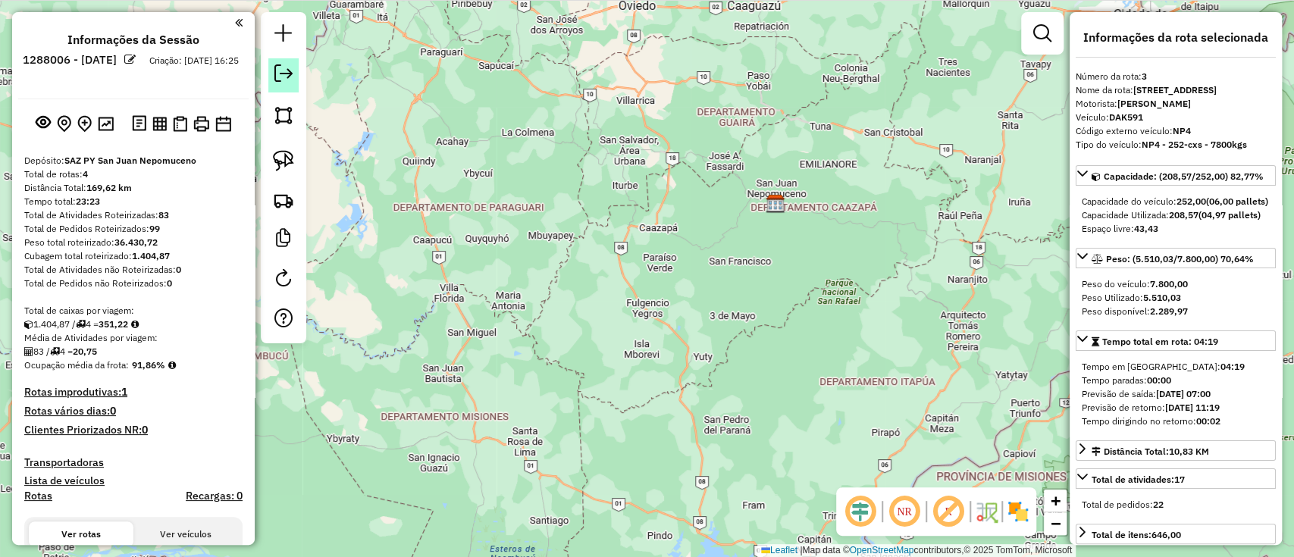
click at [295, 75] on link at bounding box center [283, 75] width 30 height 34
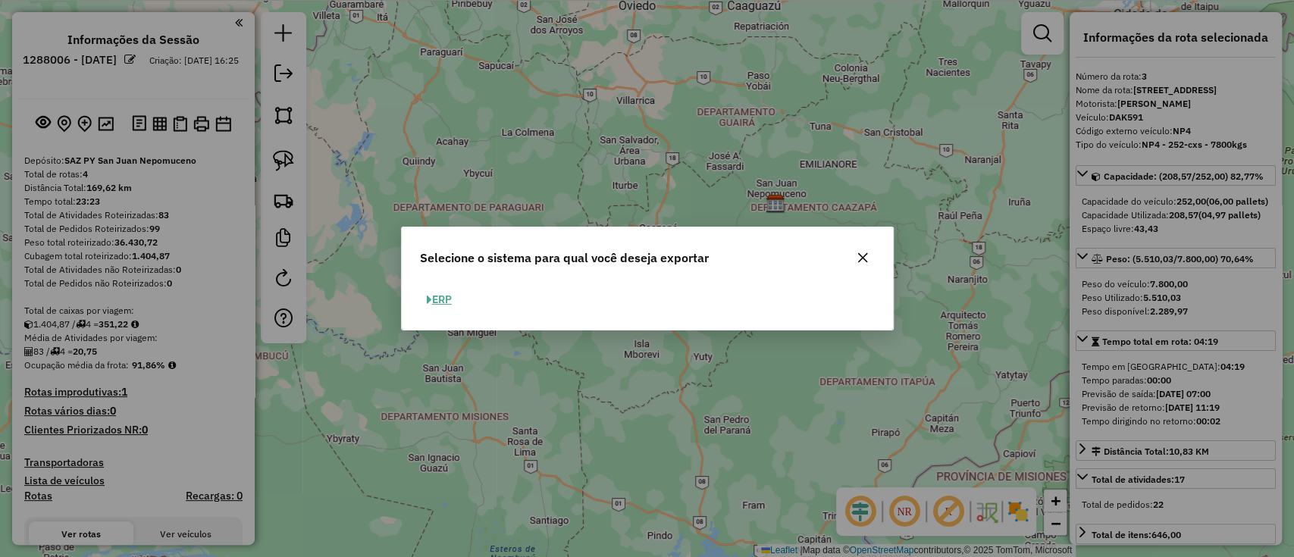
drag, startPoint x: 451, startPoint y: 299, endPoint x: 455, endPoint y: 280, distance: 20.1
click at [449, 299] on button "ERP" at bounding box center [439, 299] width 39 height 23
select select "**"
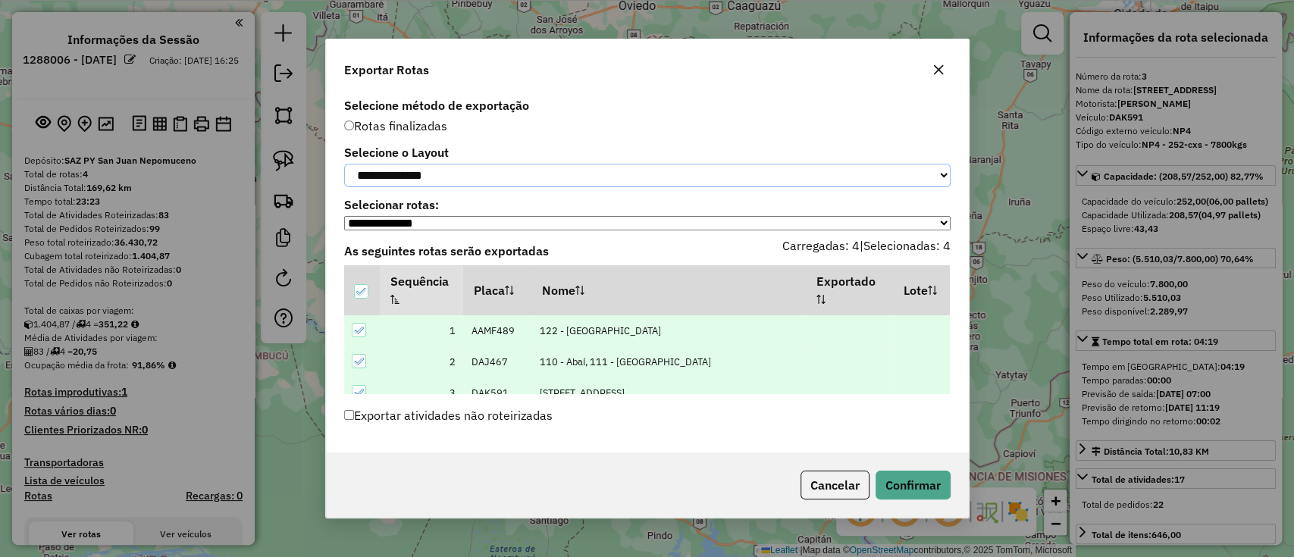
click at [452, 180] on select "**********" at bounding box center [647, 175] width 606 height 23
select select "*********"
click at [344, 164] on select "**********" at bounding box center [647, 175] width 606 height 23
click at [924, 496] on button "Confirmar" at bounding box center [912, 485] width 75 height 29
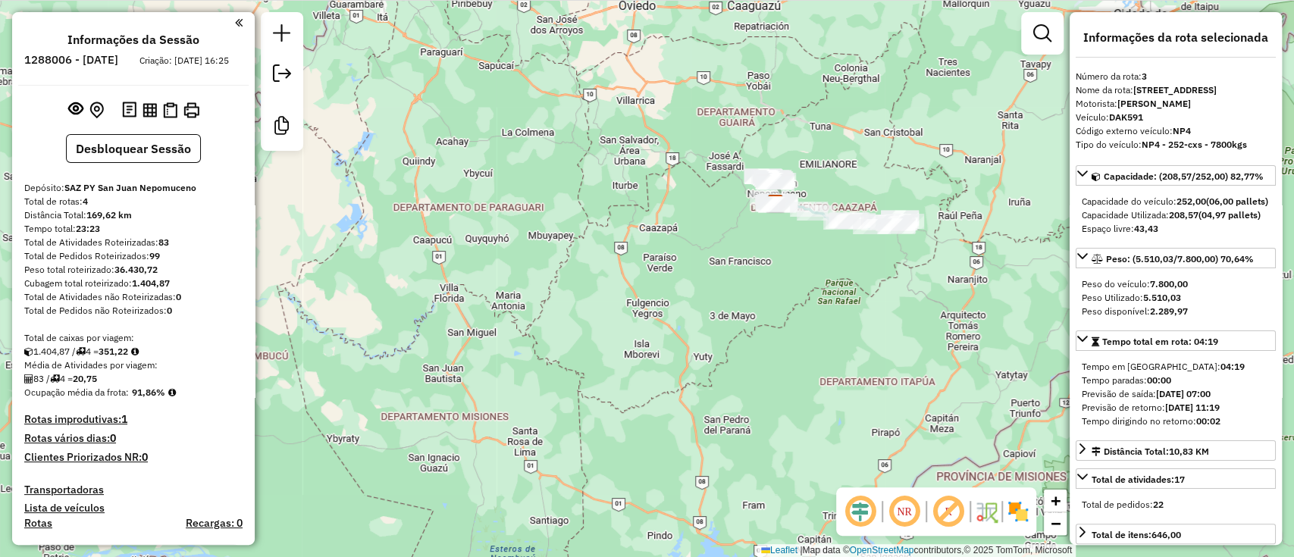
scroll to position [398, 0]
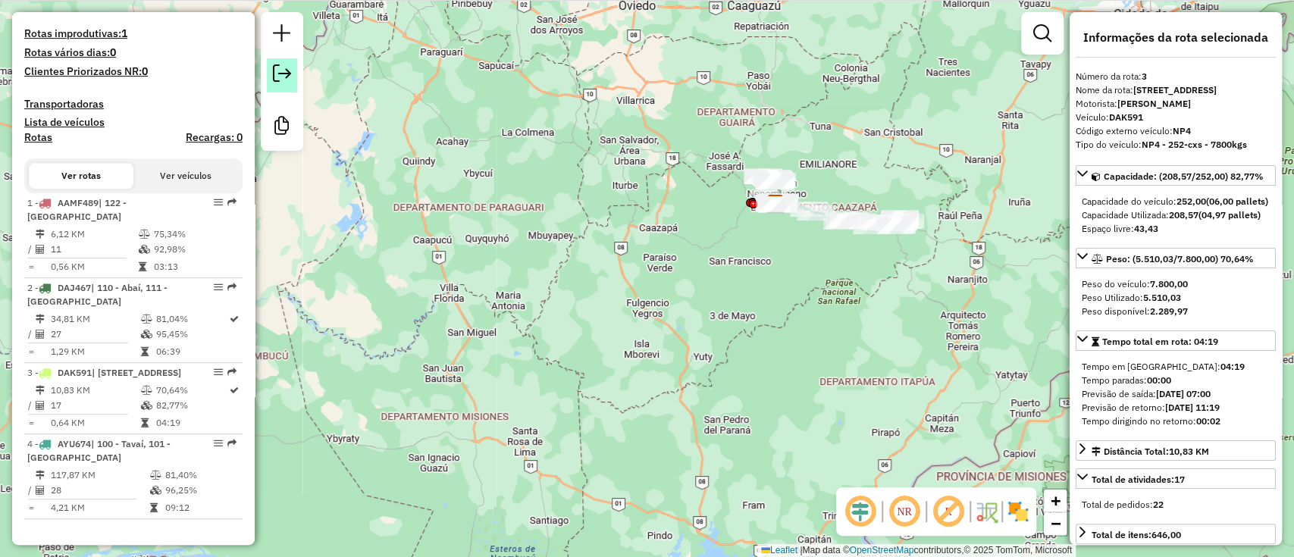
click at [285, 82] on em at bounding box center [282, 73] width 18 height 18
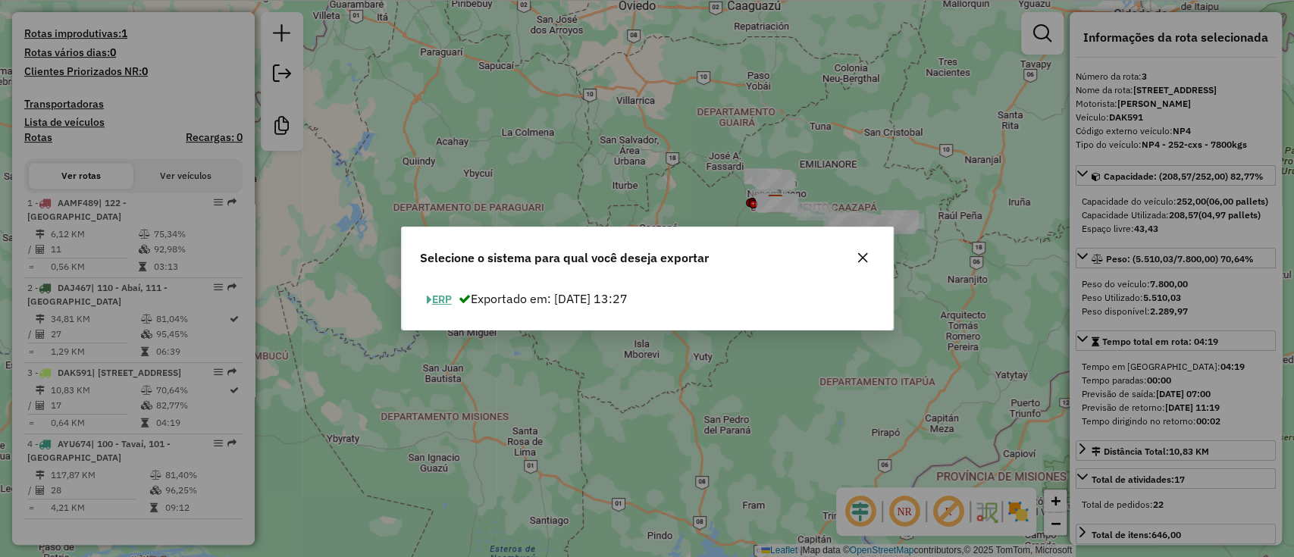
click at [441, 302] on button "ERP" at bounding box center [439, 299] width 39 height 23
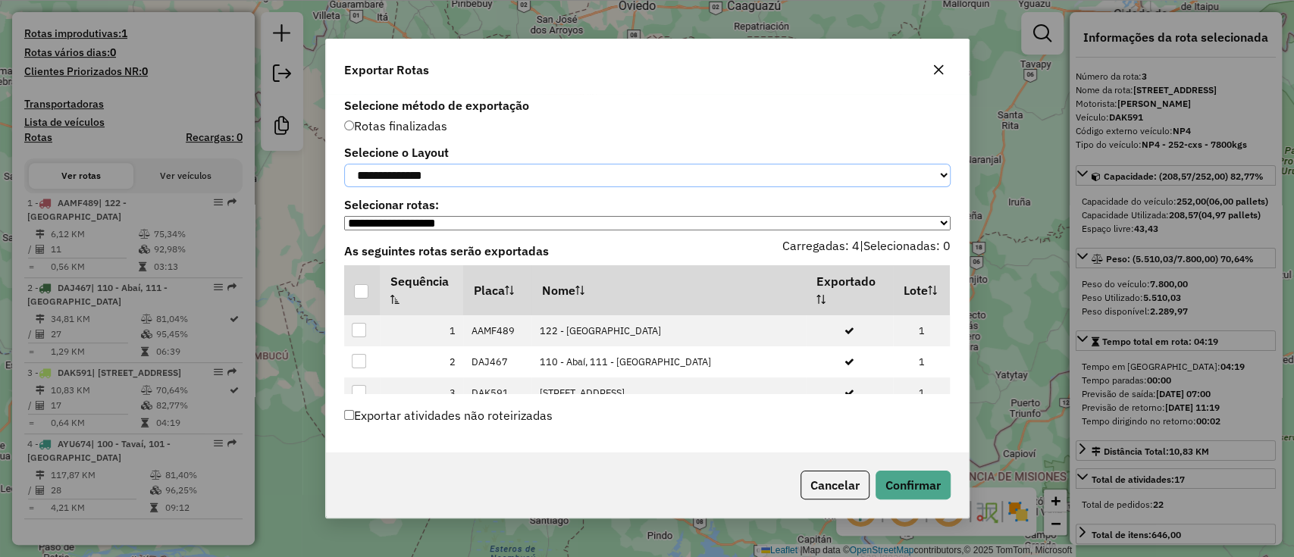
click at [437, 169] on select "**********" at bounding box center [647, 175] width 606 height 23
select select "*********"
click at [344, 164] on select "**********" at bounding box center [647, 175] width 606 height 23
click at [359, 289] on div at bounding box center [361, 291] width 14 height 14
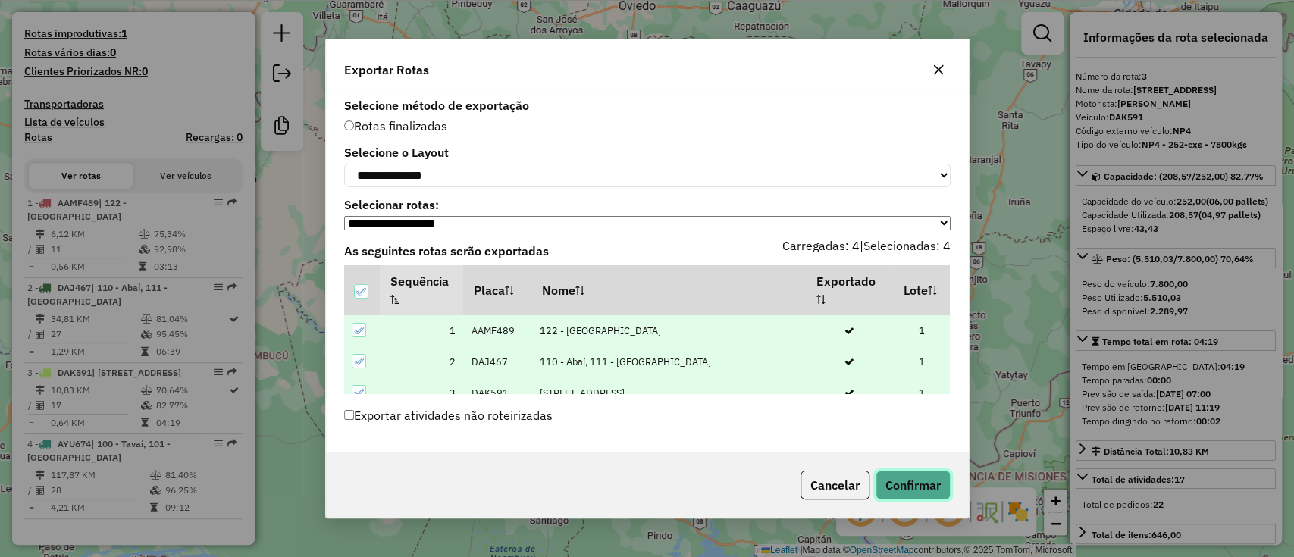
click at [913, 479] on button "Confirmar" at bounding box center [912, 485] width 75 height 29
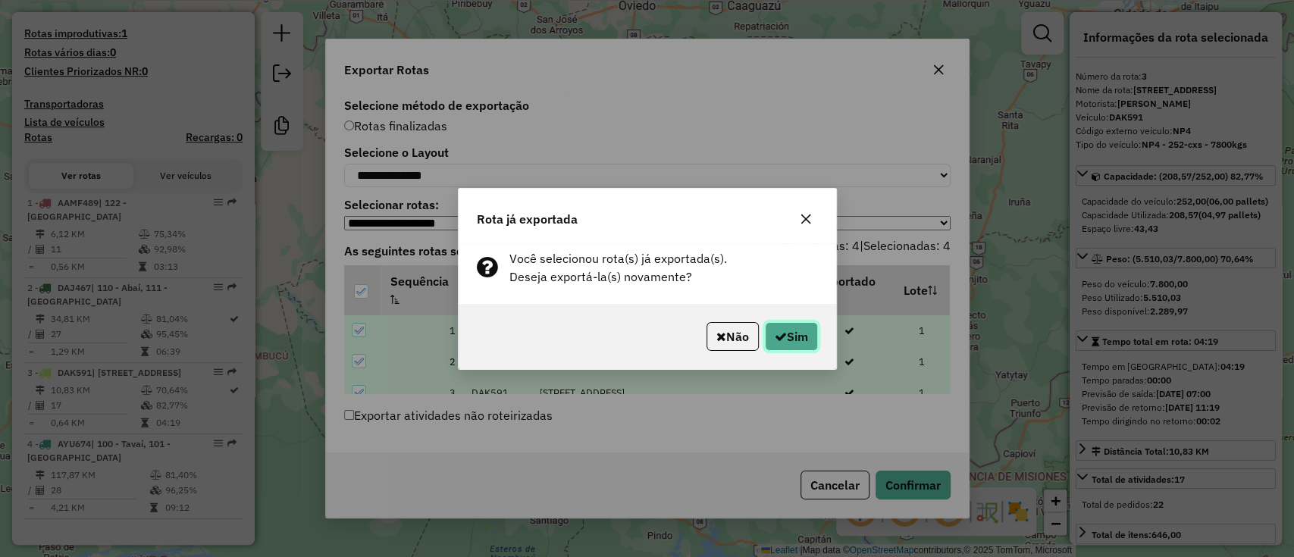
click at [801, 349] on button "Sim" at bounding box center [791, 336] width 53 height 29
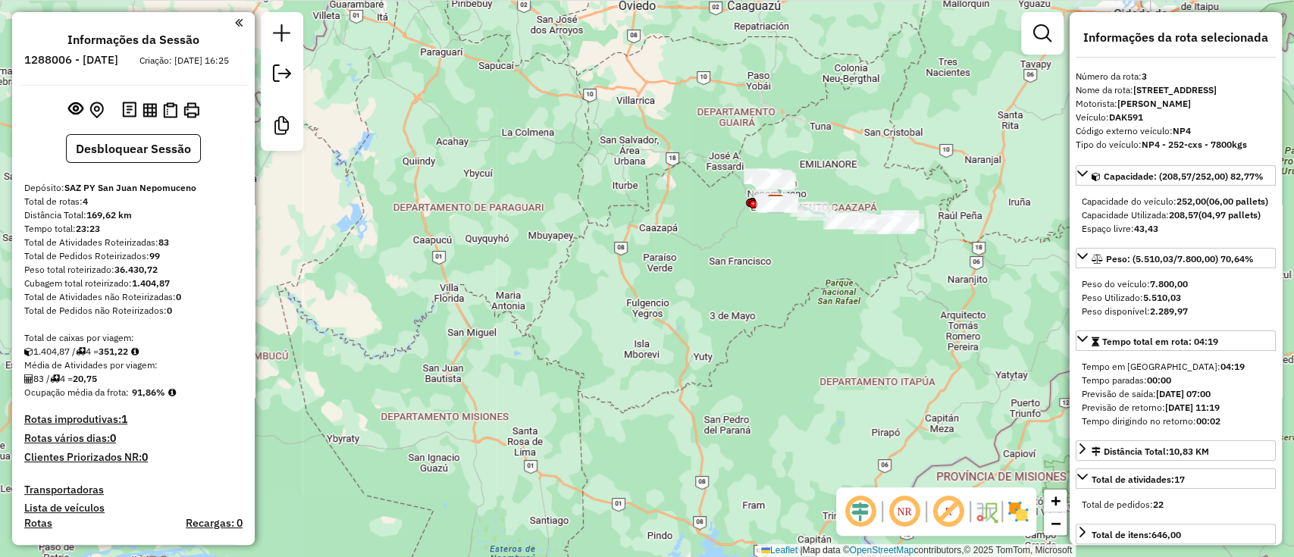
scroll to position [0, 0]
click at [188, 118] on img at bounding box center [191, 110] width 16 height 16
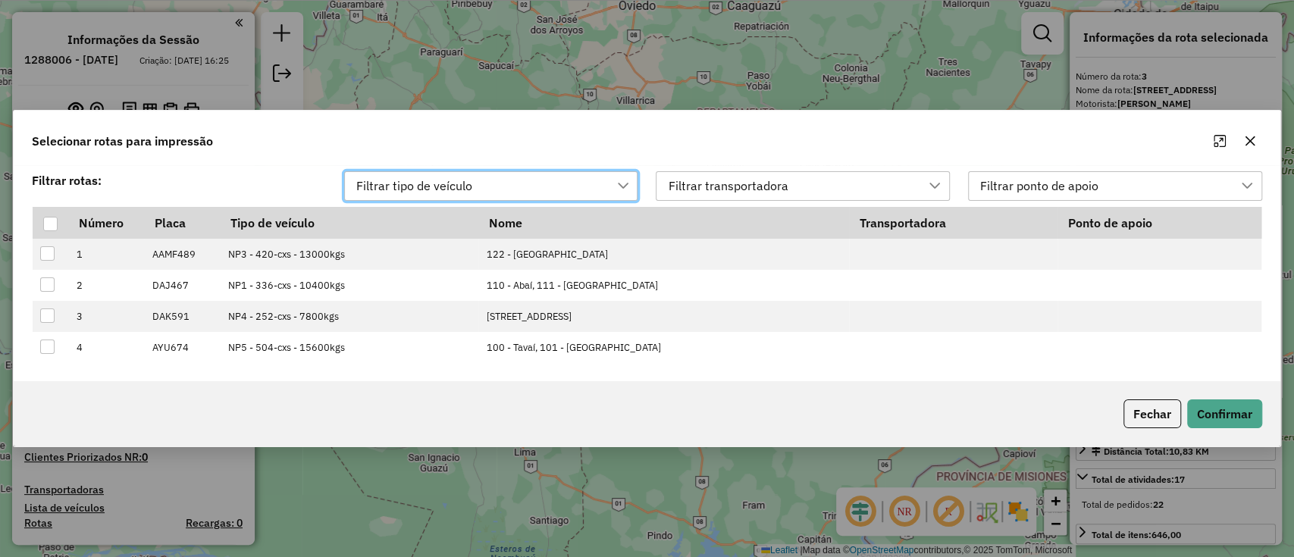
scroll to position [11, 67]
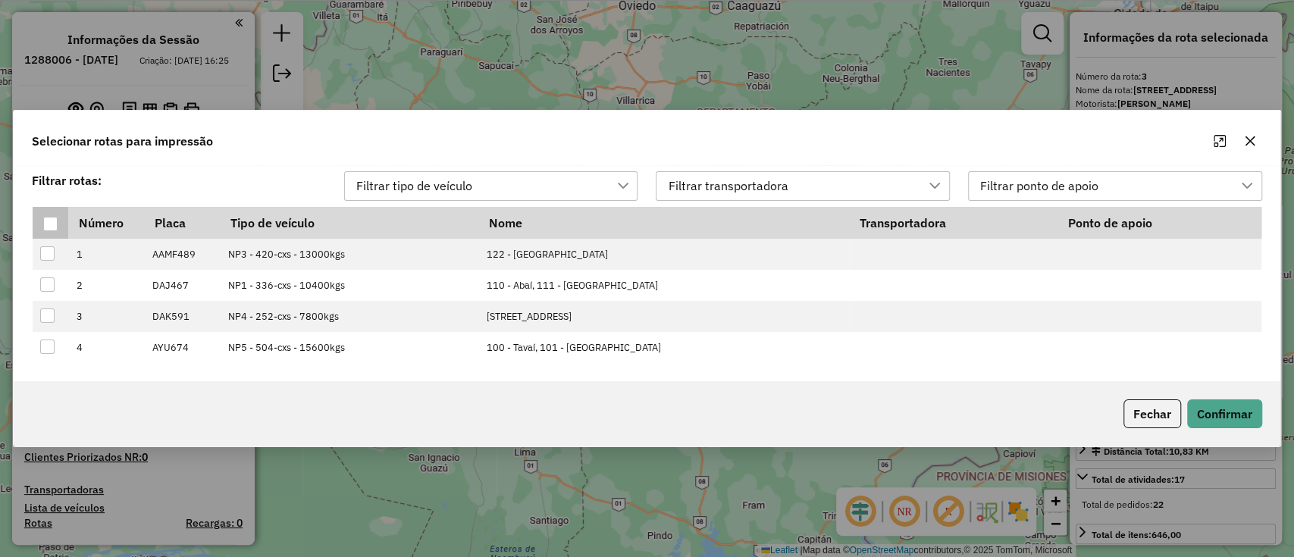
click at [55, 226] on div at bounding box center [50, 224] width 14 height 14
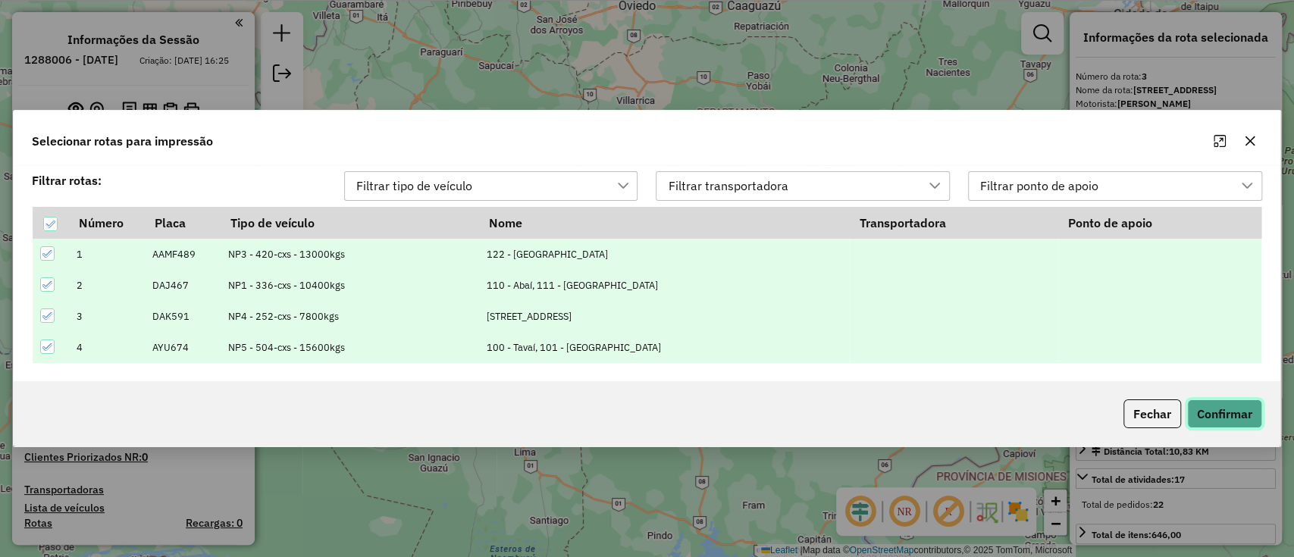
click at [1238, 415] on button "Confirmar" at bounding box center [1224, 413] width 75 height 29
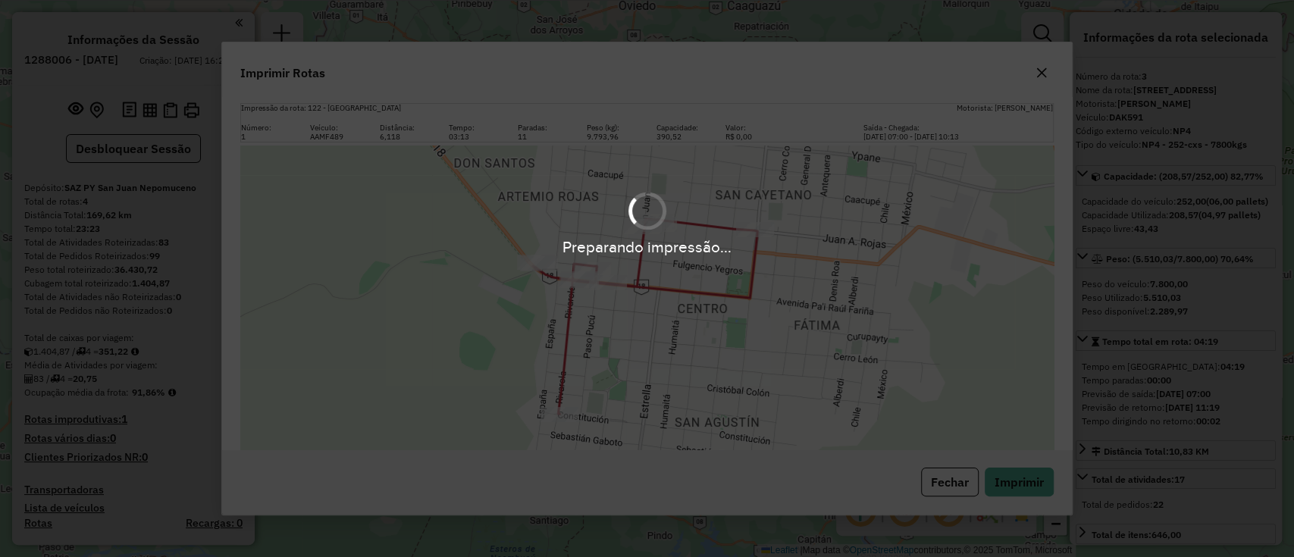
click at [1035, 484] on div "Preparando impressão..." at bounding box center [647, 278] width 1294 height 557
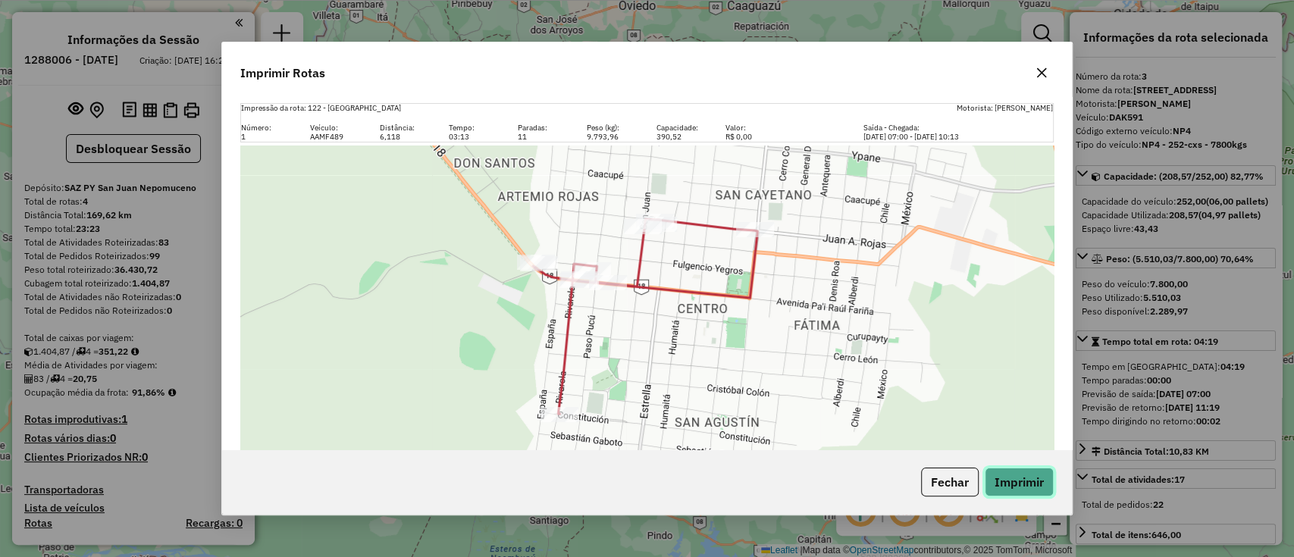
click at [1023, 474] on button "Imprimir" at bounding box center [1019, 482] width 69 height 29
click at [931, 493] on button "Fechar" at bounding box center [950, 482] width 58 height 29
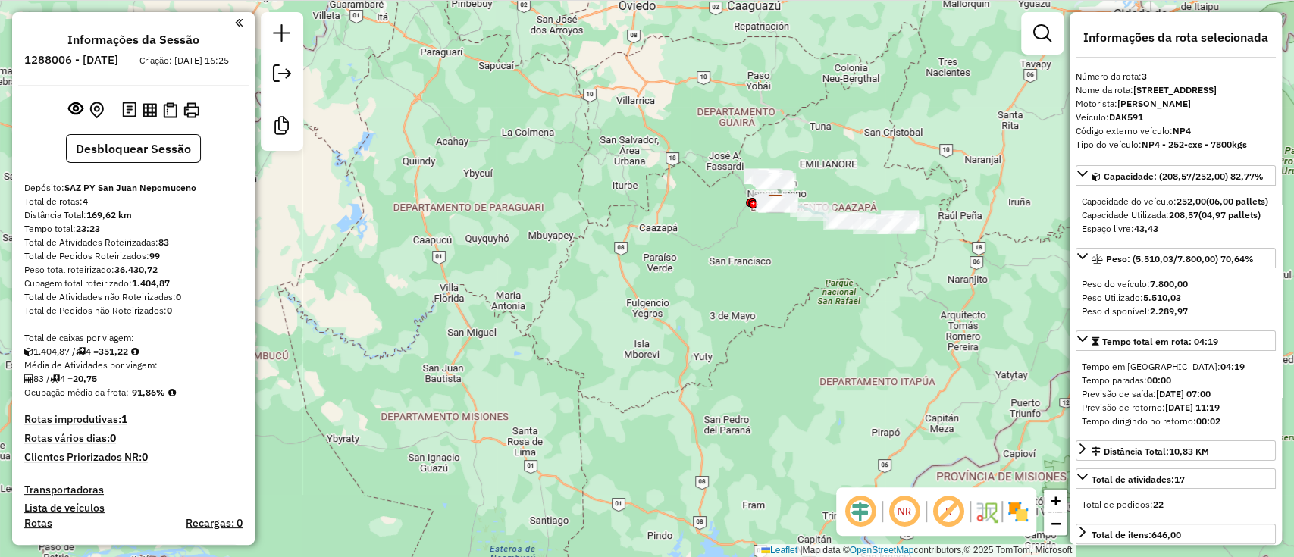
drag, startPoint x: 130, startPoint y: 406, endPoint x: 166, endPoint y: 404, distance: 35.7
click at [166, 399] on div "Ocupação média da frota: 91,86%" at bounding box center [133, 393] width 218 height 14
copy strong "91,86%"
